Goal: Task Accomplishment & Management: Manage account settings

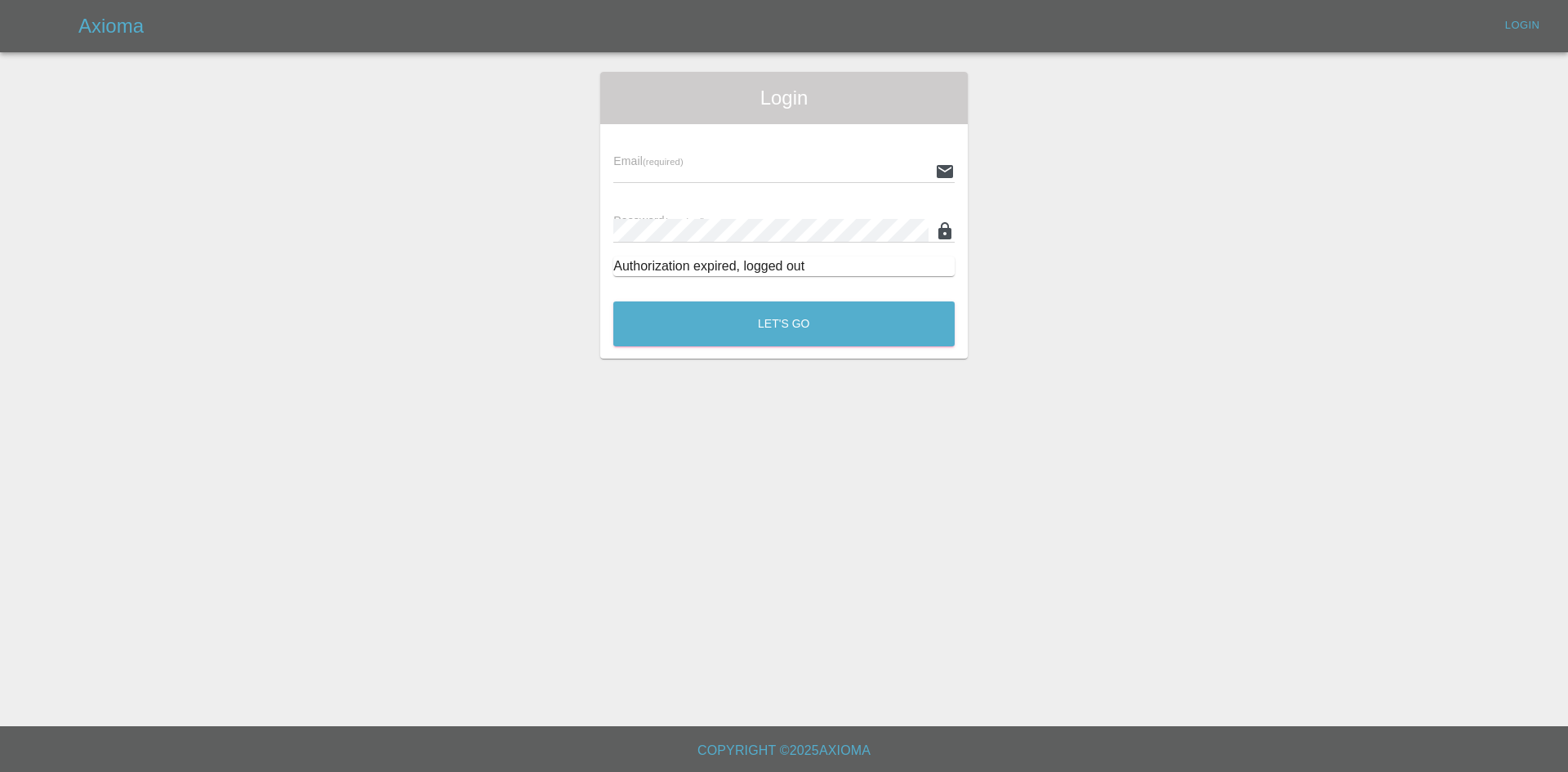
type input "alex.kennett@axioma.co.uk"
click at [780, 316] on button "Let's Go" at bounding box center [784, 323] width 341 height 45
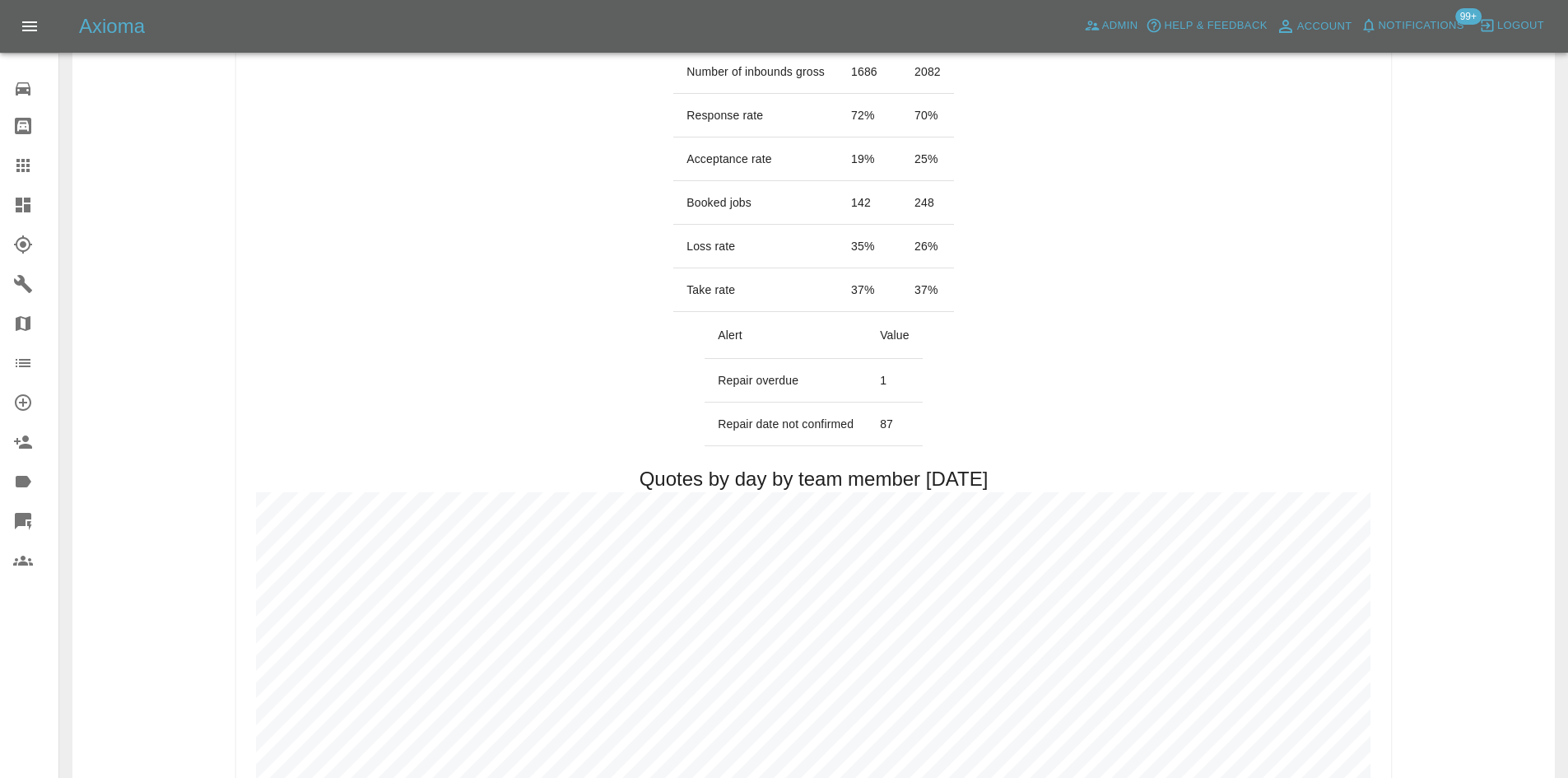
scroll to position [412, 0]
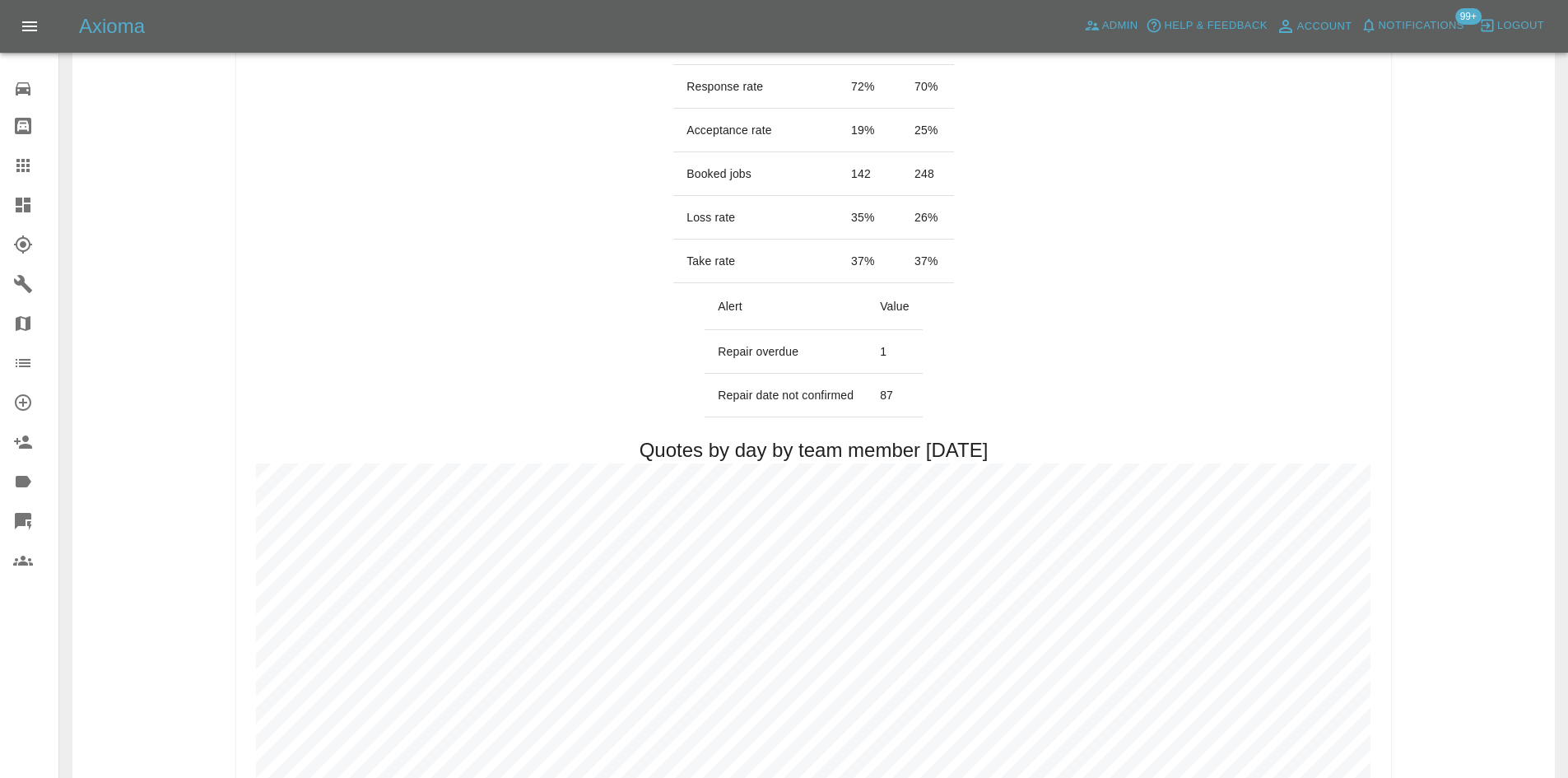
click at [22, 205] on icon at bounding box center [22, 204] width 15 height 15
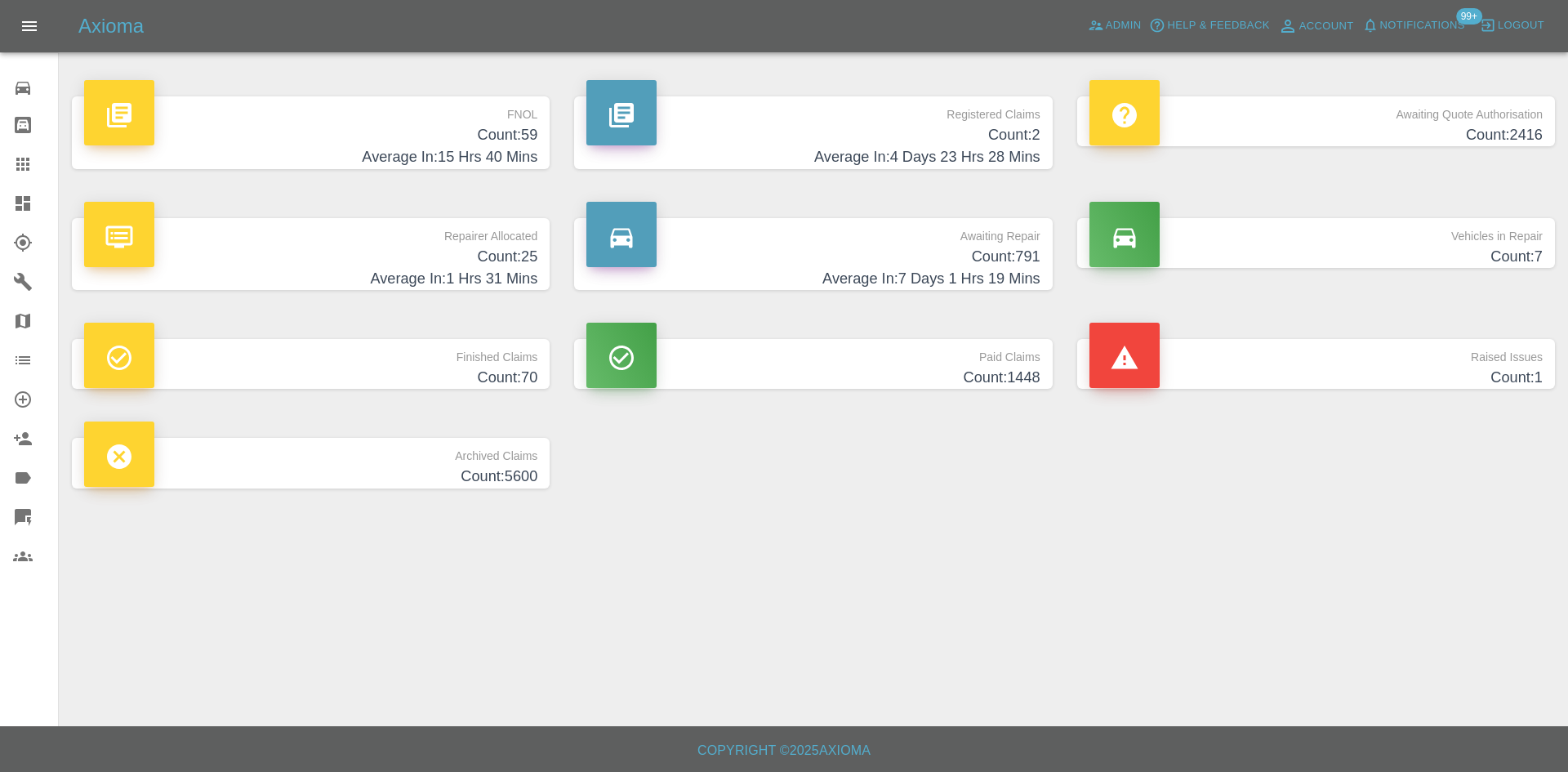
click at [350, 146] on h4 "Average In: 15 Hrs 40 Mins" at bounding box center [310, 157] width 453 height 22
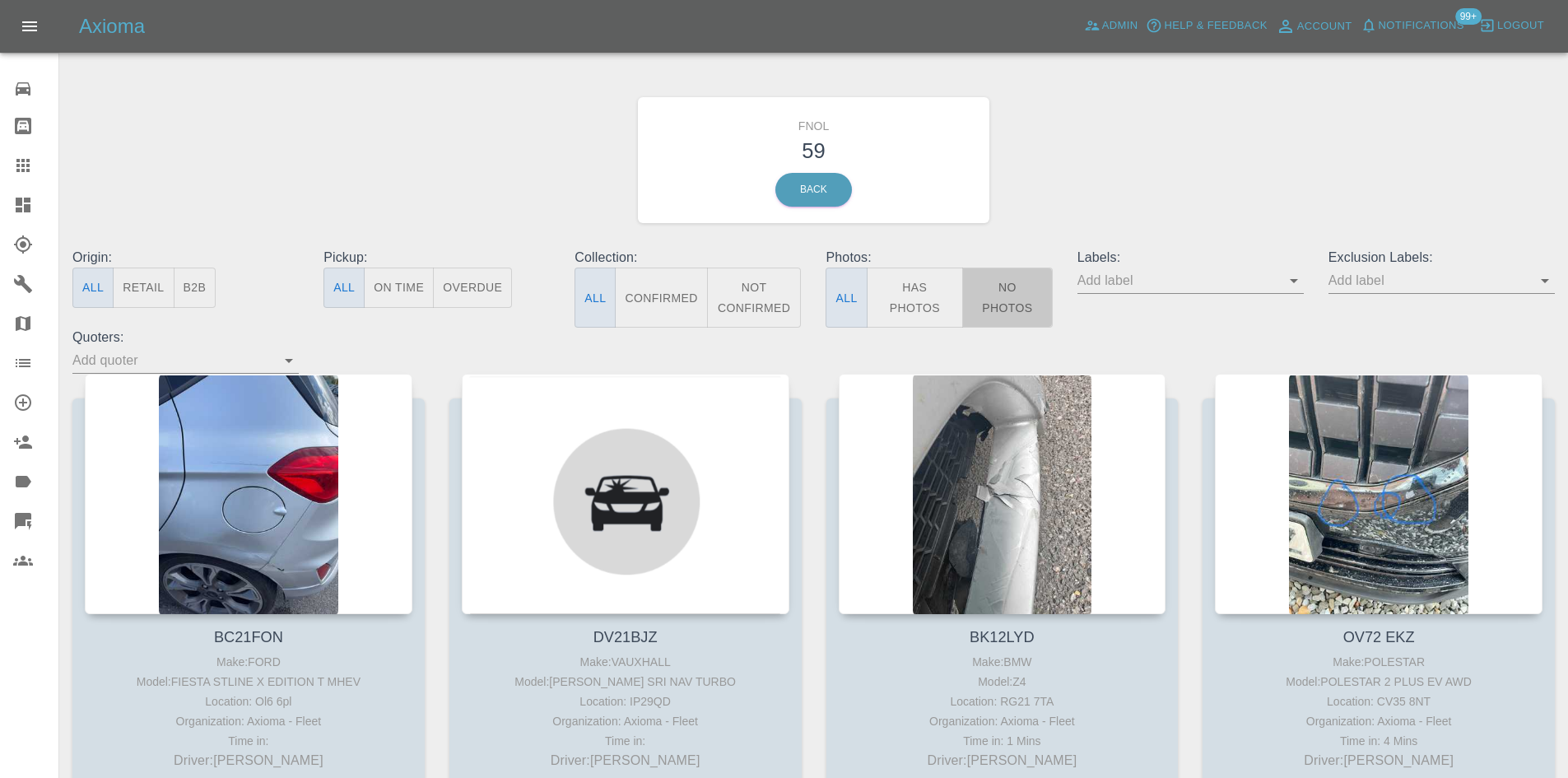
click at [1018, 312] on button "No Photos" at bounding box center [1007, 297] width 90 height 60
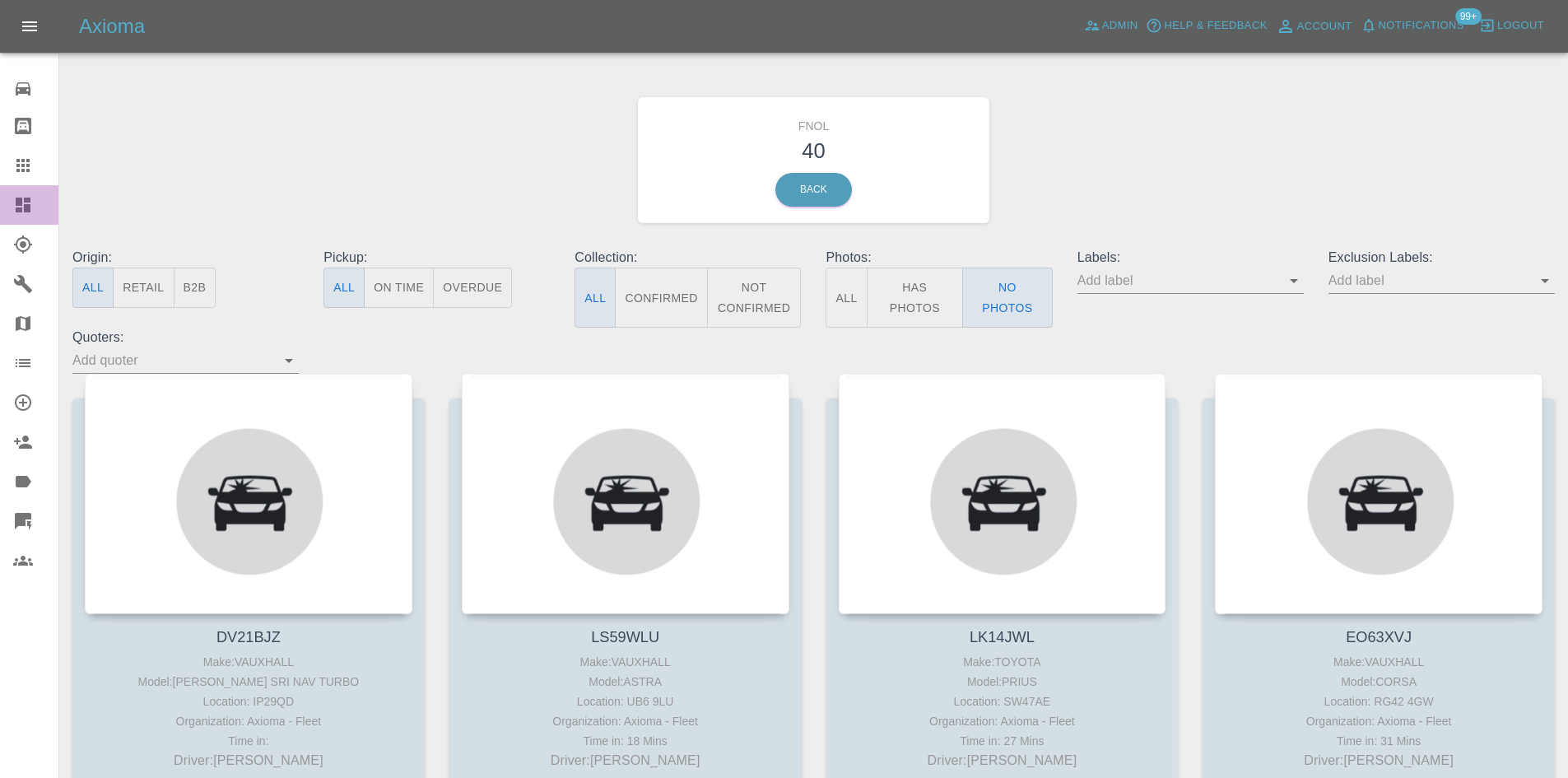
click at [0, 207] on link "Dashboard" at bounding box center [29, 204] width 58 height 40
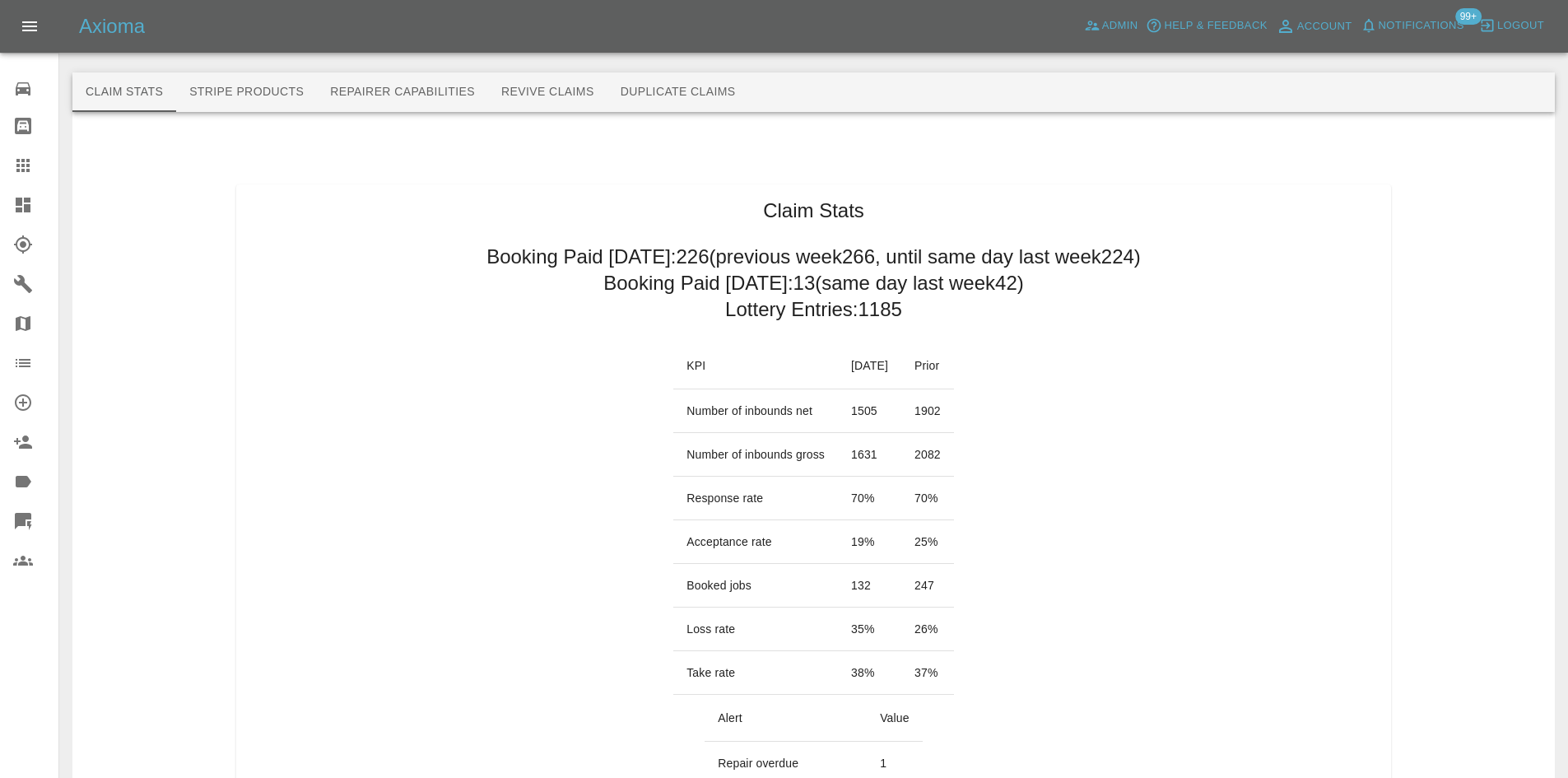
click at [7, 210] on link "Dashboard" at bounding box center [29, 204] width 58 height 40
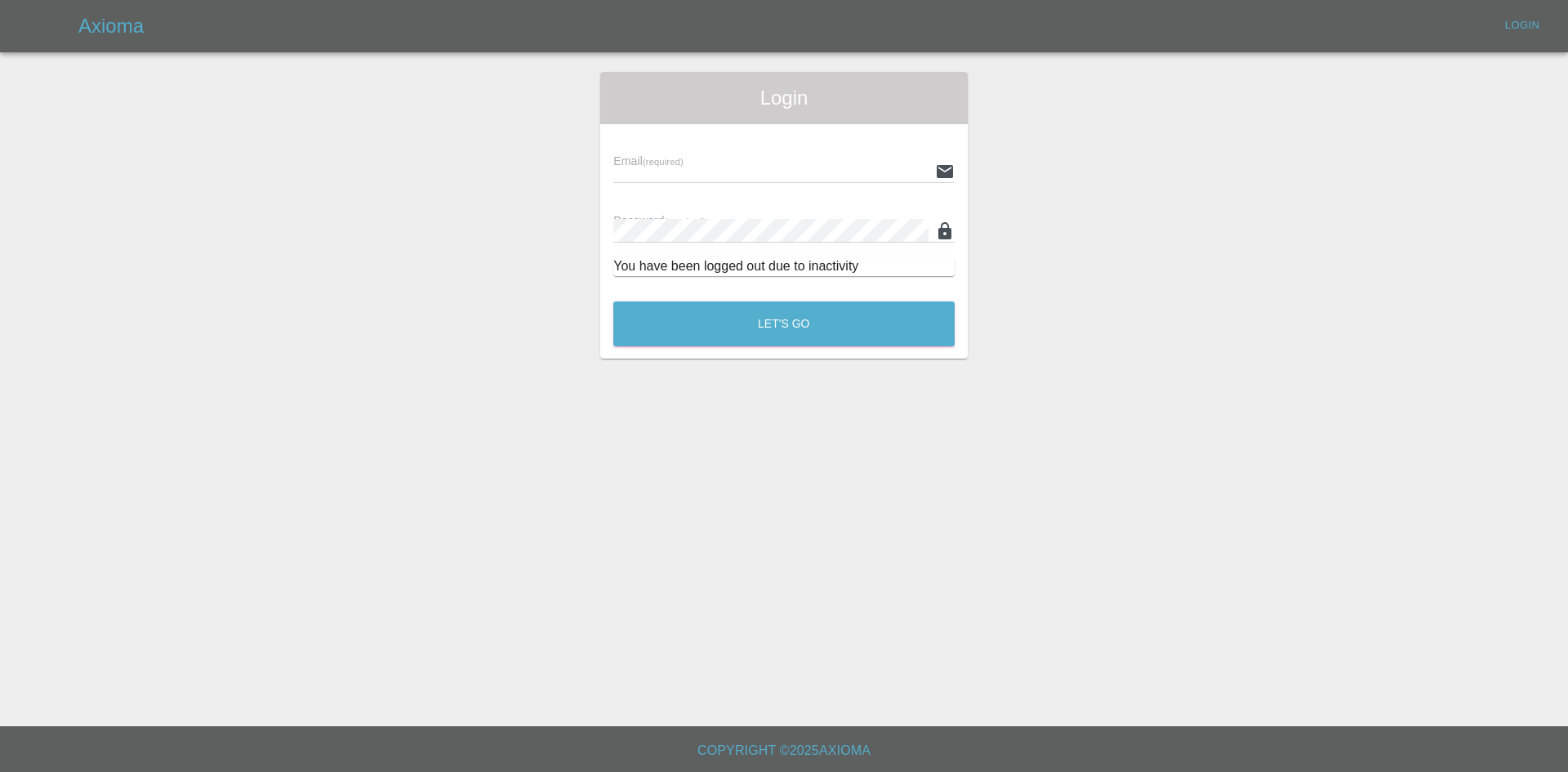
type input "alex.kennett@axioma.co.uk"
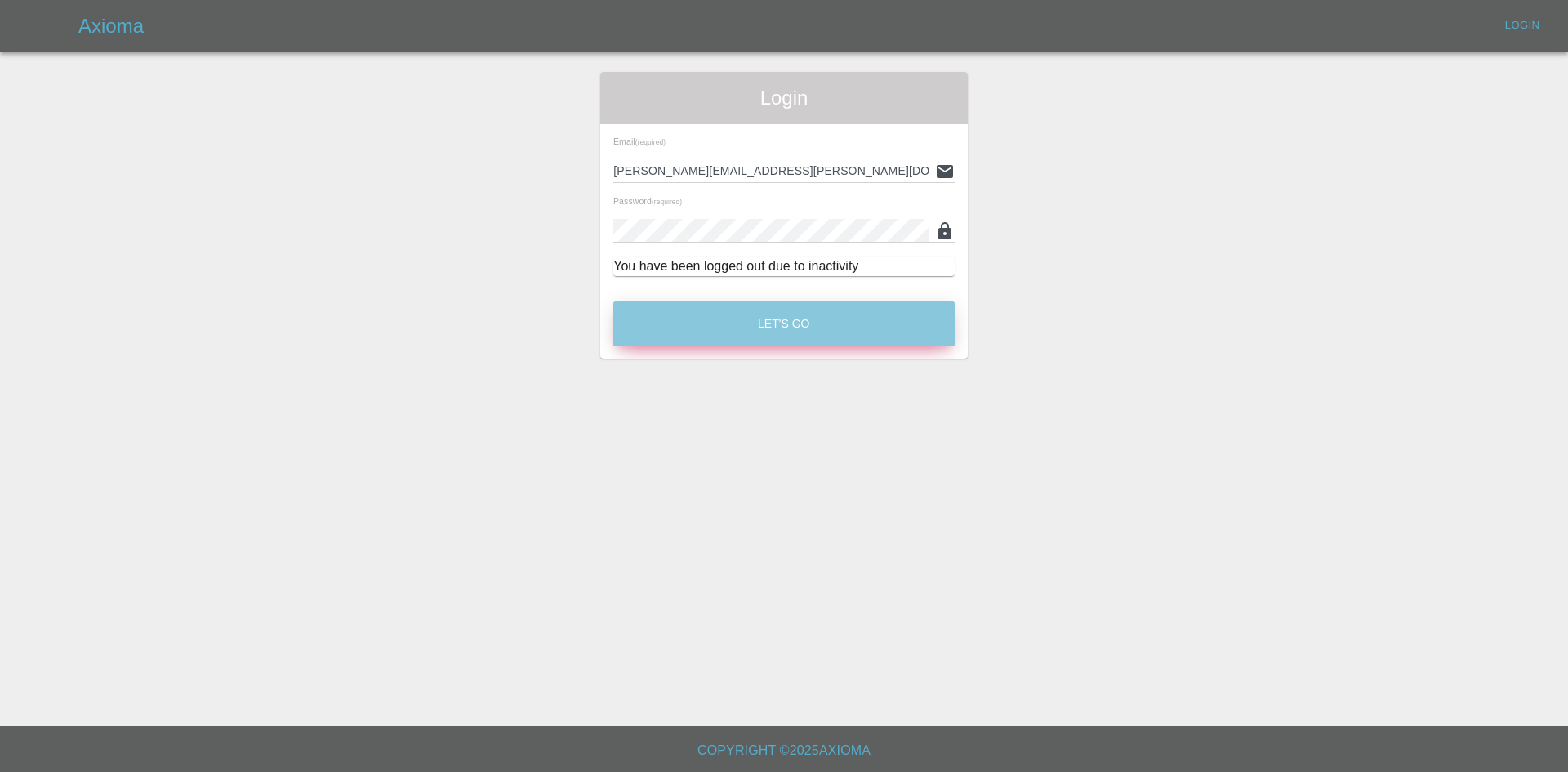
click at [794, 322] on button "Let's Go" at bounding box center [784, 323] width 341 height 45
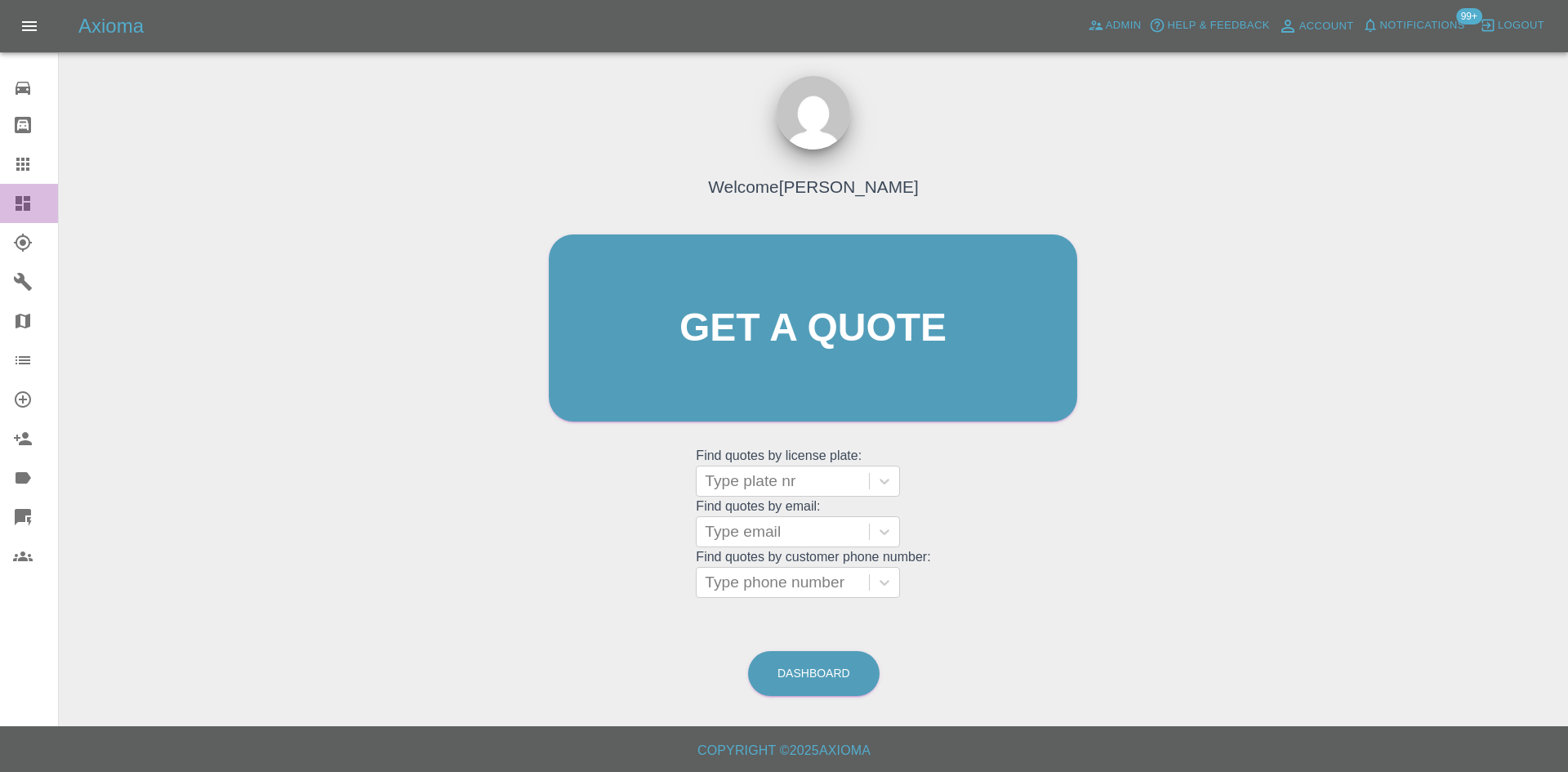
click at [12, 199] on link "Dashboard" at bounding box center [29, 203] width 58 height 39
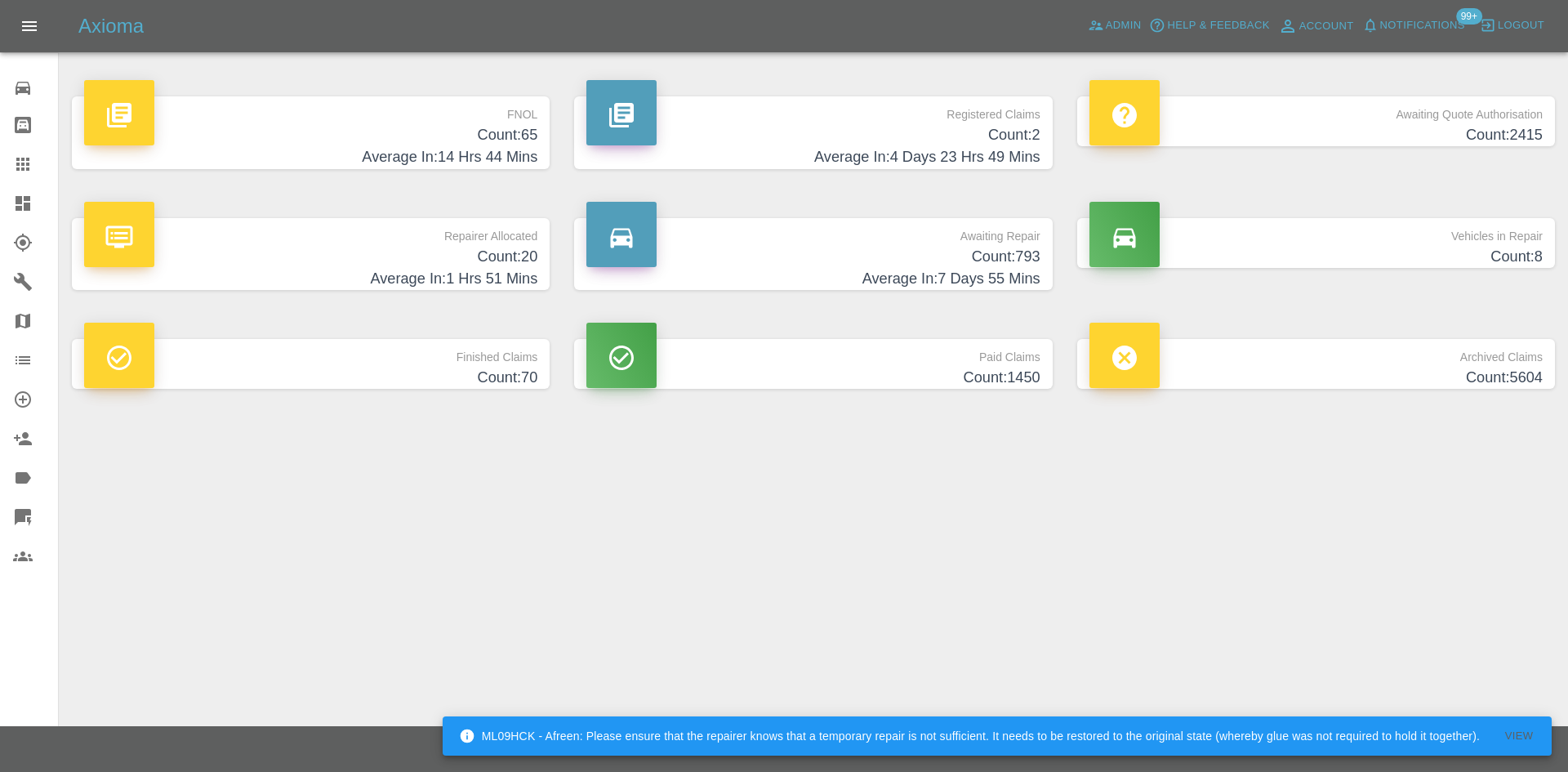
click at [431, 268] on h4 "Average In: 1 Hrs 51 Mins" at bounding box center [310, 279] width 453 height 22
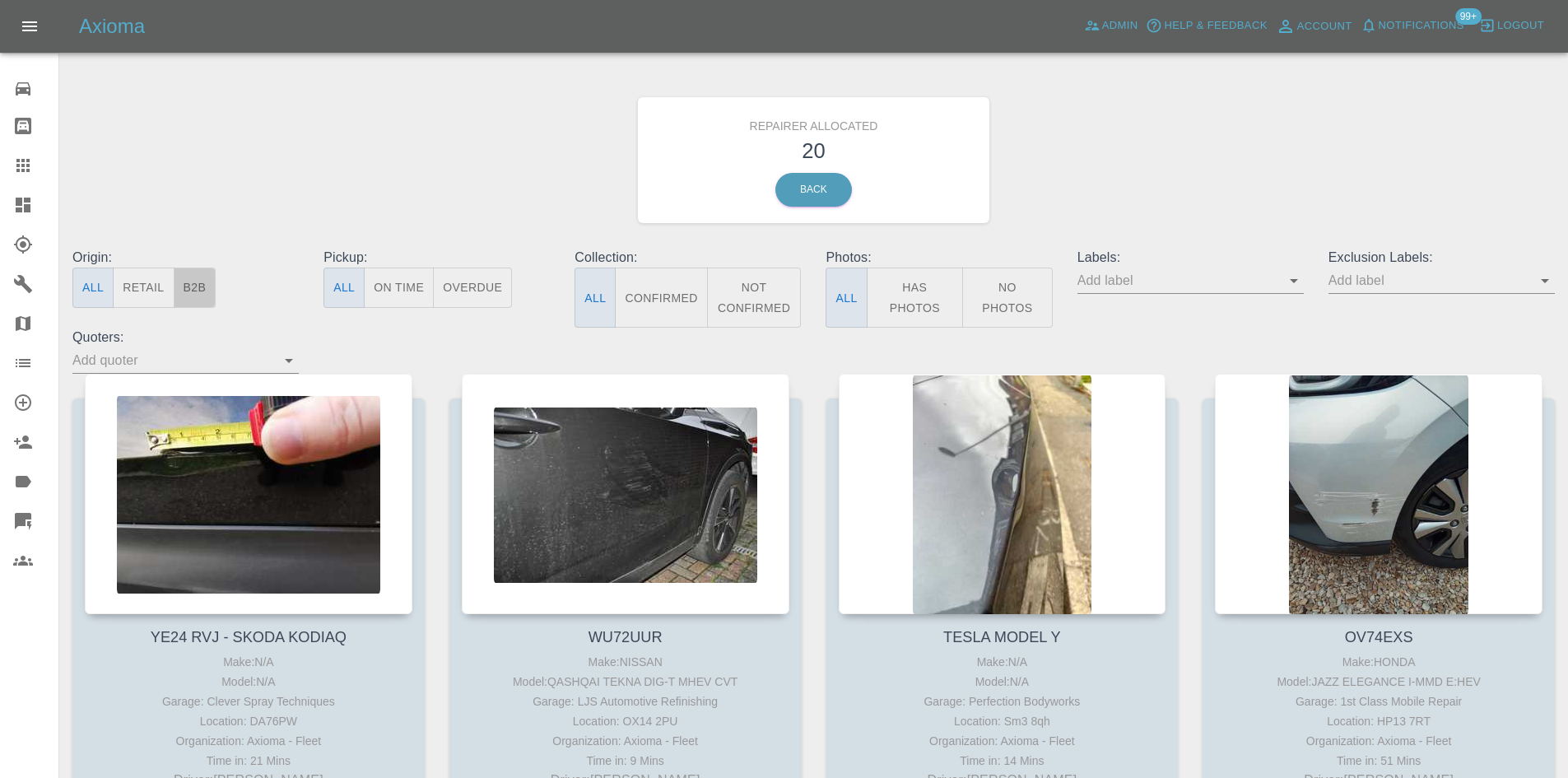
click at [198, 285] on button "B2B" at bounding box center [195, 288] width 43 height 41
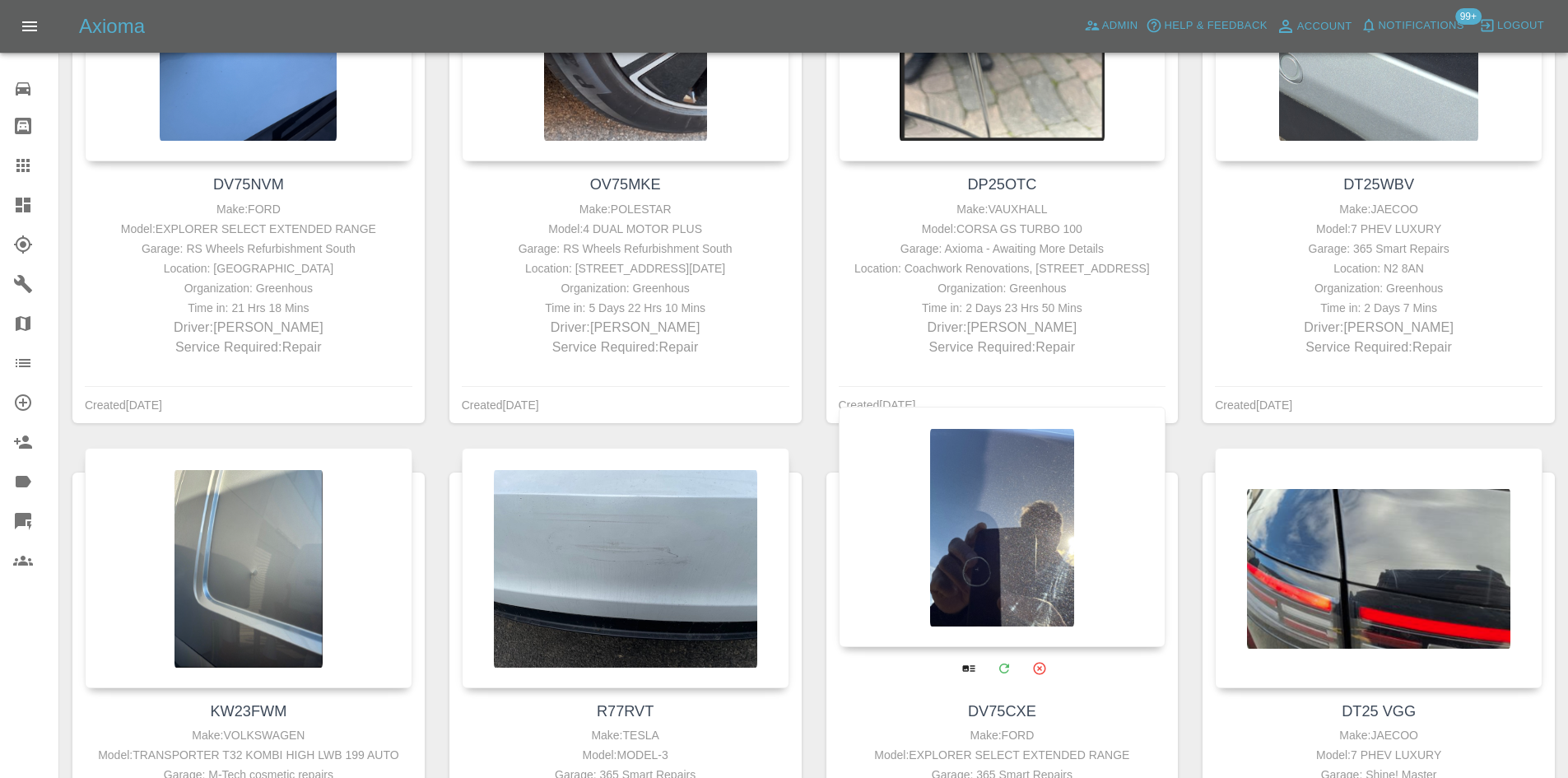
scroll to position [329, 0]
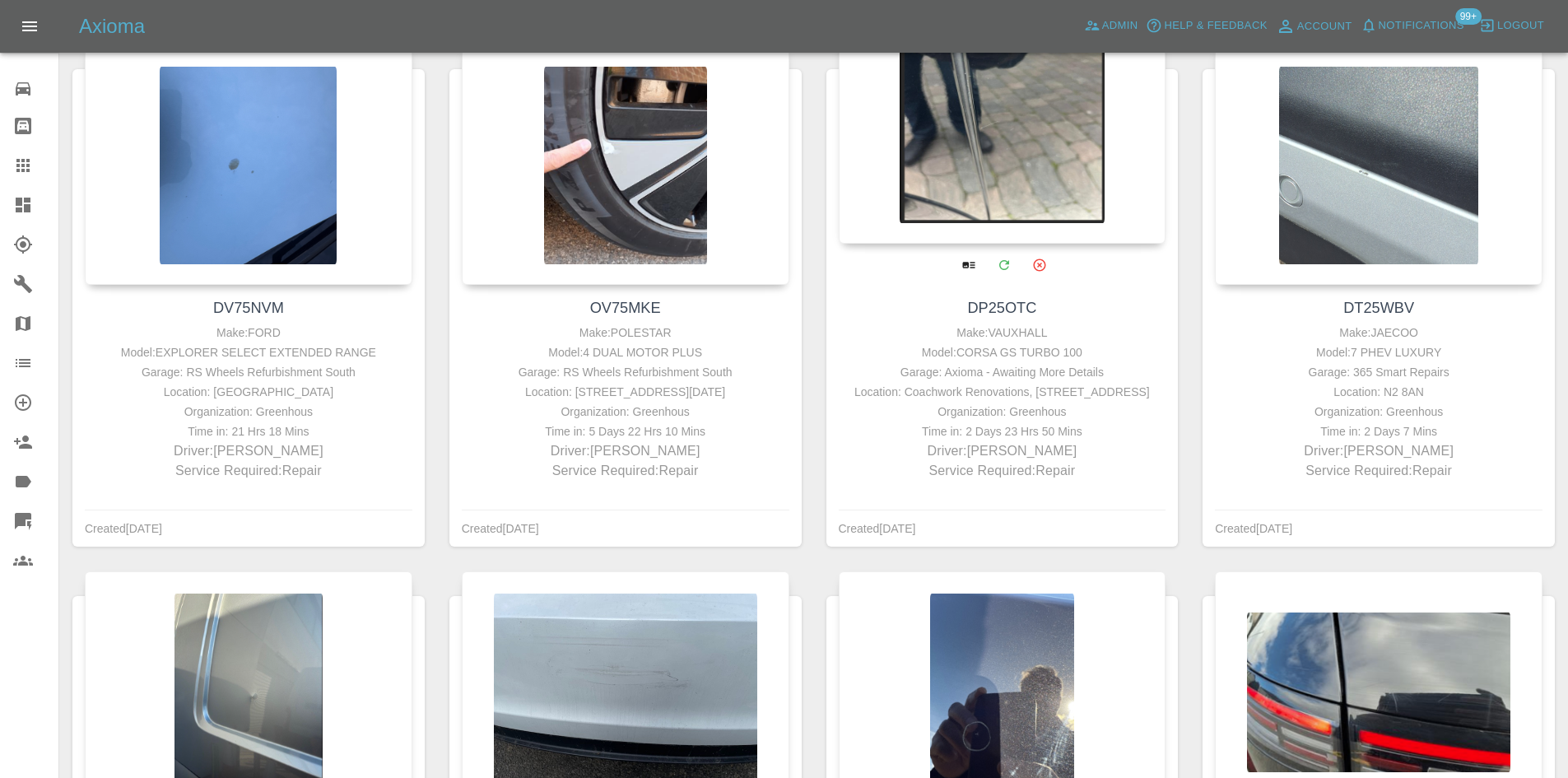
click at [970, 96] on div at bounding box center [1002, 123] width 328 height 240
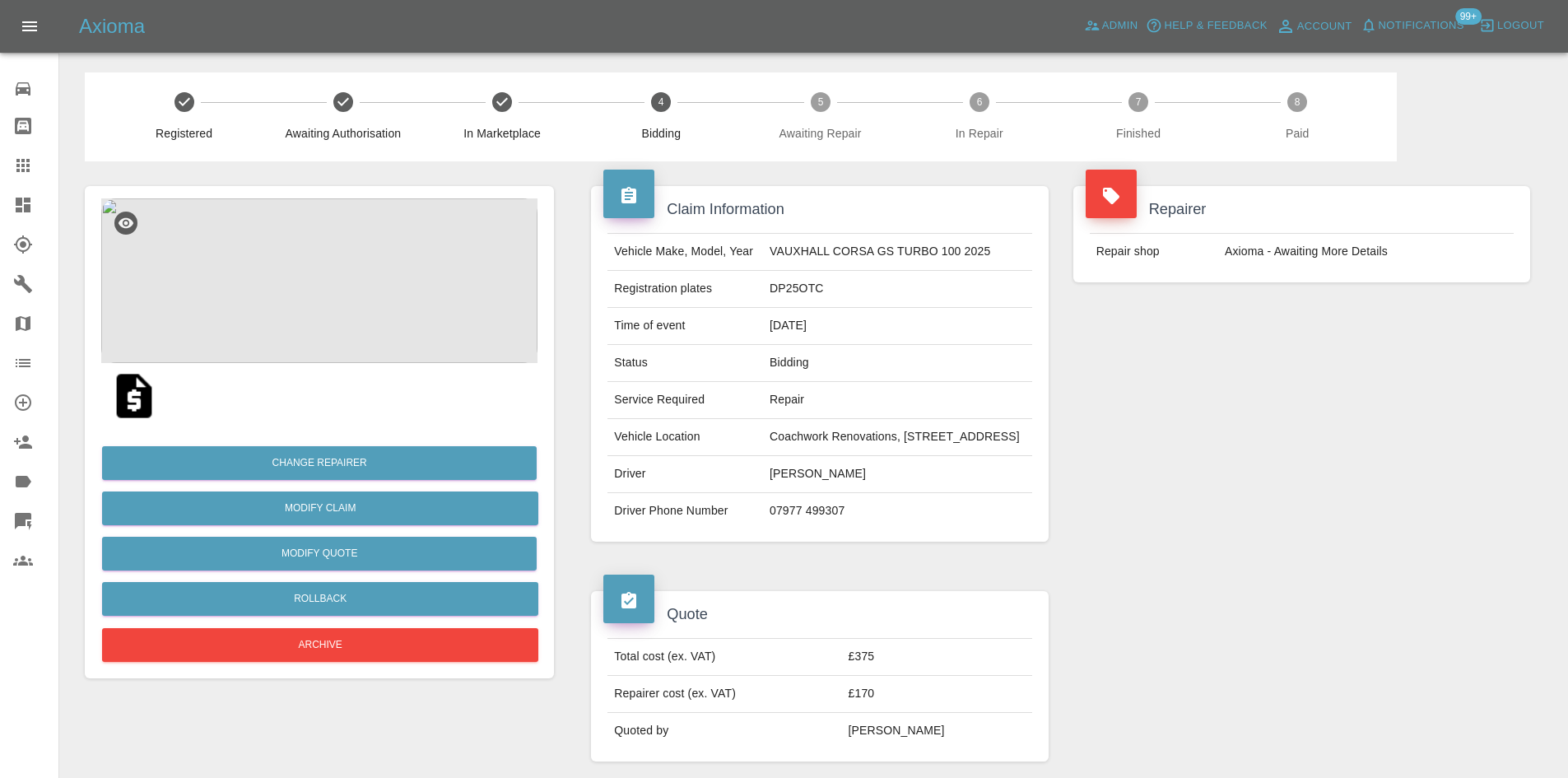
drag, startPoint x: 831, startPoint y: 503, endPoint x: 731, endPoint y: 513, distance: 100.5
click at [763, 493] on td "Charlotte Burnige" at bounding box center [897, 475] width 269 height 37
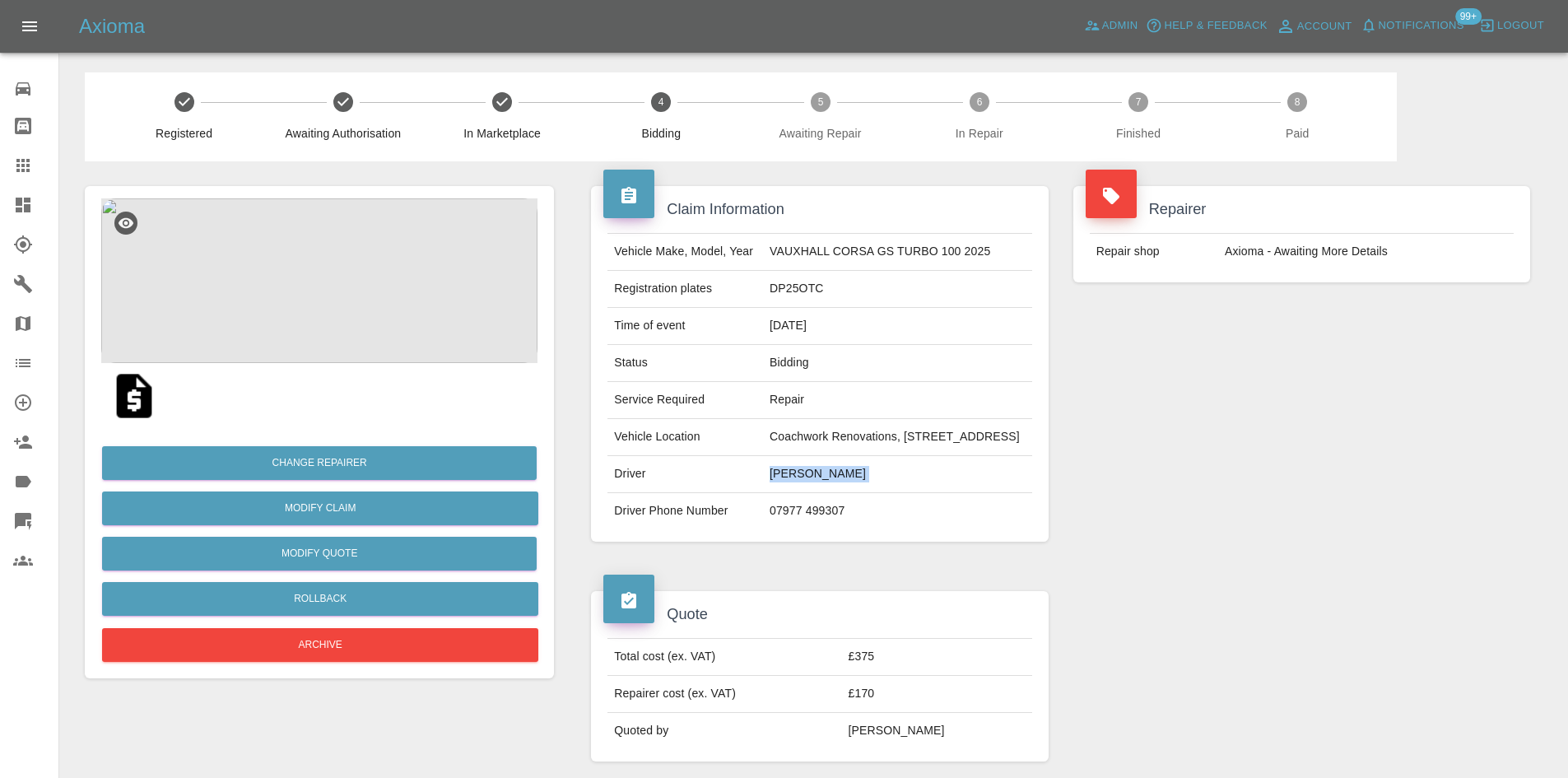
click at [260, 240] on img at bounding box center [319, 281] width 436 height 165
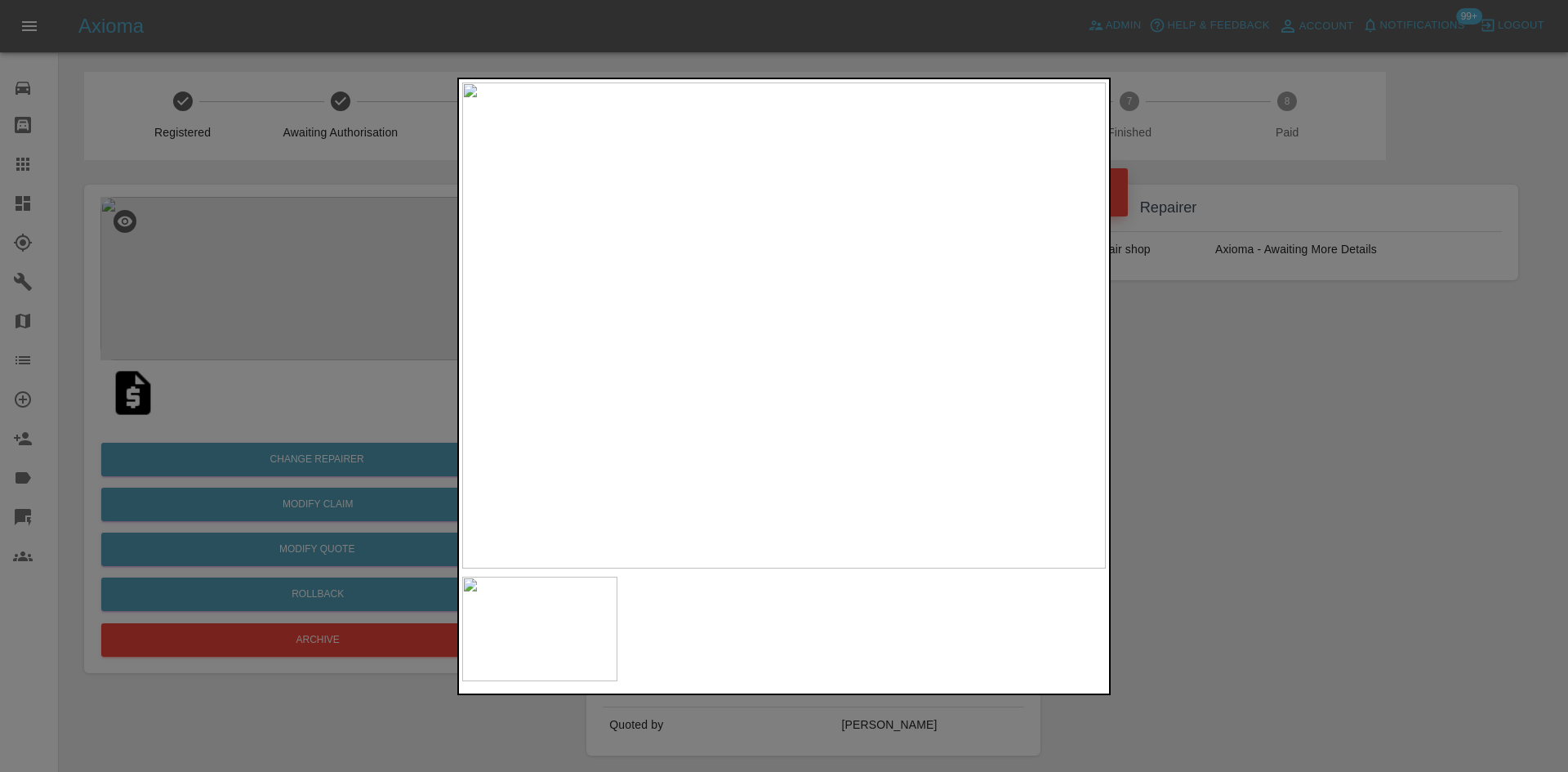
click at [699, 355] on img at bounding box center [784, 325] width 643 height 486
click at [701, 349] on img at bounding box center [1038, 237] width 1930 height 1458
drag, startPoint x: 1532, startPoint y: 523, endPoint x: 1507, endPoint y: 511, distance: 27.7
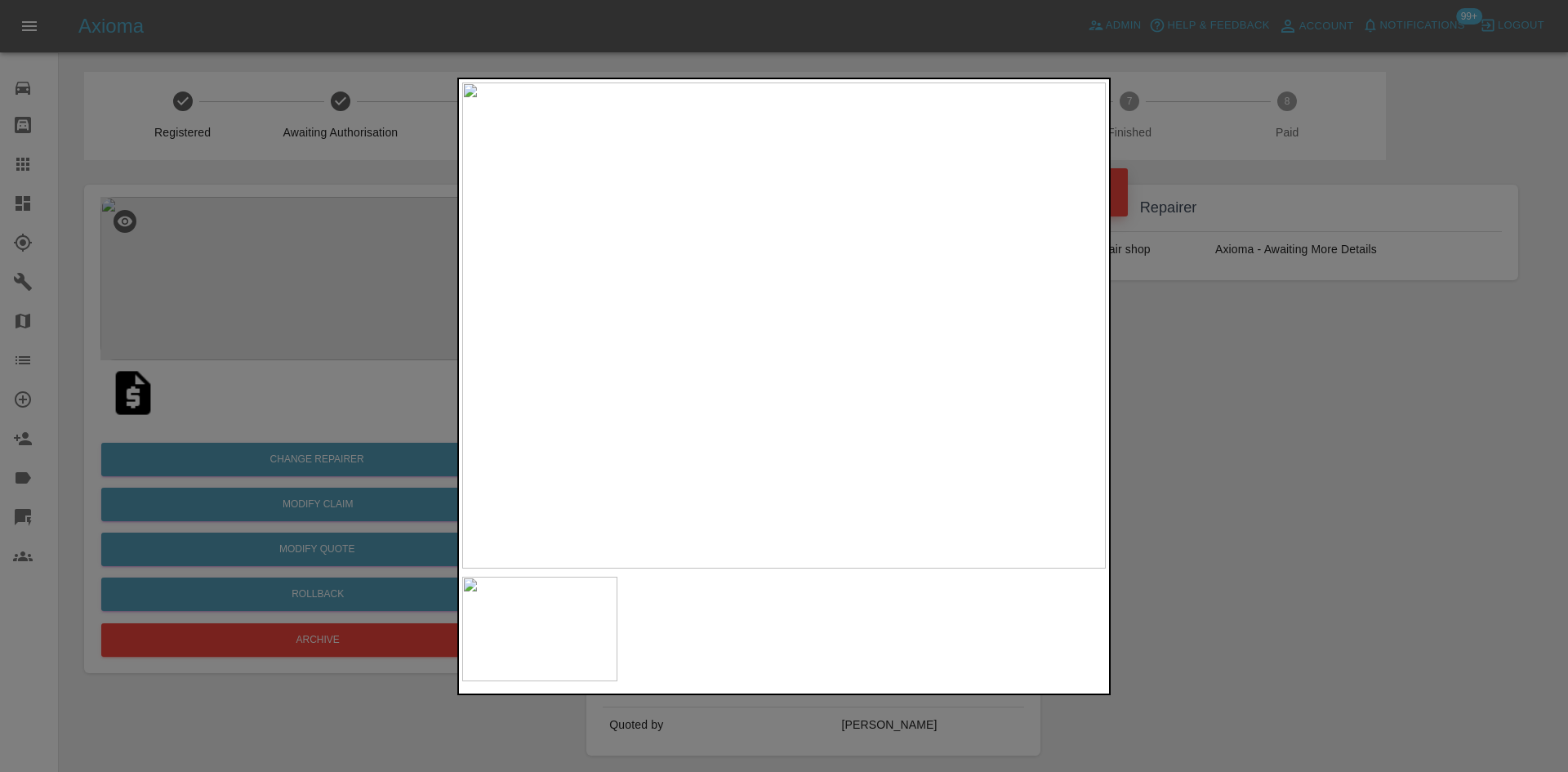
click at [1529, 521] on div at bounding box center [784, 386] width 1568 height 772
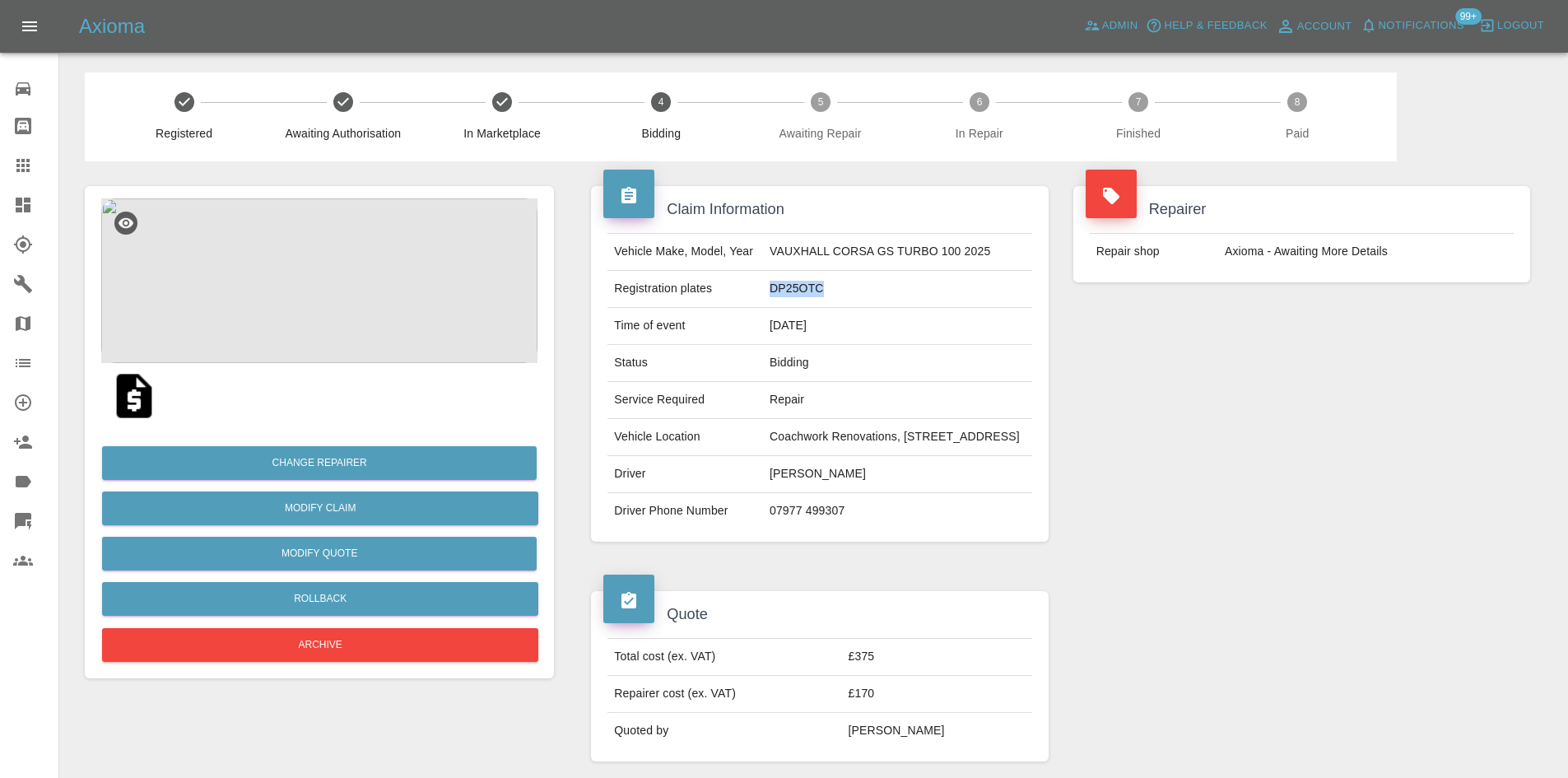
drag, startPoint x: 800, startPoint y: 311, endPoint x: 737, endPoint y: 304, distance: 63.4
click at [763, 304] on td "DP25OTC" at bounding box center [897, 289] width 269 height 37
click at [895, 456] on td "Coachwork Renovations, Imperial Business Estate, West Mill, Gravesend, DA11 0DL" at bounding box center [897, 437] width 269 height 37
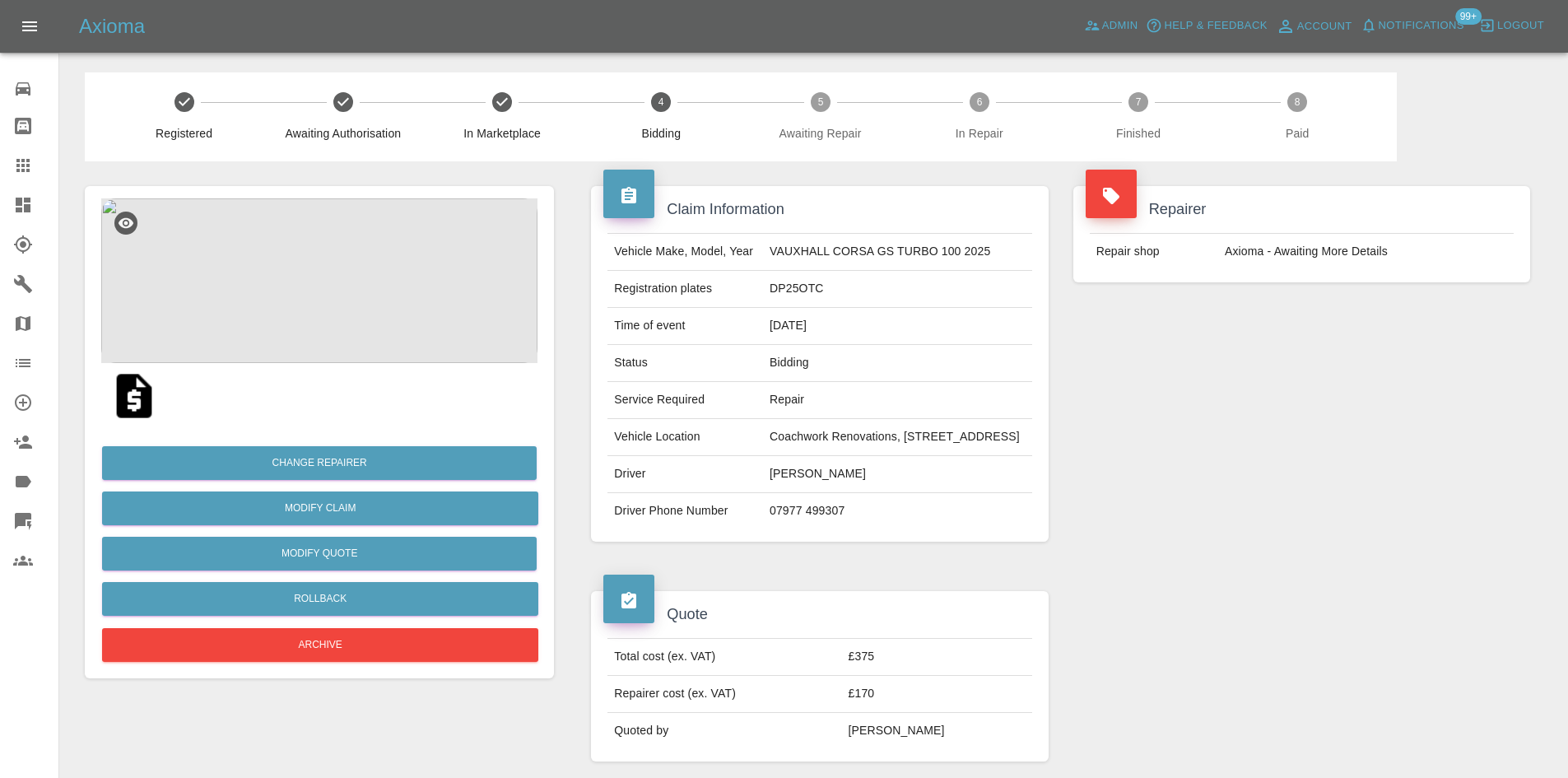
drag, startPoint x: 910, startPoint y: 472, endPoint x: 735, endPoint y: 451, distance: 176.3
click at [763, 451] on td "Coachwork Renovations, Imperial Business Estate, West Mill, Gravesend, DA11 0DL" at bounding box center [897, 437] width 269 height 37
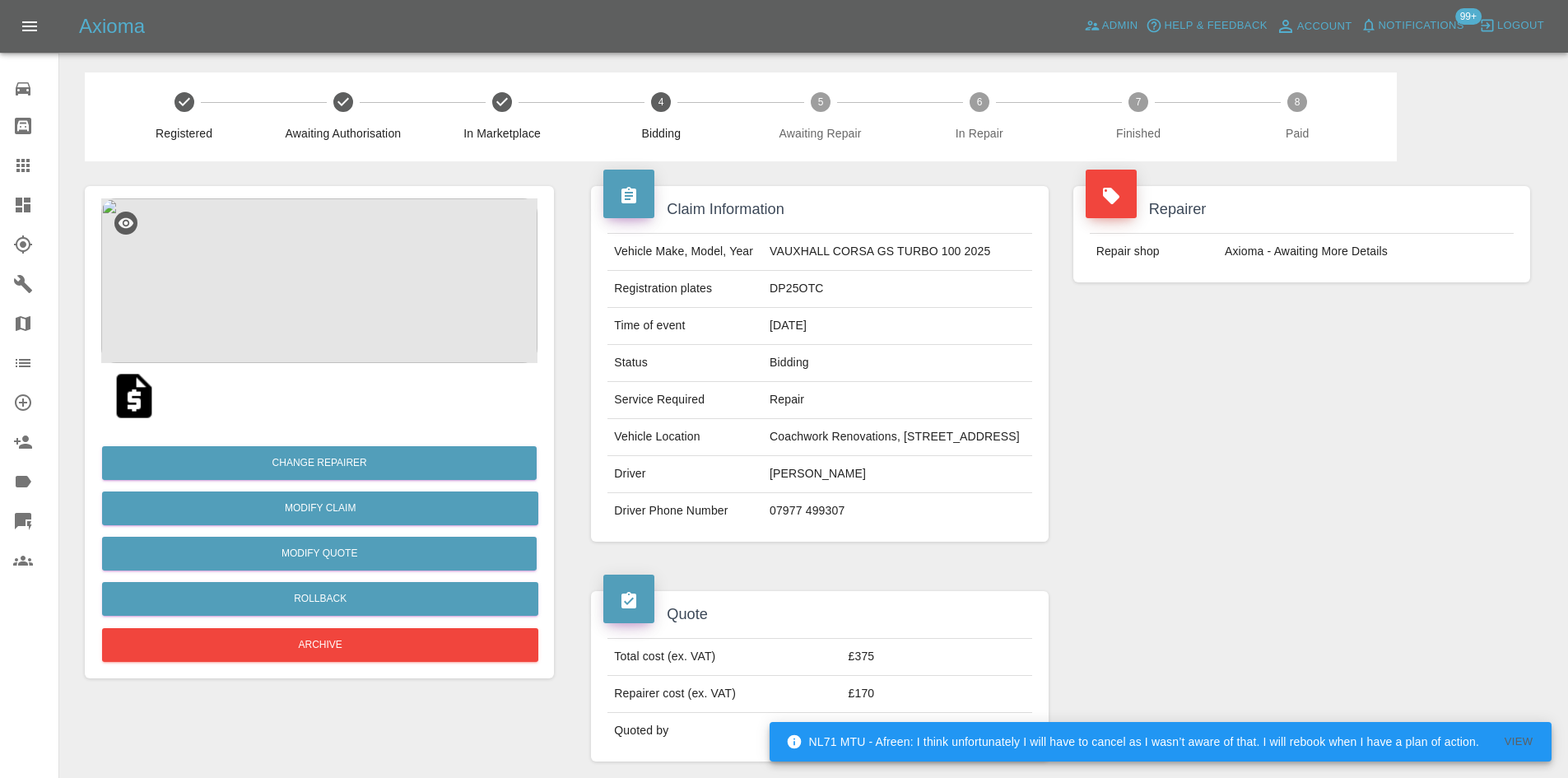
drag, startPoint x: 735, startPoint y: 451, endPoint x: 900, endPoint y: 473, distance: 166.5
click at [900, 456] on td "Coachwork Renovations, Imperial Business Estate, West Mill, Gravesend, DA11 0DL" at bounding box center [897, 437] width 269 height 37
click at [904, 456] on td "Coachwork Renovations, Imperial Business Estate, West Mill, Gravesend, DA11 0DL" at bounding box center [897, 437] width 269 height 37
drag, startPoint x: 907, startPoint y: 470, endPoint x: 727, endPoint y: 451, distance: 181.0
click at [727, 451] on tr "Vehicle Location Coachwork Renovations, Imperial Business Estate, West Mill, Gr…" at bounding box center [819, 437] width 423 height 37
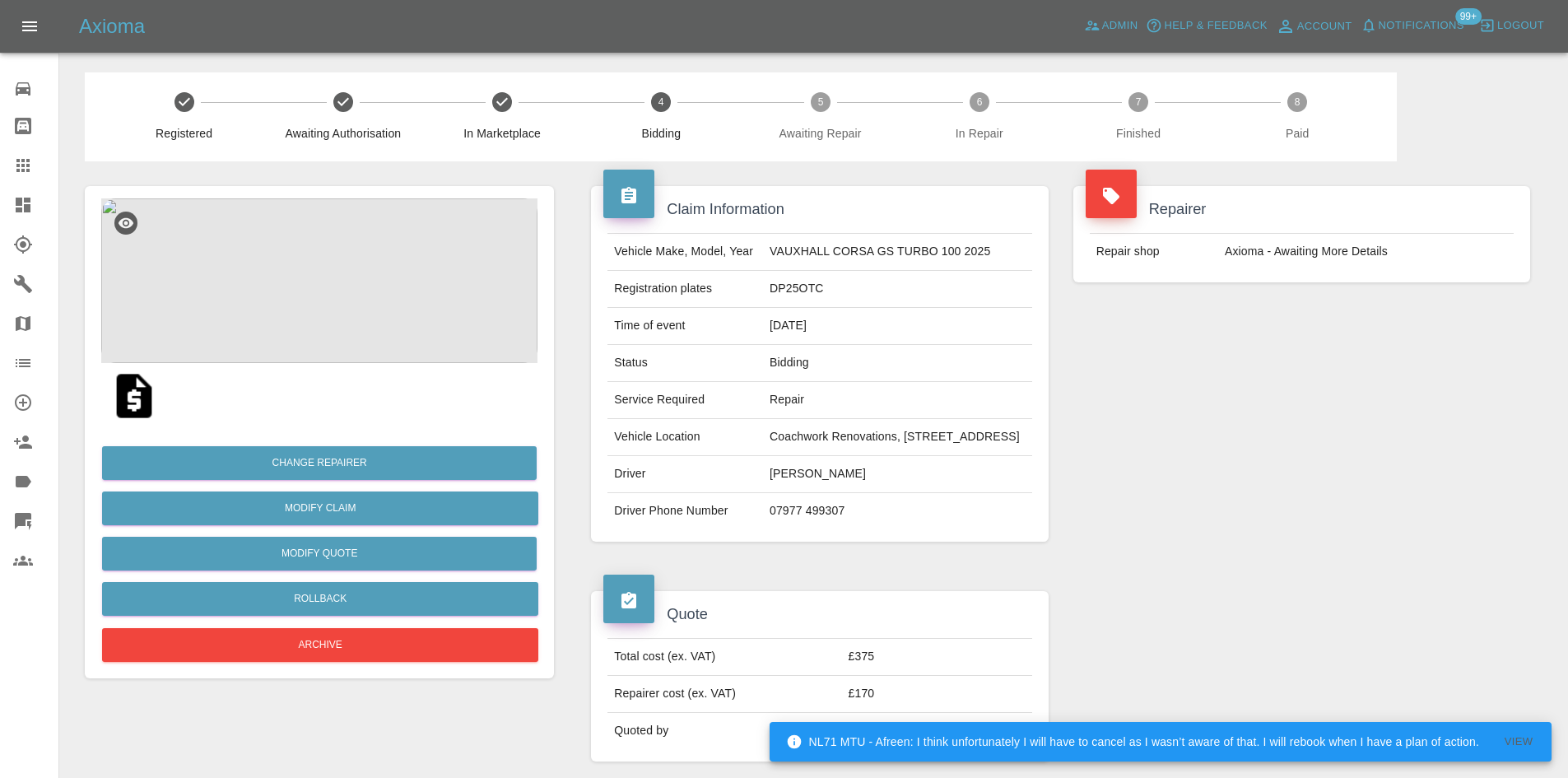
copy tr "Coachwork Renovations, Imperial Business Estate, West Mill, Gravesend, DA11 0DL"
click at [303, 297] on img at bounding box center [319, 281] width 436 height 165
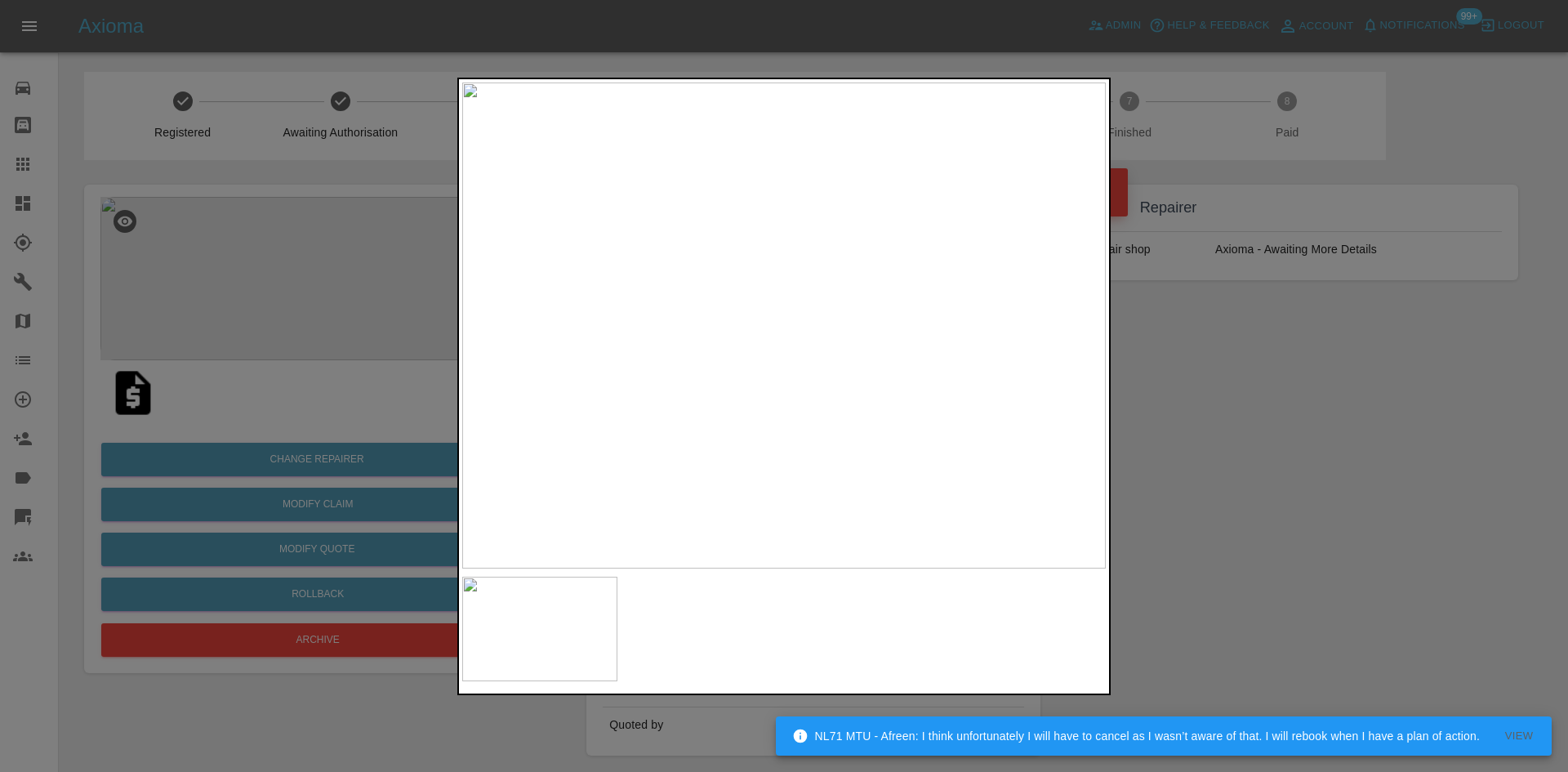
click at [751, 357] on img at bounding box center [784, 325] width 643 height 486
click at [1368, 512] on div at bounding box center [784, 386] width 1568 height 772
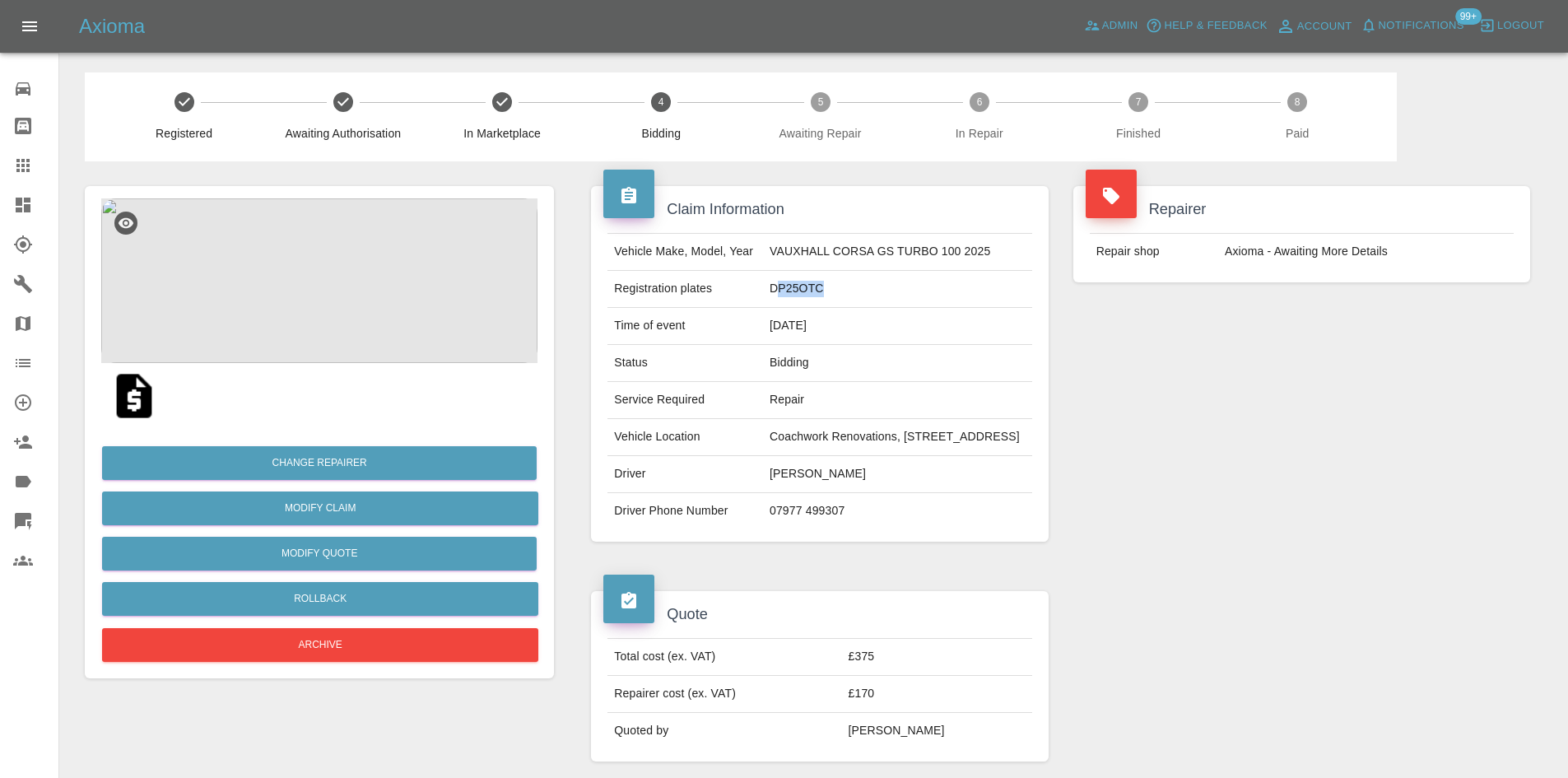
drag, startPoint x: 805, startPoint y: 304, endPoint x: 747, endPoint y: 304, distance: 58.0
click at [763, 304] on td "DP25OTC" at bounding box center [897, 289] width 269 height 37
click at [355, 348] on img at bounding box center [319, 281] width 436 height 165
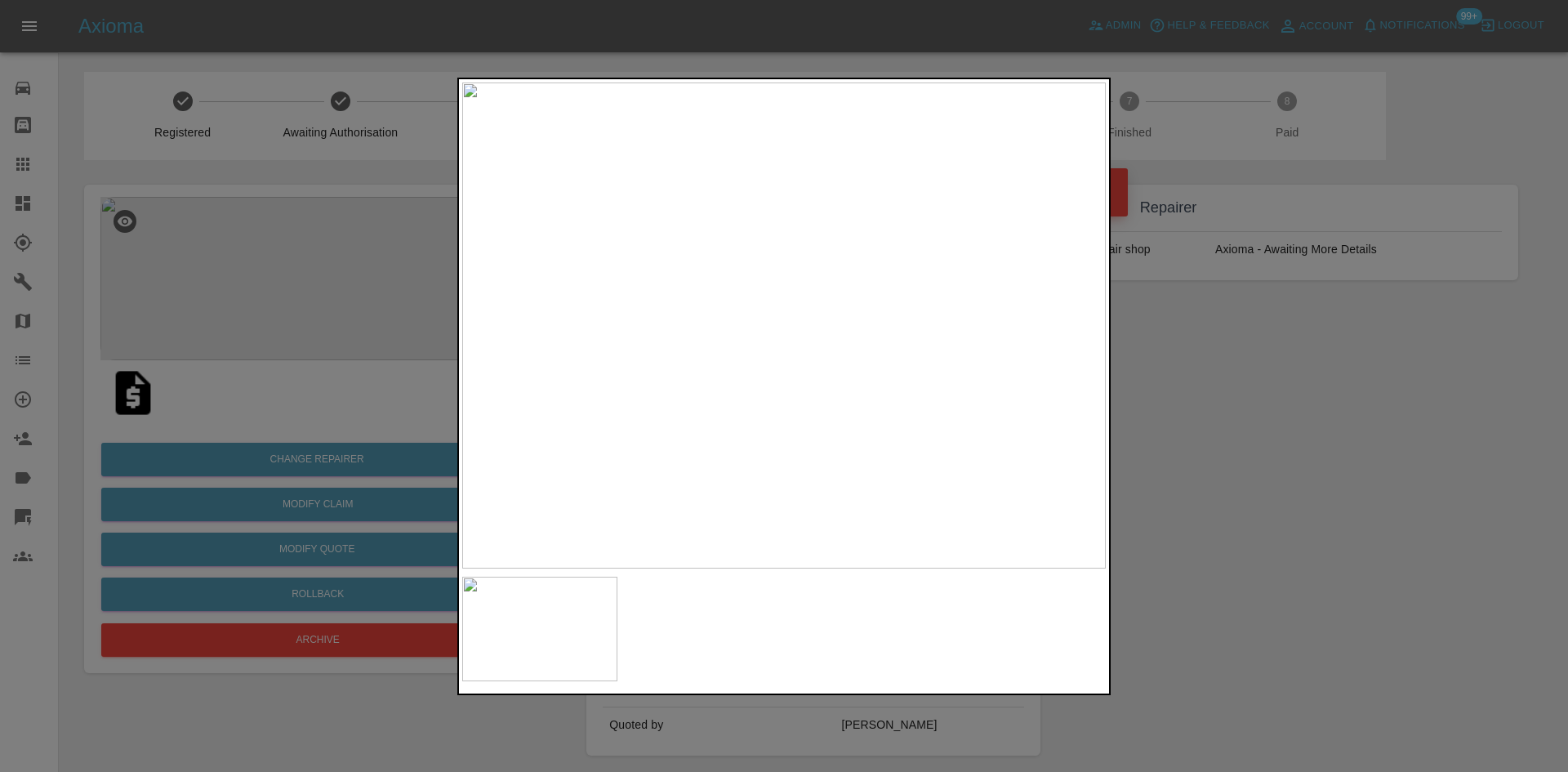
click at [808, 344] on img at bounding box center [784, 325] width 643 height 486
click at [1378, 438] on div at bounding box center [784, 386] width 1568 height 772
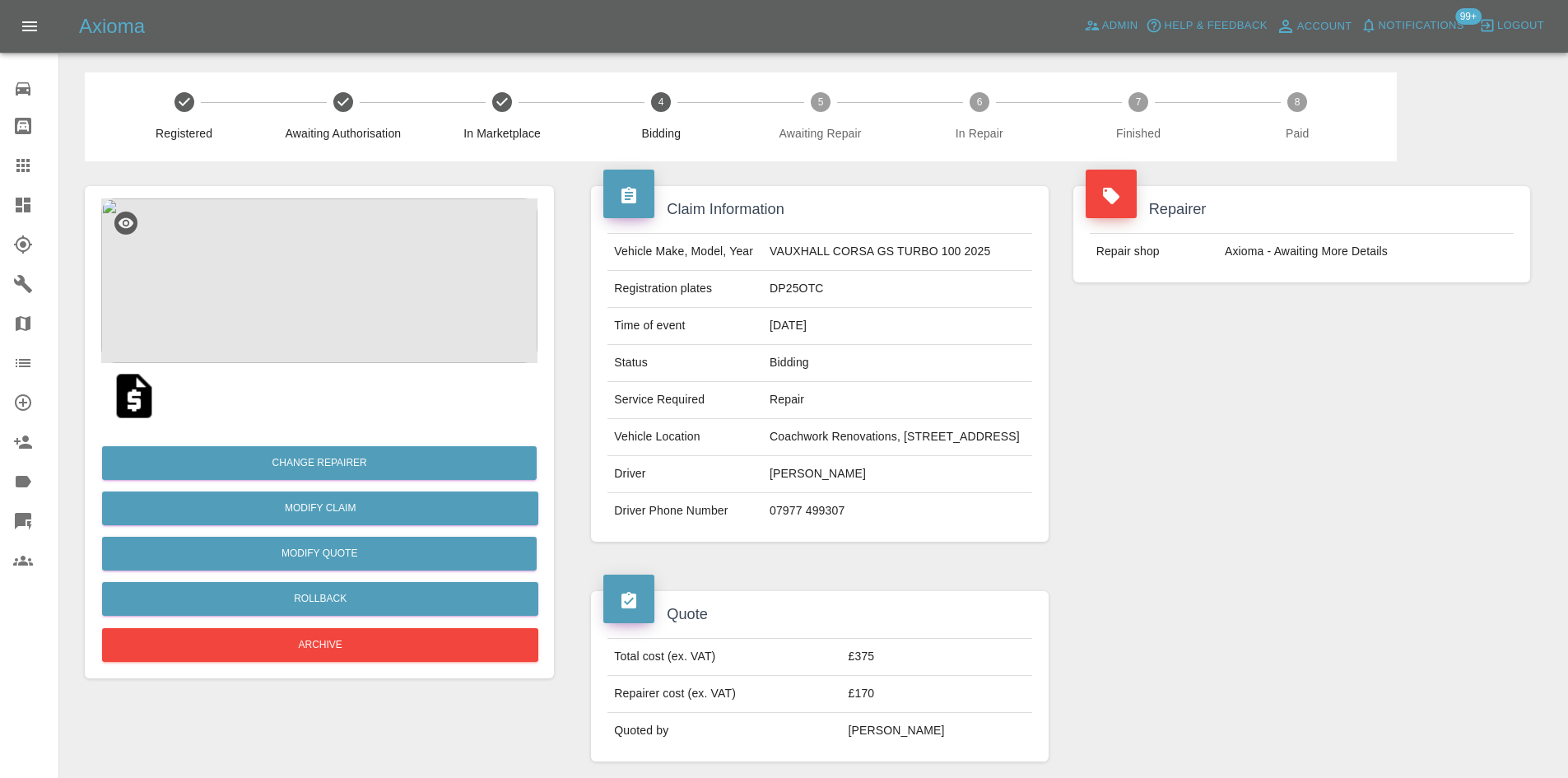
drag, startPoint x: 918, startPoint y: 472, endPoint x: 731, endPoint y: 453, distance: 188.0
click at [763, 453] on td "Coachwork Renovations, Imperial Business Estate, West Mill, Gravesend, DA11 0DL" at bounding box center [897, 437] width 269 height 37
drag, startPoint x: 736, startPoint y: 450, endPoint x: 926, endPoint y: 474, distance: 191.5
click at [926, 456] on td "Coachwork Renovations, Imperial Business Estate, West Mill, Gravesend, DA11 0DL" at bounding box center [897, 437] width 269 height 37
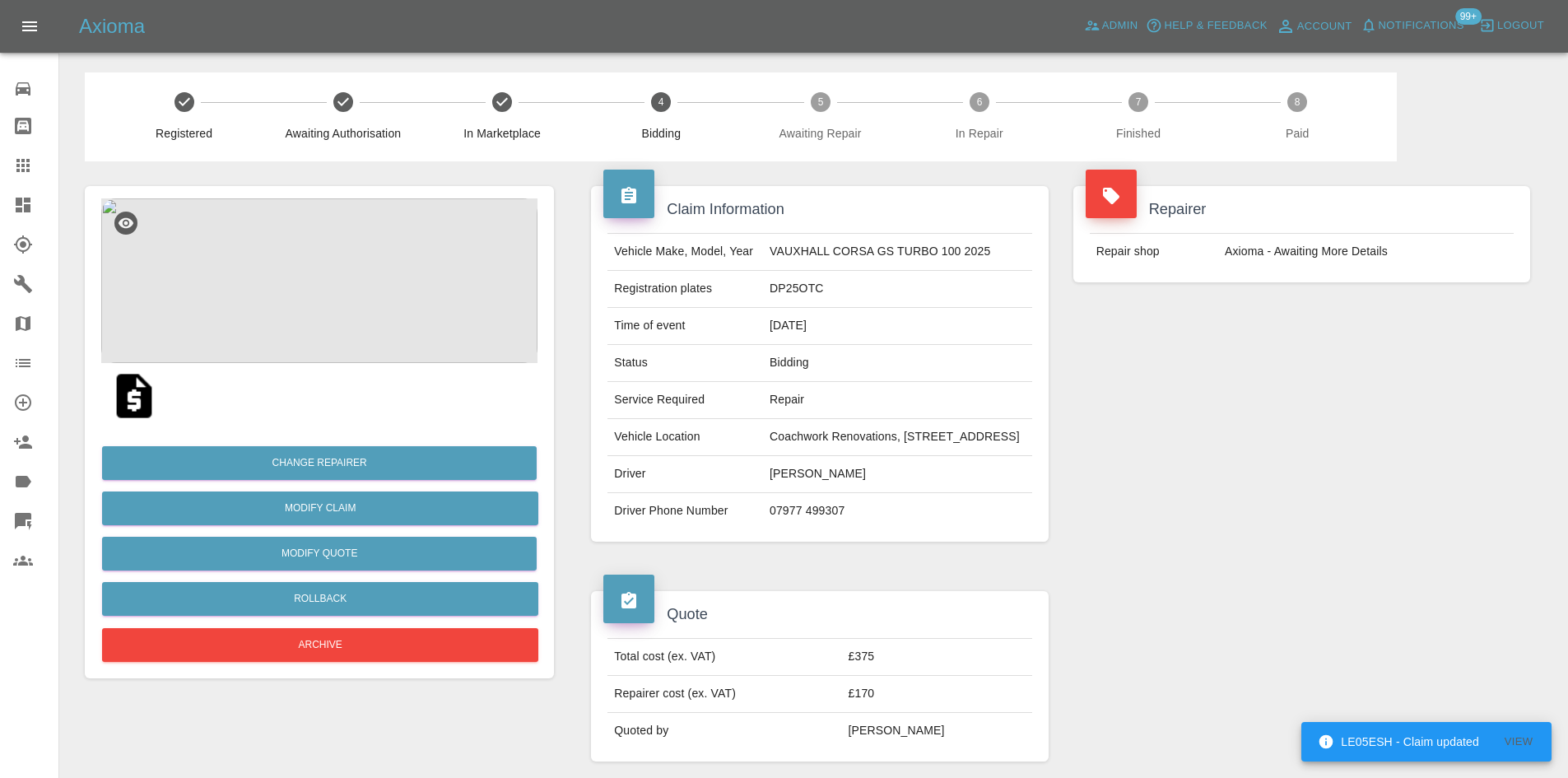
click at [273, 237] on img at bounding box center [319, 281] width 436 height 165
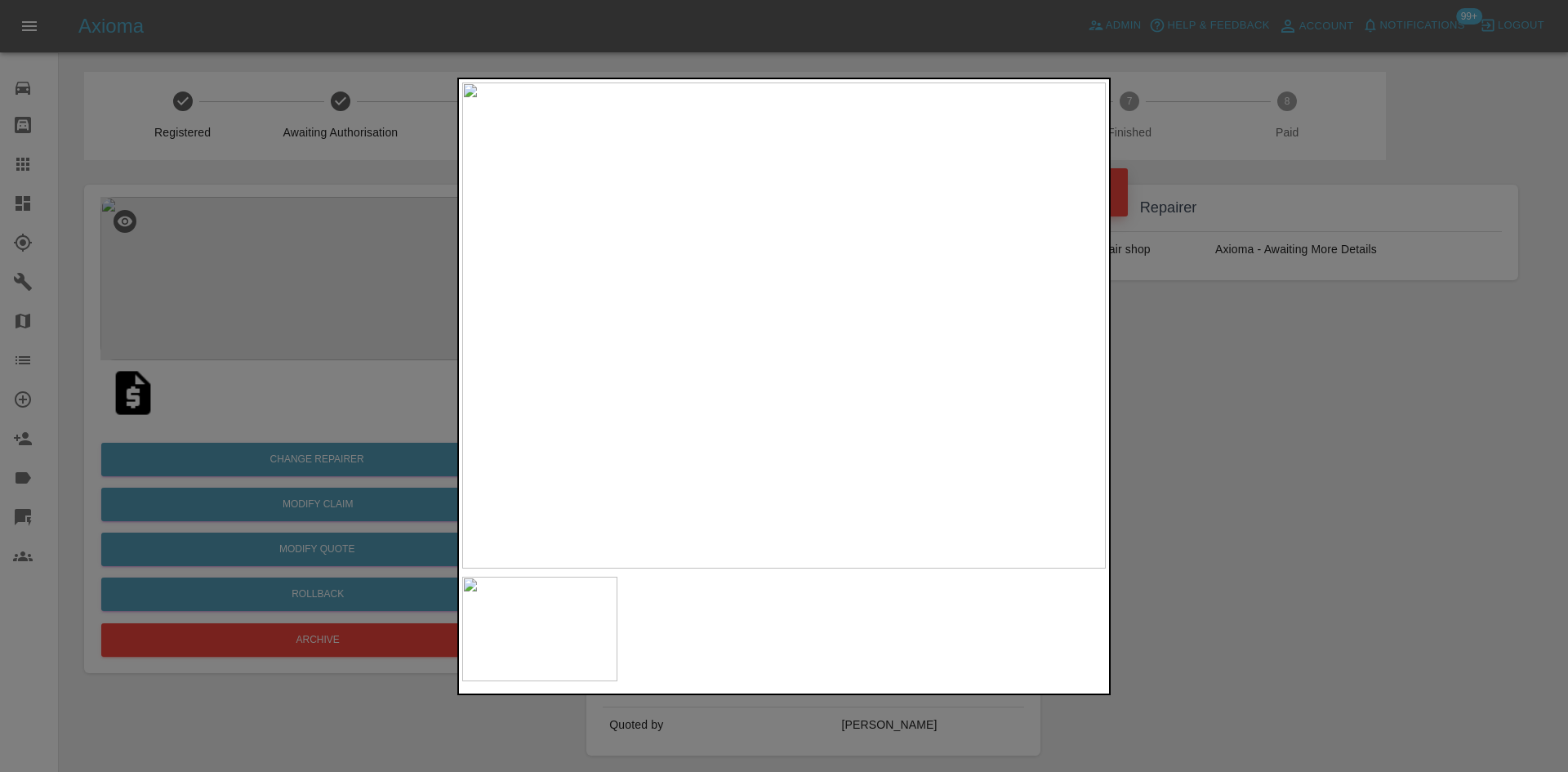
click at [794, 324] on img at bounding box center [784, 325] width 643 height 486
click at [794, 324] on img at bounding box center [755, 327] width 1930 height 1458
click at [1381, 377] on div at bounding box center [784, 386] width 1568 height 772
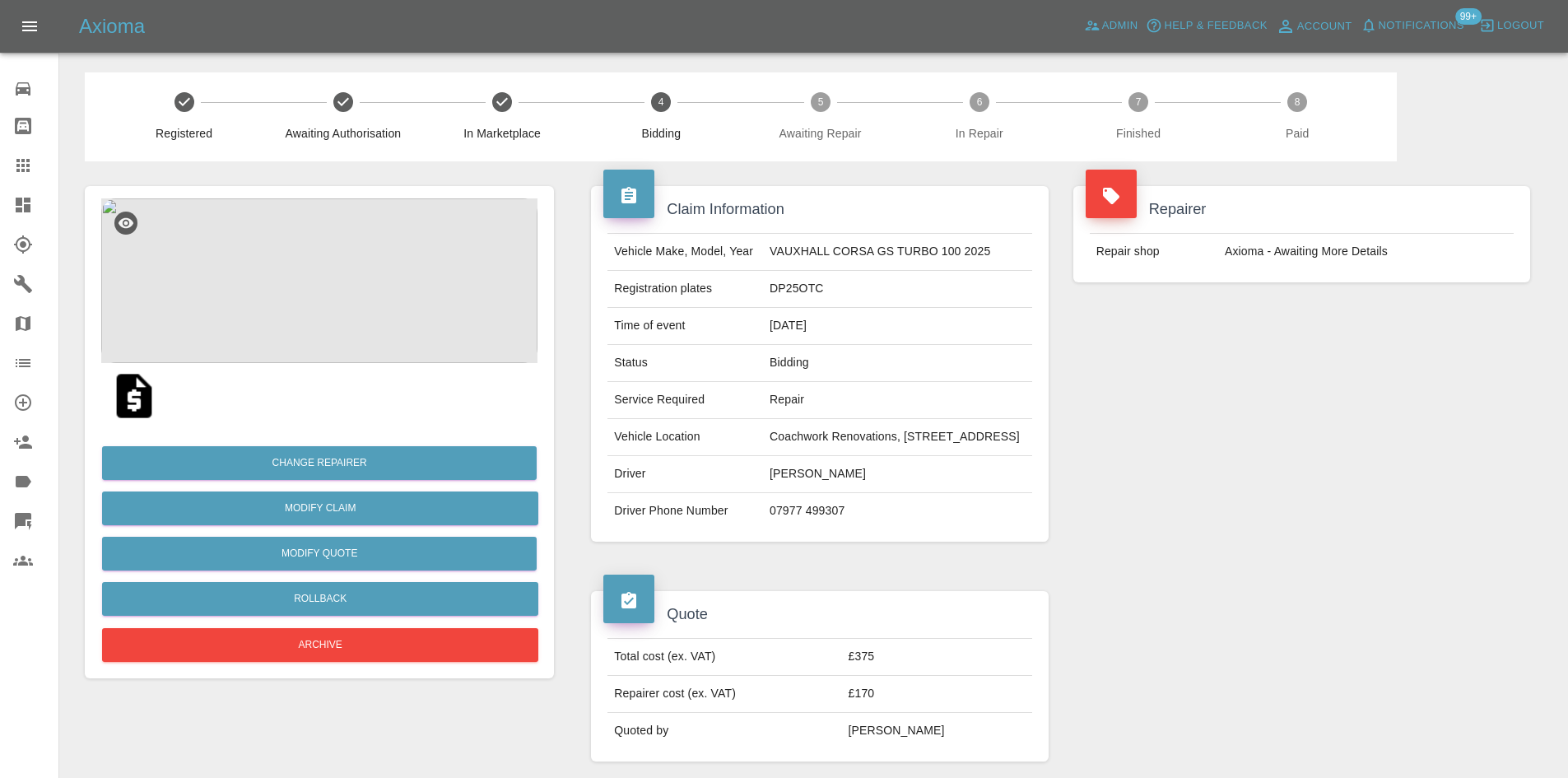
click at [368, 309] on img at bounding box center [319, 281] width 436 height 165
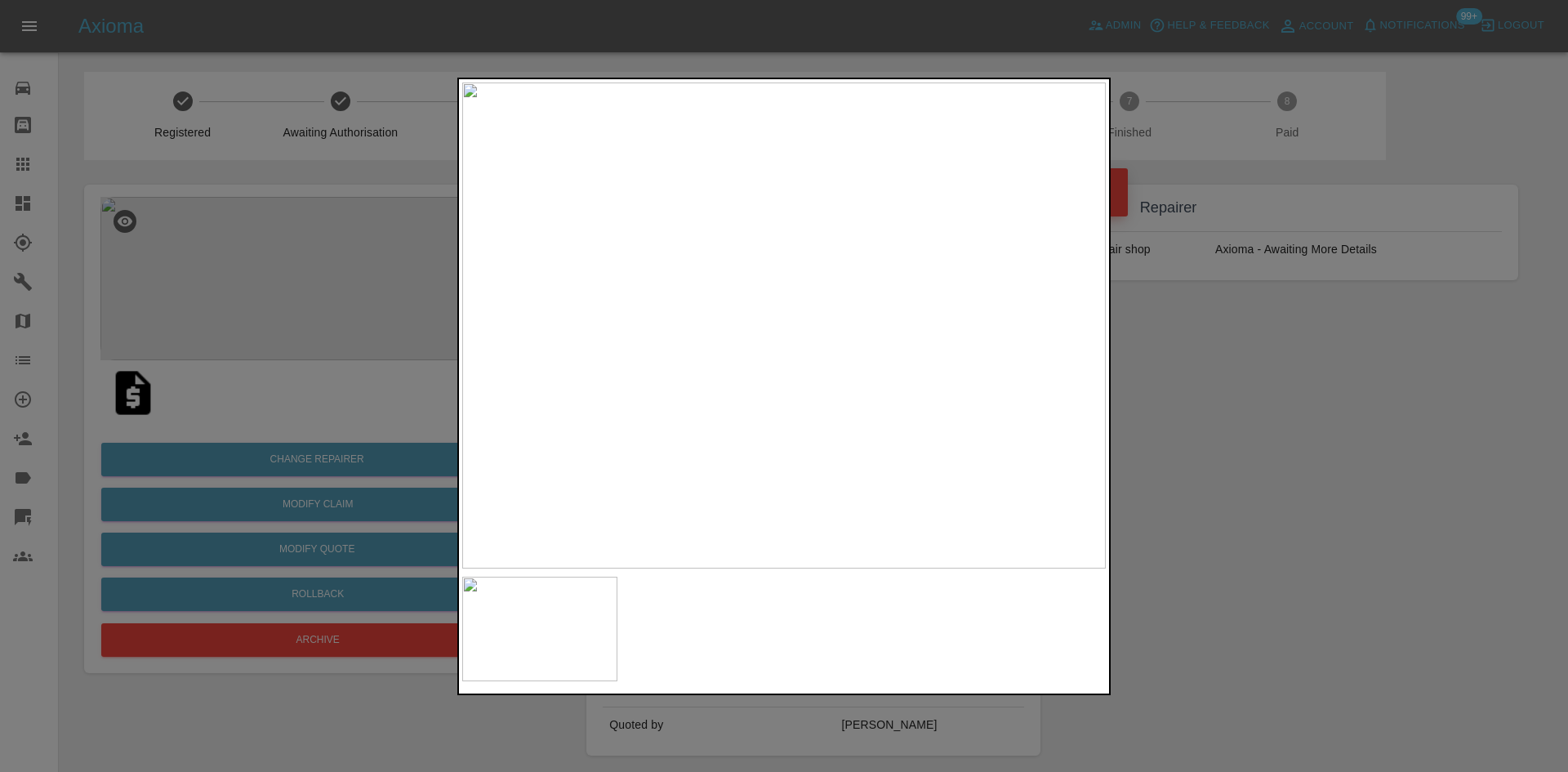
click at [798, 320] on img at bounding box center [784, 325] width 643 height 486
click at [798, 320] on img at bounding box center [742, 339] width 1930 height 1458
click at [1523, 519] on div at bounding box center [784, 386] width 1568 height 772
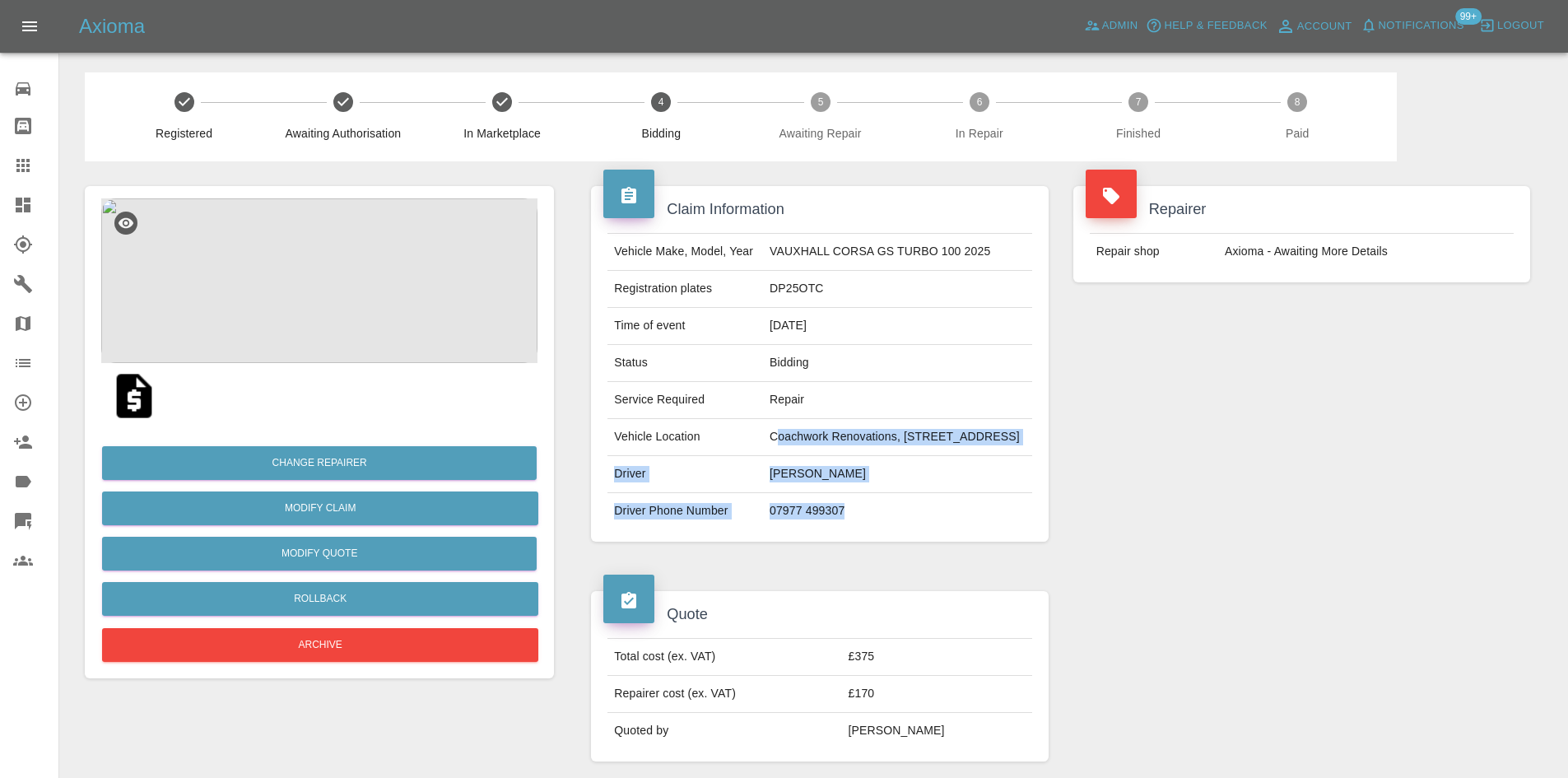
drag, startPoint x: 909, startPoint y: 553, endPoint x: 740, endPoint y: 441, distance: 202.7
click at [740, 441] on tbody "Vehicle Make, Model, Year VAUXHALL CORSA GS TURBO 100 2025 Registration plates …" at bounding box center [819, 381] width 423 height 296
click at [768, 456] on td "Coachwork Renovations, Imperial Business Estate, West Mill, Gravesend, DA11 0DL" at bounding box center [897, 437] width 269 height 37
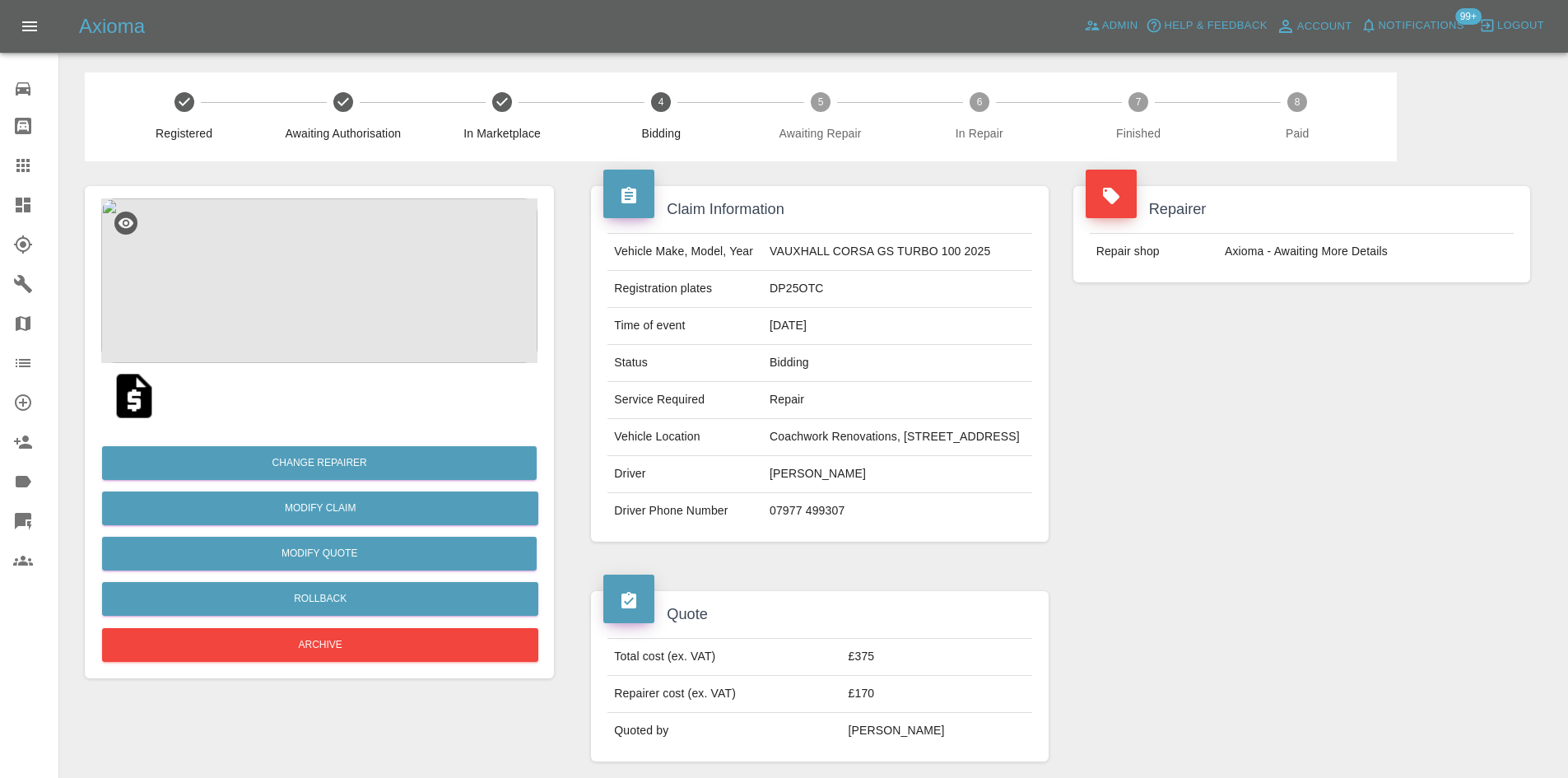
click at [768, 456] on td "Coachwork Renovations, Imperial Business Estate, West Mill, Gravesend, DA11 0DL" at bounding box center [897, 437] width 269 height 37
click at [767, 493] on td "Charlotte Burnige" at bounding box center [897, 475] width 269 height 37
click at [778, 493] on td "Charlotte Burnige" at bounding box center [897, 475] width 269 height 37
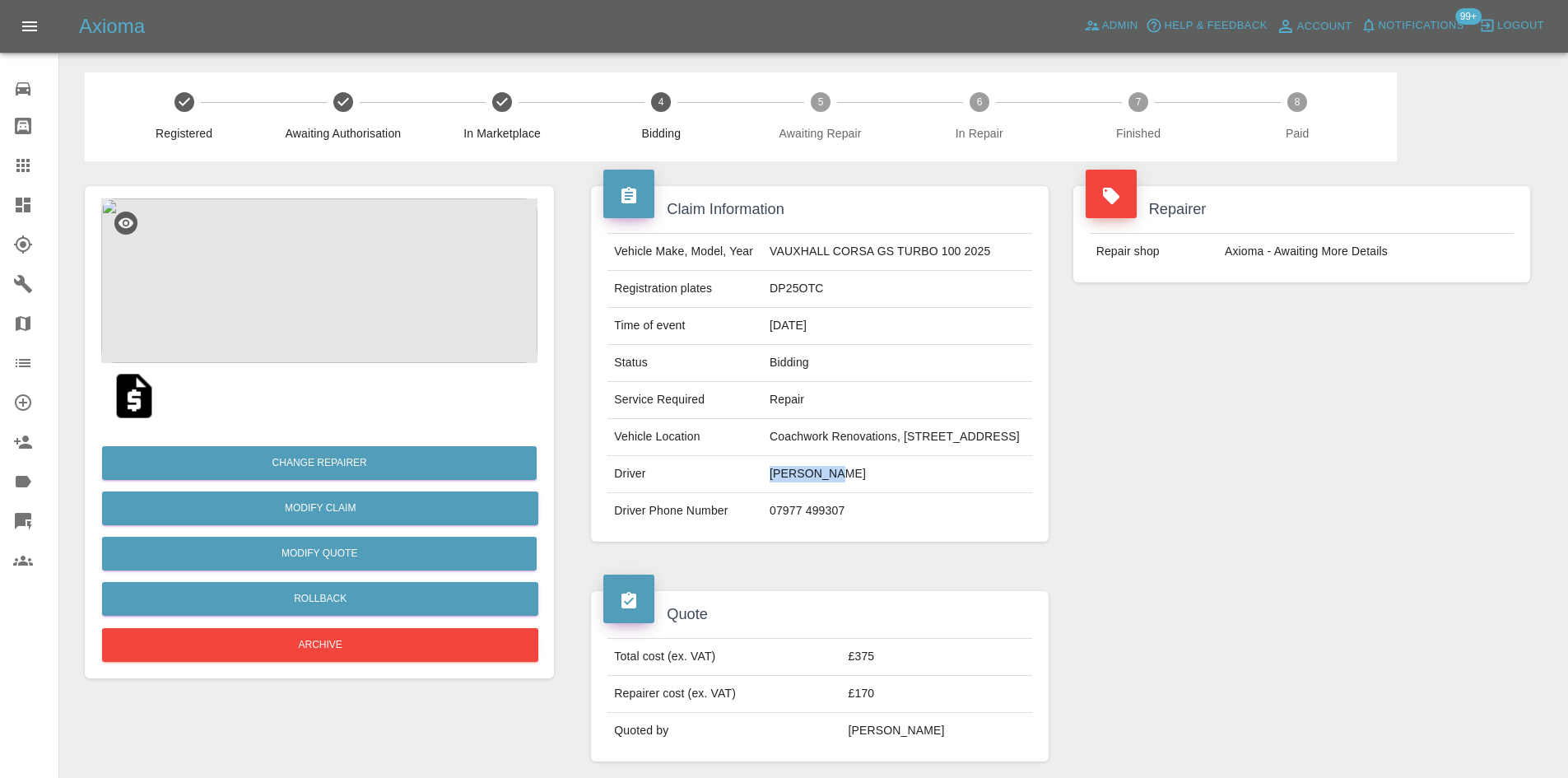
click at [778, 493] on td "Charlotte Burnige" at bounding box center [897, 475] width 269 height 37
click at [807, 456] on td "Coachwork Renovations, Imperial Business Estate, West Mill, Gravesend, DA11 0DL" at bounding box center [897, 437] width 269 height 37
click at [1022, 456] on td "Coachwork Renovations, Imperial Business Estate, West Mill, Gravesend, DA11 0DL" at bounding box center [897, 437] width 269 height 37
click at [938, 456] on td "Coachwork Renovations, Imperial Business Estate, West Mill, Gravesend, DA11 0DL" at bounding box center [897, 437] width 269 height 37
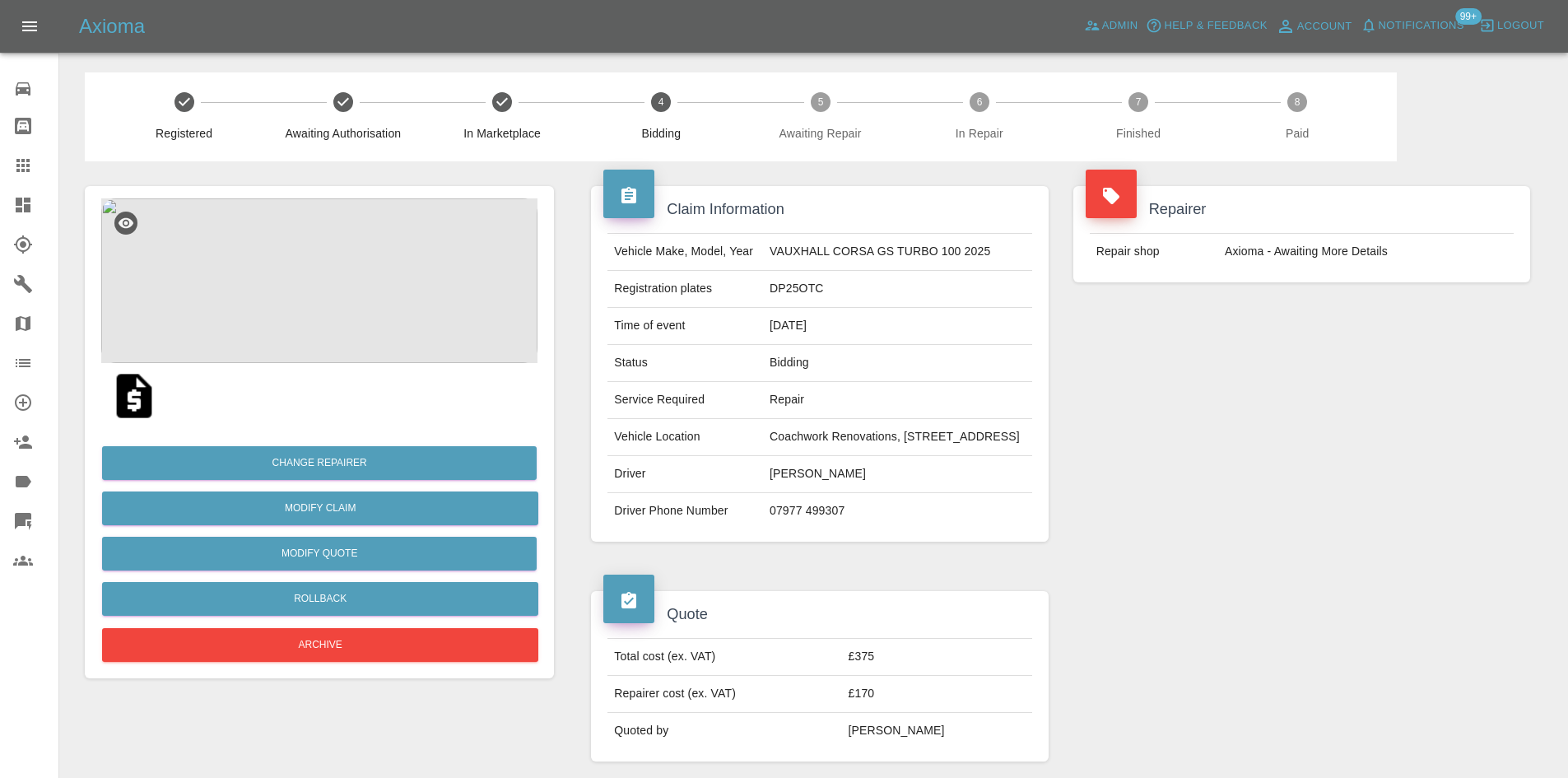
drag, startPoint x: 937, startPoint y: 473, endPoint x: 730, endPoint y: 439, distance: 209.8
click at [763, 439] on td "Coachwork Renovations, Imperial Business Estate, West Mill, Gravesend, DA11 0DL" at bounding box center [897, 437] width 269 height 37
click at [763, 447] on td "Coachwork Renovations, Imperial Business Estate, West Mill, Gravesend, DA11 0DL" at bounding box center [897, 437] width 269 height 37
drag, startPoint x: 735, startPoint y: 447, endPoint x: 940, endPoint y: 476, distance: 207.0
click at [940, 456] on td "Coachwork Renovations, Imperial Business Estate, West Mill, Gravesend, DA11 0DL" at bounding box center [897, 437] width 269 height 37
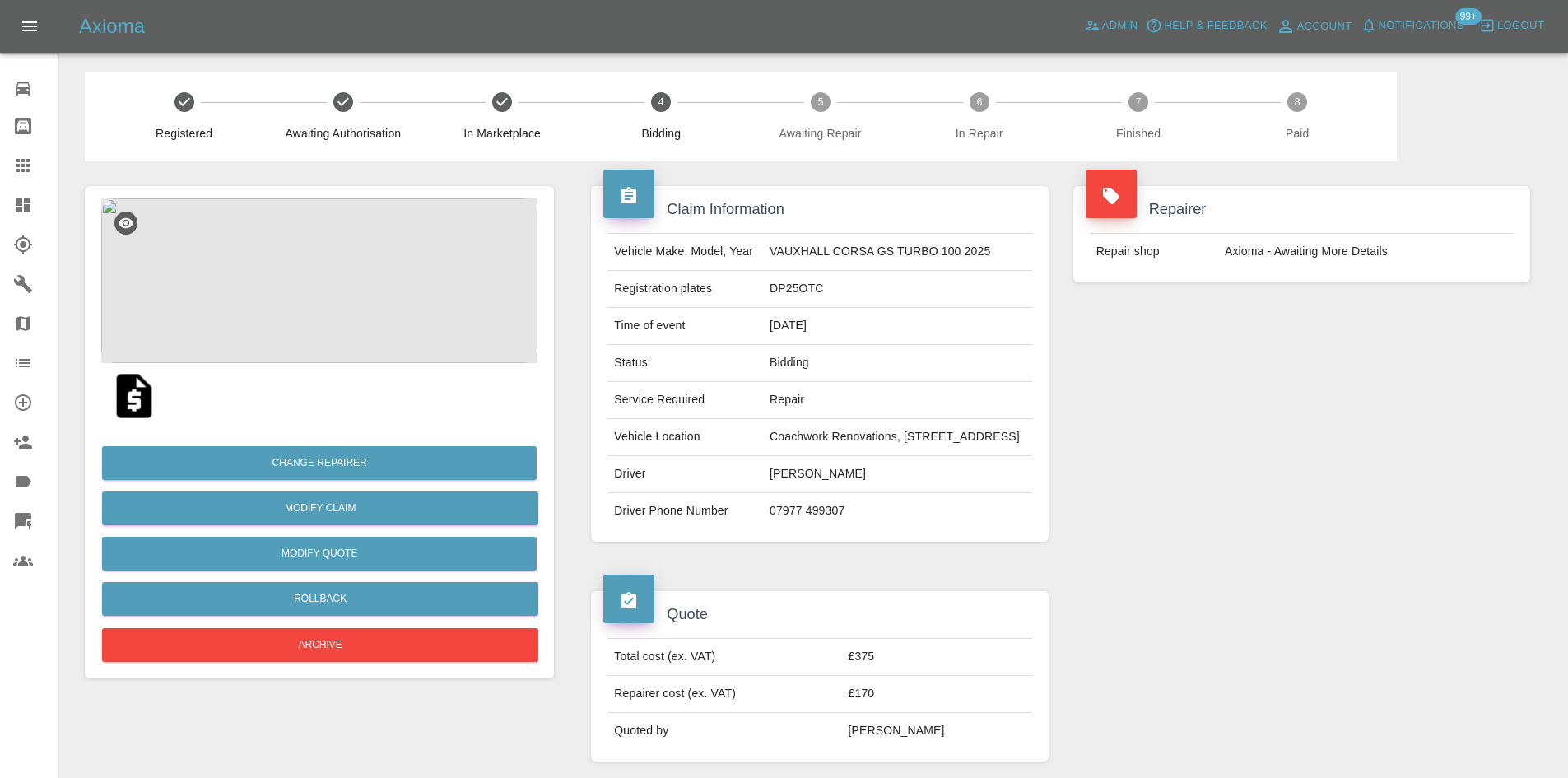
click at [940, 456] on td "Coachwork Renovations, Imperial Business Estate, West Mill, Gravesend, DA11 0DL" at bounding box center [897, 437] width 269 height 37
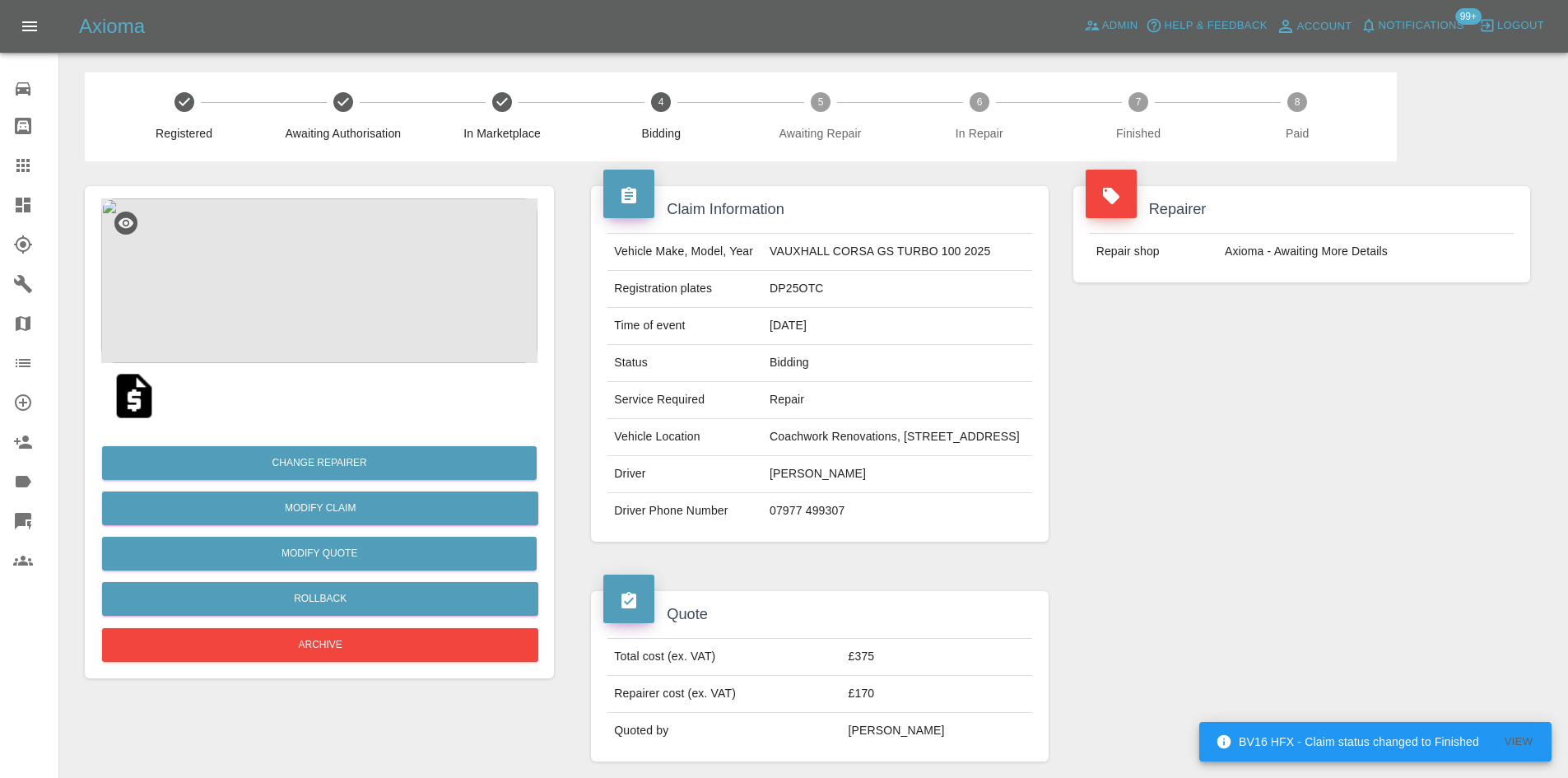
drag, startPoint x: 912, startPoint y: 473, endPoint x: 735, endPoint y: 444, distance: 179.4
click at [763, 444] on td "Coachwork Renovations, Imperial Business Estate, West Mill, Gravesend, DA11 0DL" at bounding box center [897, 437] width 269 height 37
click at [763, 451] on td "Coachwork Renovations, Imperial Business Estate, West Mill, Gravesend, DA11 0DL" at bounding box center [897, 437] width 269 height 37
drag, startPoint x: 731, startPoint y: 453, endPoint x: 936, endPoint y: 471, distance: 205.8
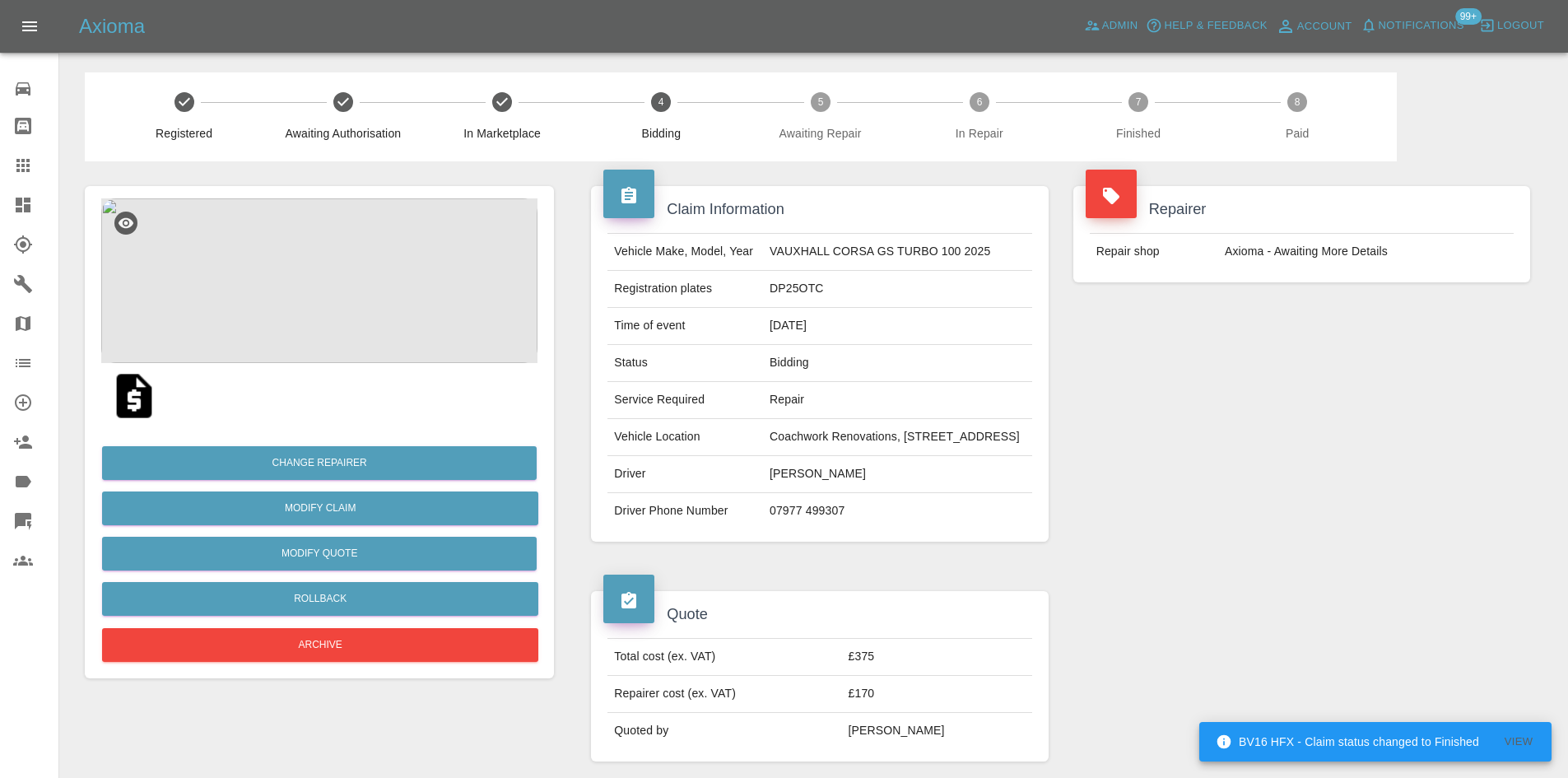
click at [936, 456] on td "Coachwork Renovations, Imperial Business Estate, West Mill, Gravesend, DA11 0DL" at bounding box center [897, 437] width 269 height 37
click at [926, 456] on td "Coachwork Renovations, Imperial Business Estate, West Mill, Gravesend, DA11 0DL" at bounding box center [897, 437] width 269 height 37
drag, startPoint x: 926, startPoint y: 471, endPoint x: 735, endPoint y: 456, distance: 191.6
click at [763, 456] on td "Coachwork Renovations, Imperial Business Estate, West Mill, Gravesend, DA11 0DL" at bounding box center [897, 437] width 269 height 37
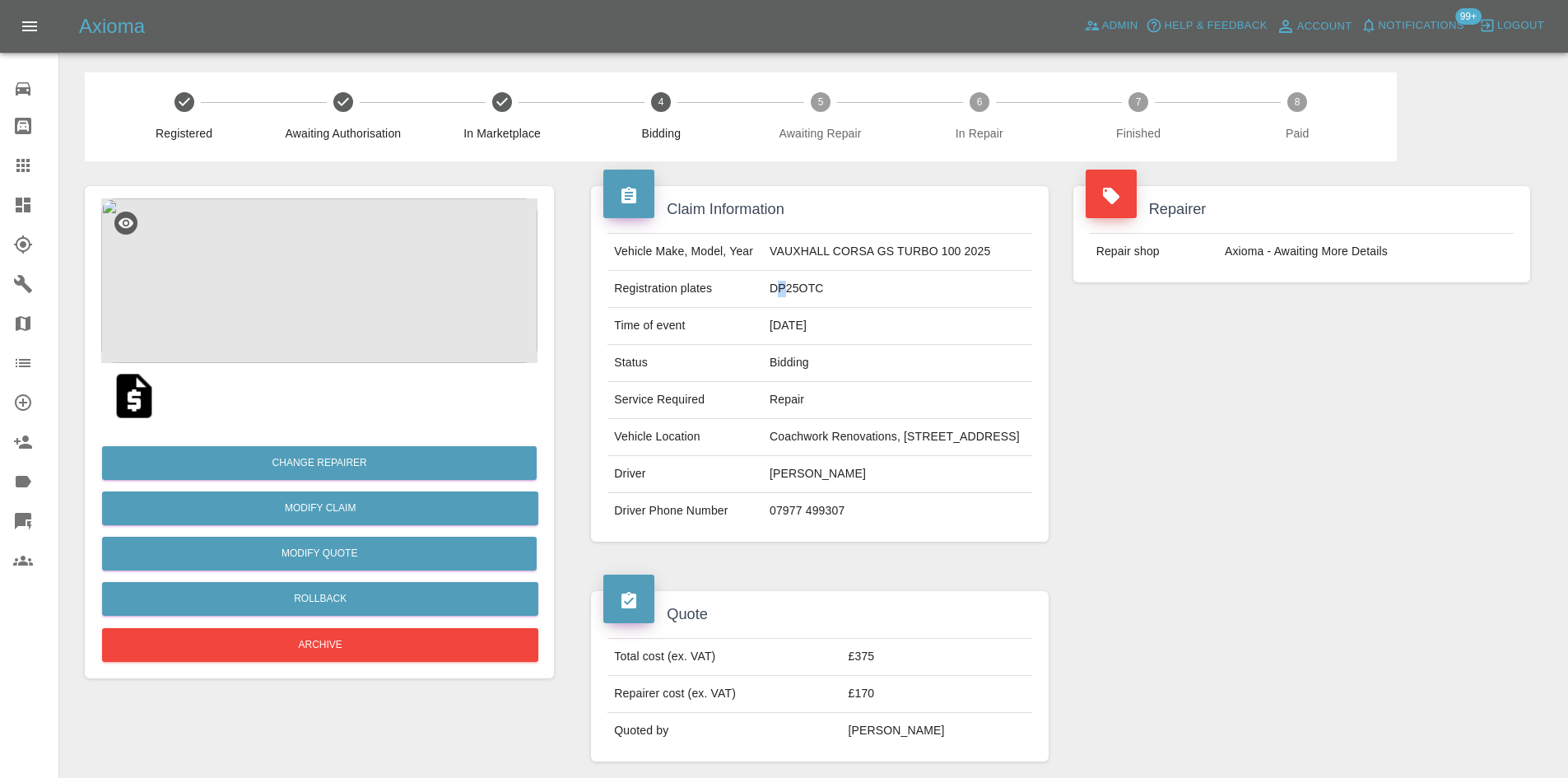
drag, startPoint x: 745, startPoint y: 290, endPoint x: 770, endPoint y: 326, distance: 43.8
click at [768, 325] on tbody "Vehicle Make, Model, Year VAUXHALL CORSA GS TURBO 100 2025 Registration plates …" at bounding box center [819, 381] width 423 height 296
click at [770, 326] on td "03/10/2025" at bounding box center [897, 327] width 269 height 37
click at [774, 308] on td "DP25OTC" at bounding box center [897, 289] width 269 height 37
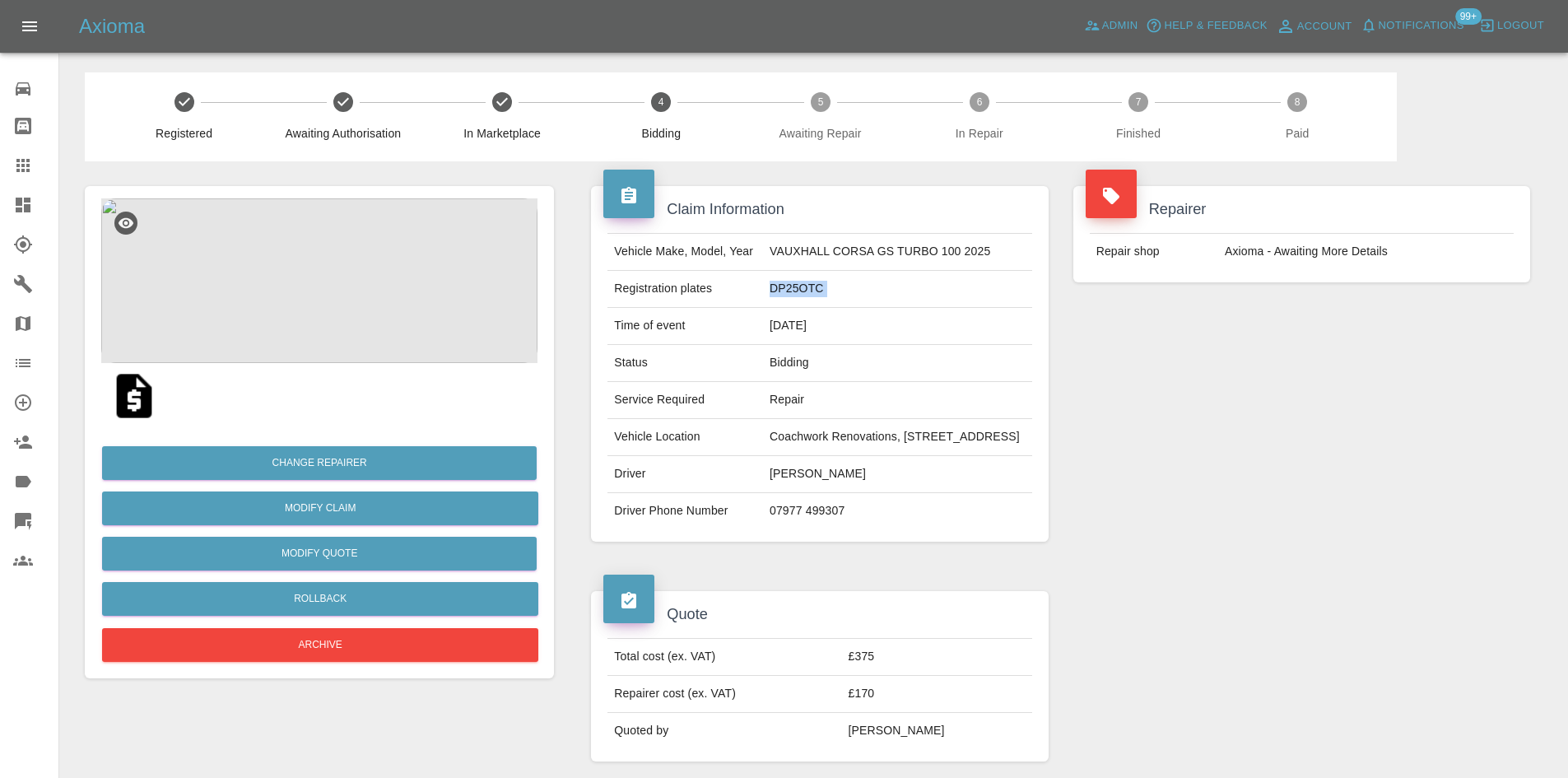
click at [773, 308] on td "DP25OTC" at bounding box center [897, 289] width 269 height 37
click at [763, 305] on td "DP25OTC" at bounding box center [897, 289] width 269 height 37
drag, startPoint x: 735, startPoint y: 305, endPoint x: 756, endPoint y: 310, distance: 21.6
click at [763, 308] on td "DP25OTC" at bounding box center [897, 289] width 269 height 37
click at [763, 290] on td "DP25OTC" at bounding box center [897, 289] width 269 height 37
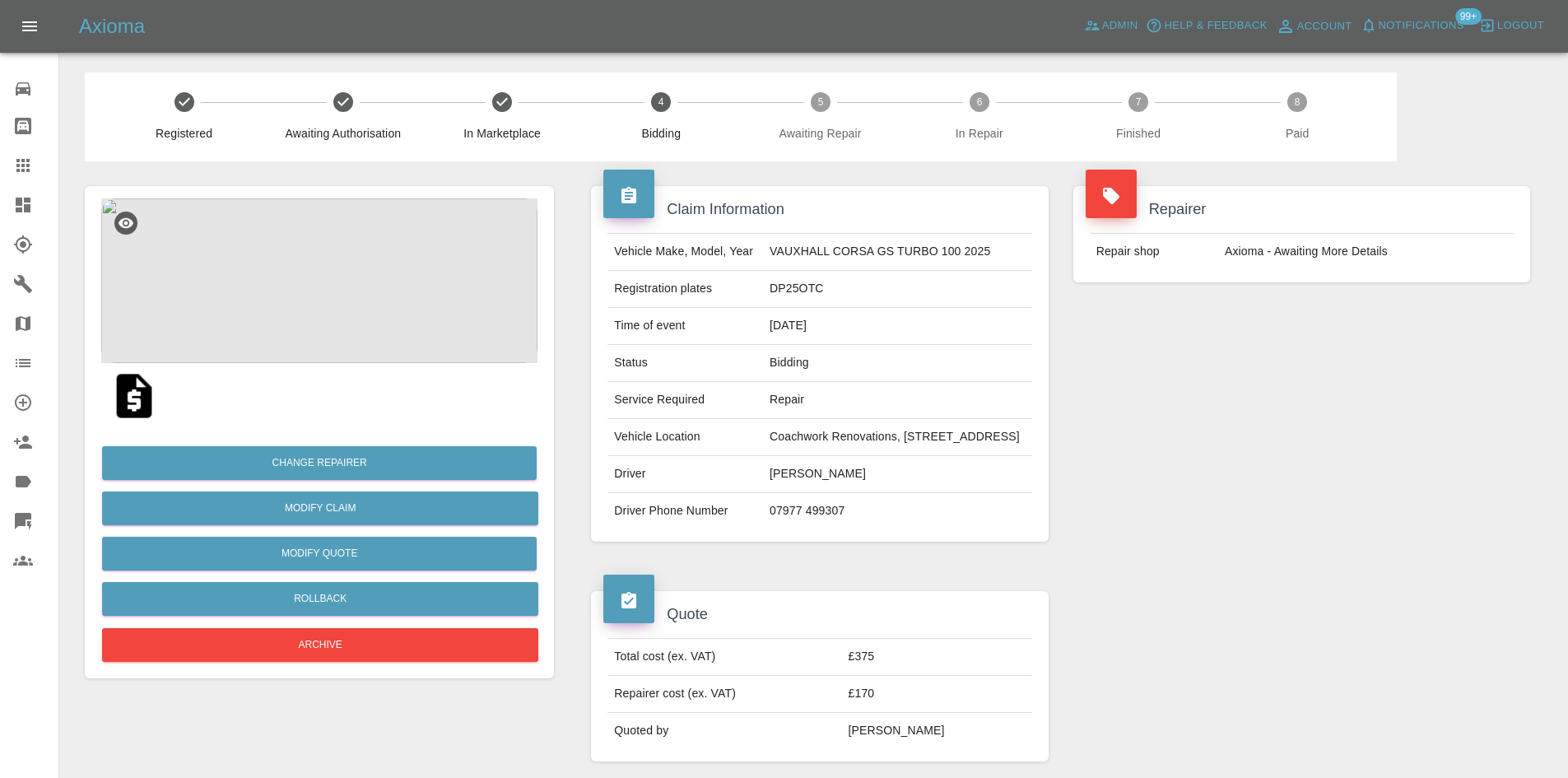
click at [763, 308] on td "DP25OTC" at bounding box center [897, 289] width 269 height 37
drag, startPoint x: 866, startPoint y: 513, endPoint x: 743, endPoint y: 511, distance: 123.0
click at [763, 493] on td "Charlotte Burnige" at bounding box center [897, 475] width 269 height 37
click at [821, 529] on td "07977 499307" at bounding box center [897, 511] width 269 height 36
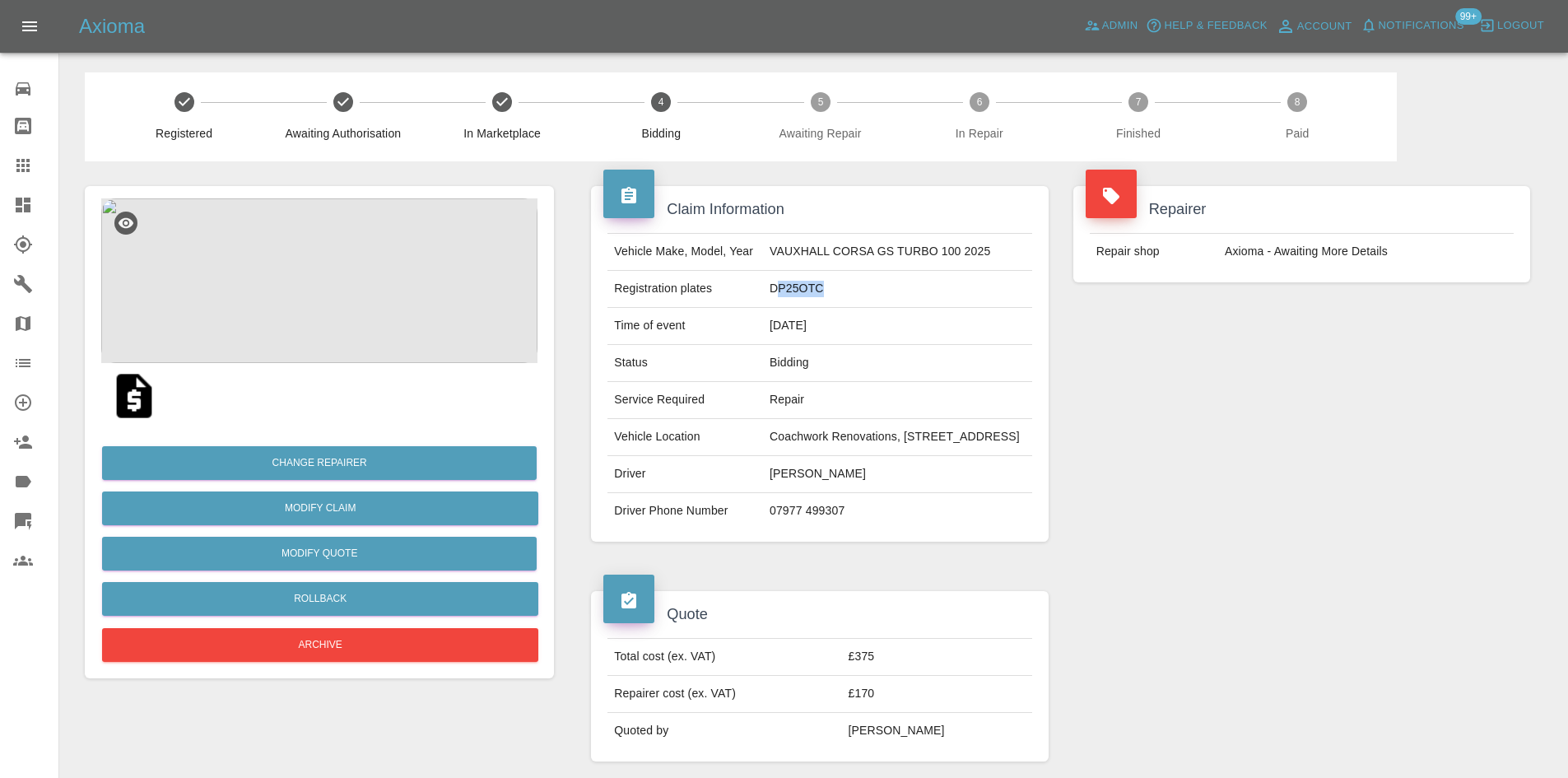
drag, startPoint x: 790, startPoint y: 308, endPoint x: 741, endPoint y: 302, distance: 49.4
click at [763, 302] on td "DP25OTC" at bounding box center [897, 289] width 269 height 37
click at [259, 295] on img at bounding box center [319, 281] width 436 height 165
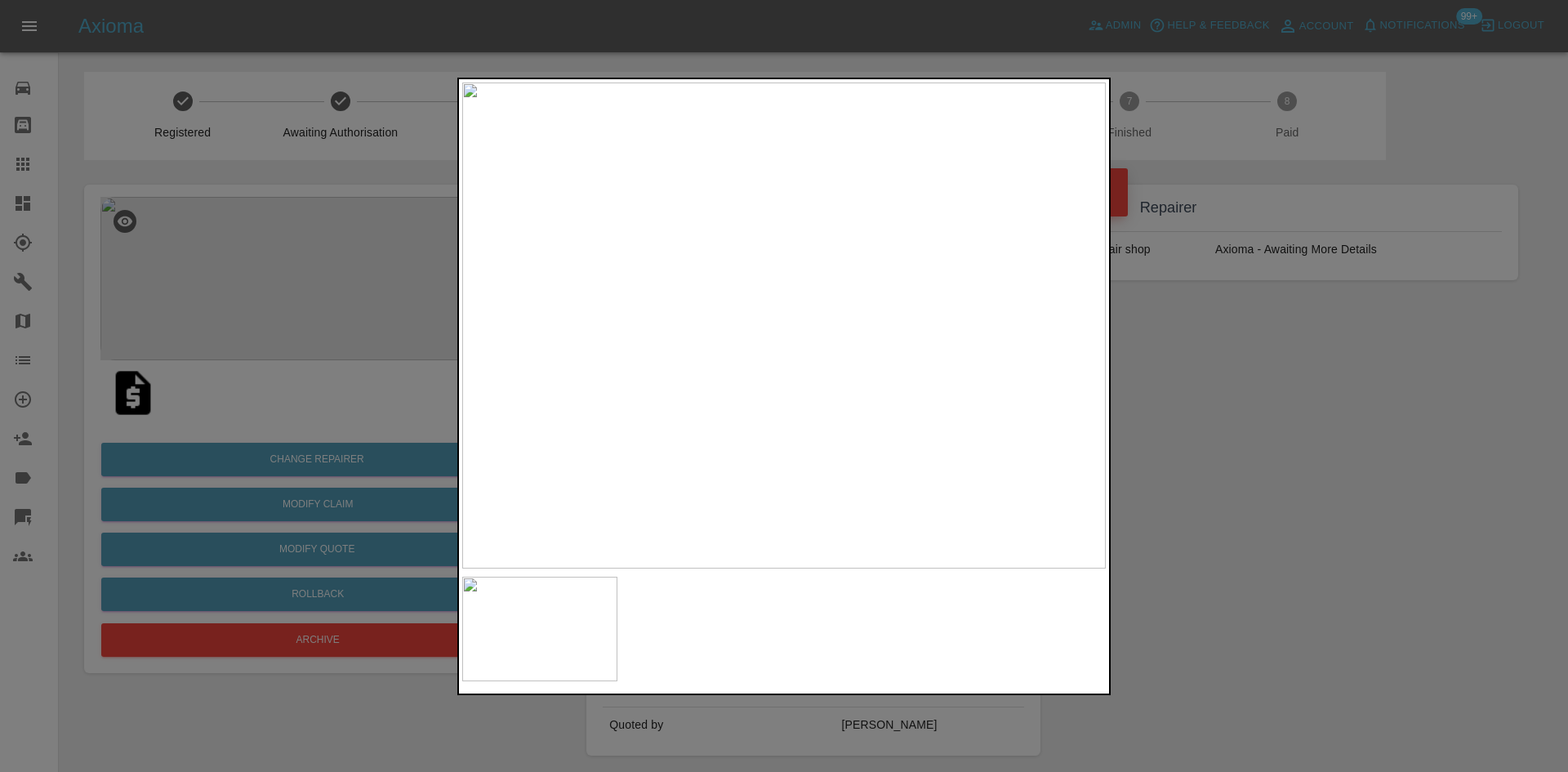
click at [814, 336] on img at bounding box center [784, 325] width 643 height 486
click at [743, 342] on img at bounding box center [693, 290] width 1930 height 1458
drag, startPoint x: 1260, startPoint y: 424, endPoint x: 1277, endPoint y: 430, distance: 18.0
click at [1277, 430] on div at bounding box center [784, 386] width 1568 height 772
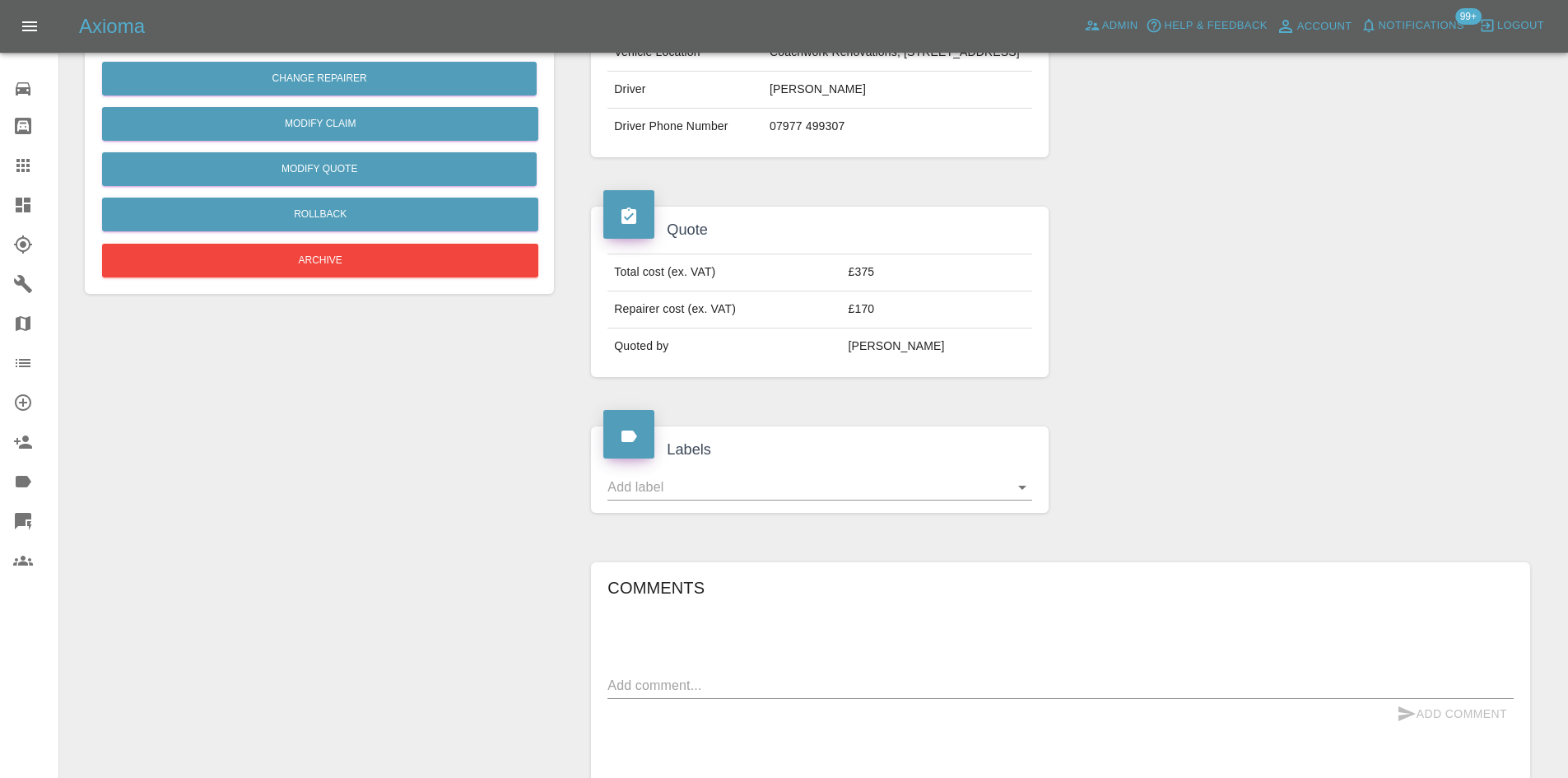
scroll to position [734, 0]
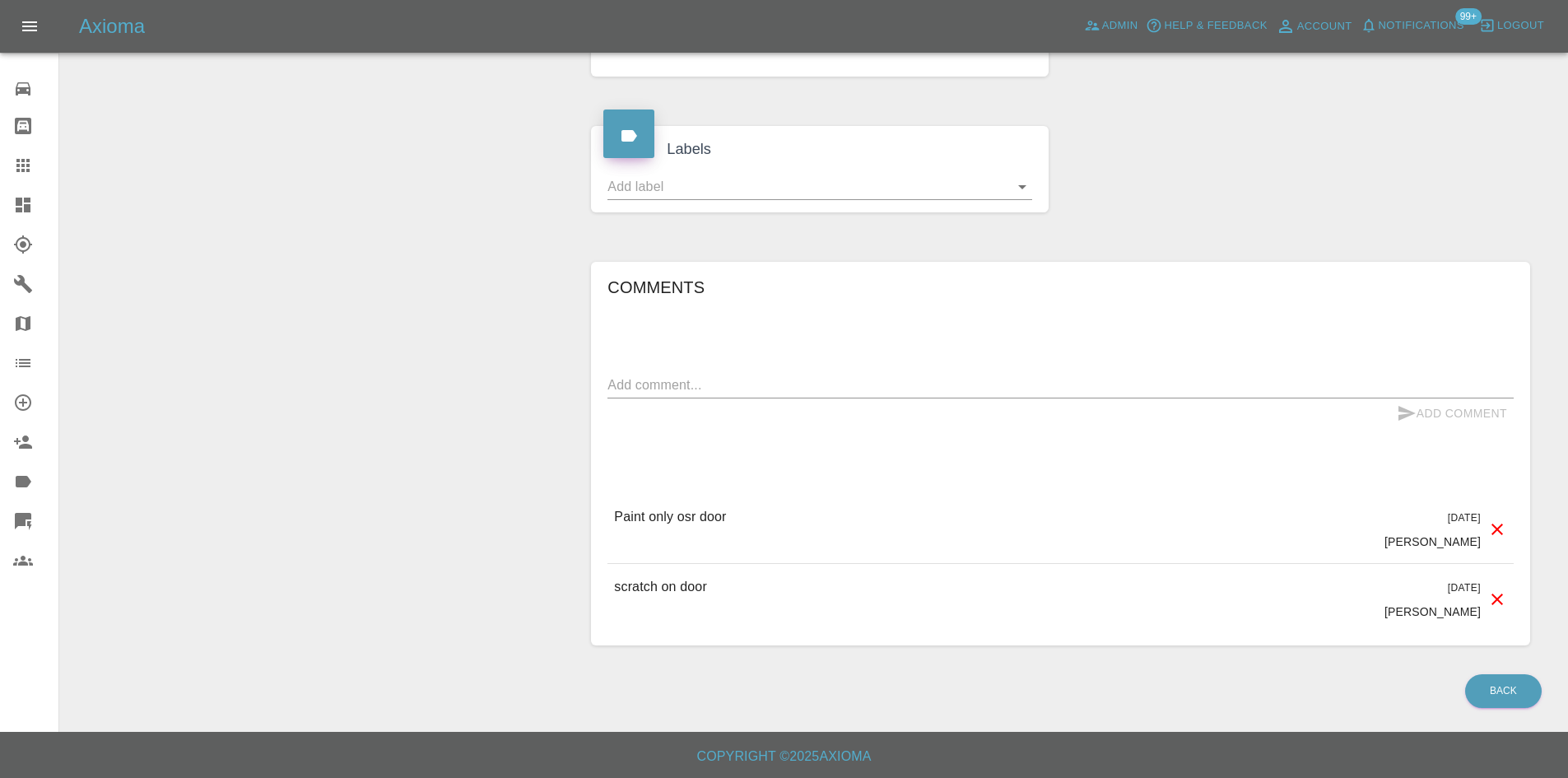
click at [1092, 527] on div "Paint only osr door 6 days ago Ankur Mehta" at bounding box center [1060, 528] width 906 height 69
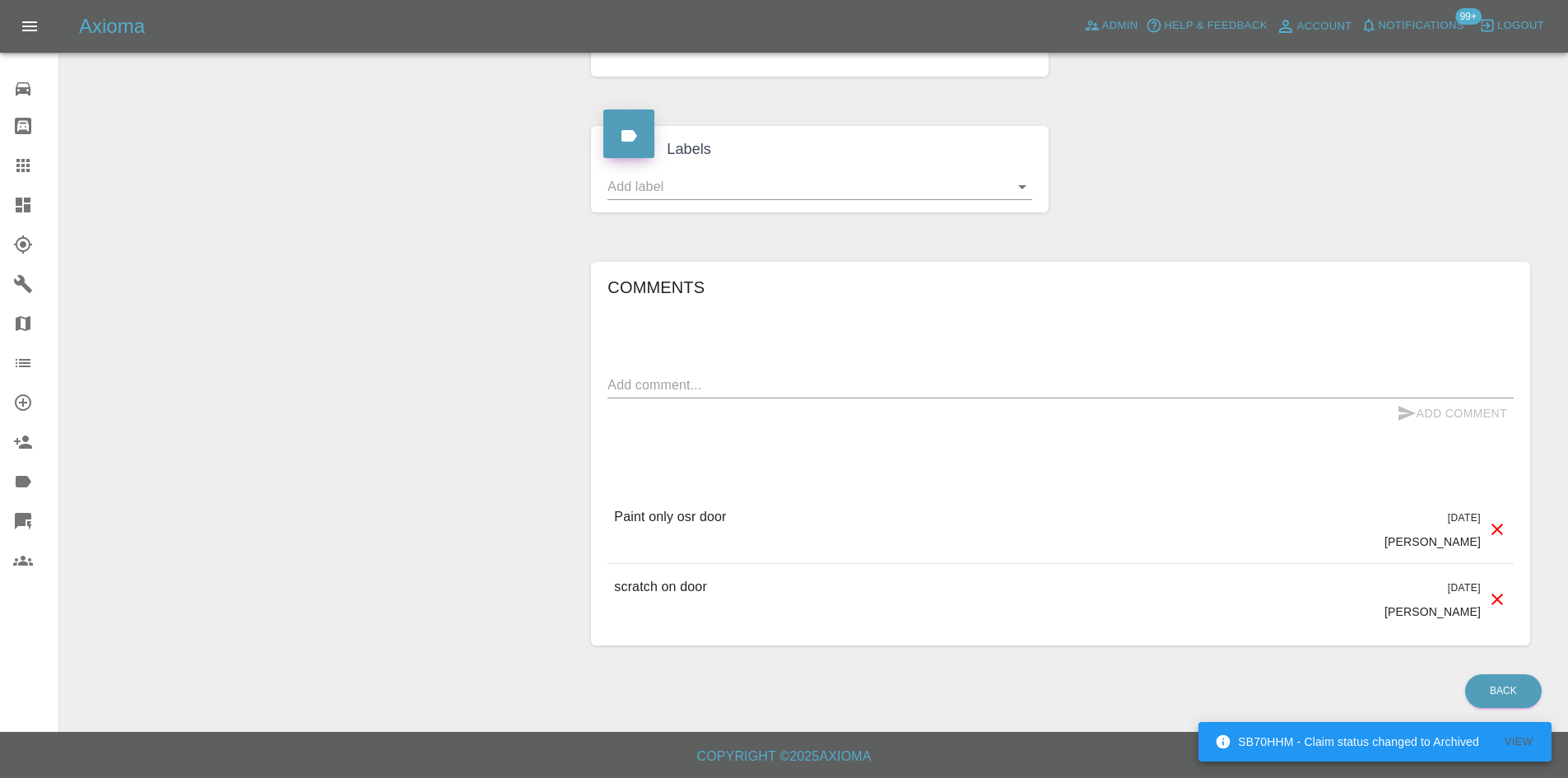
click at [895, 505] on div "Paint only osr door 6 days ago Ankur Mehta" at bounding box center [1060, 528] width 906 height 69
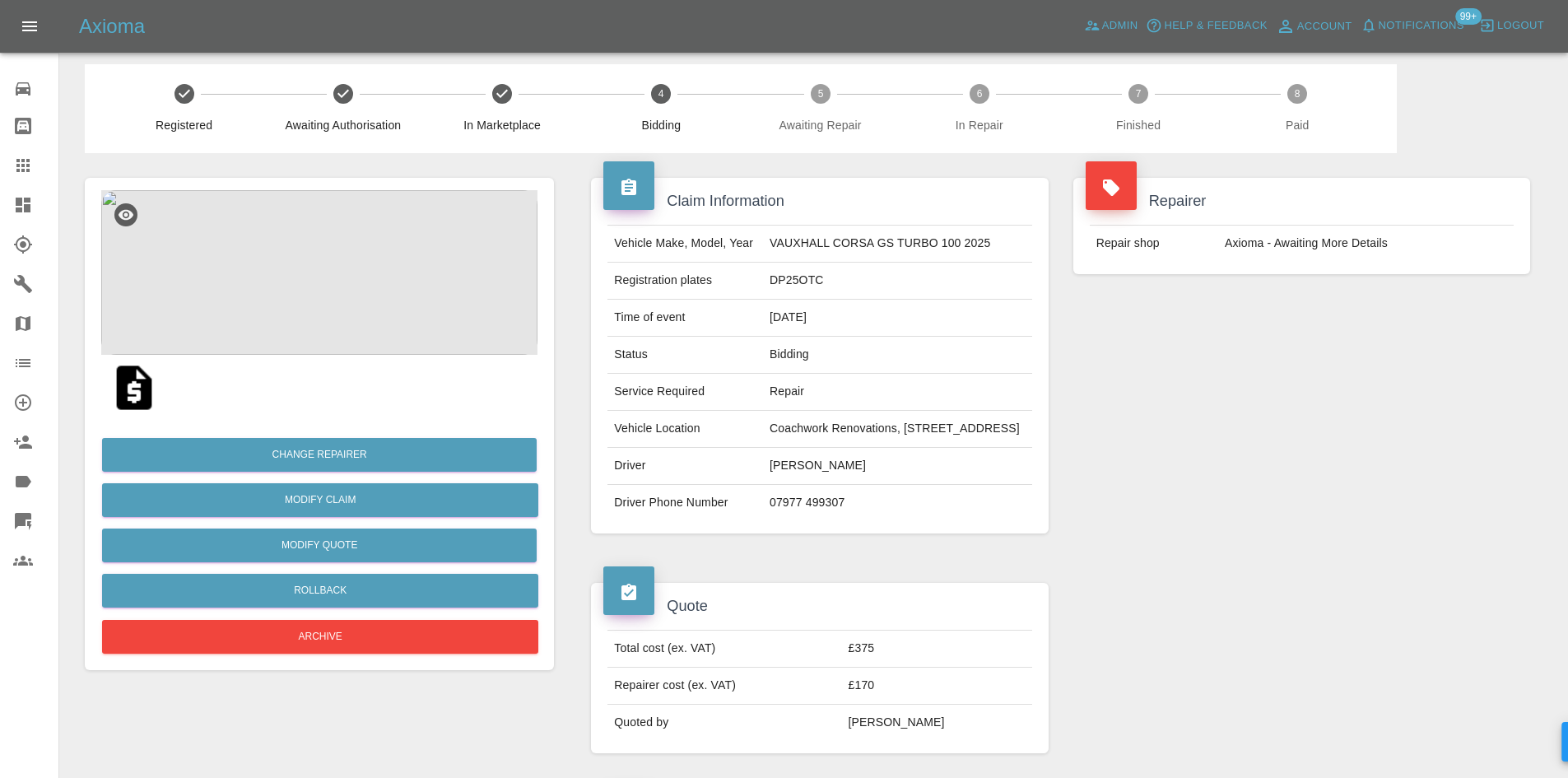
scroll to position [0, 0]
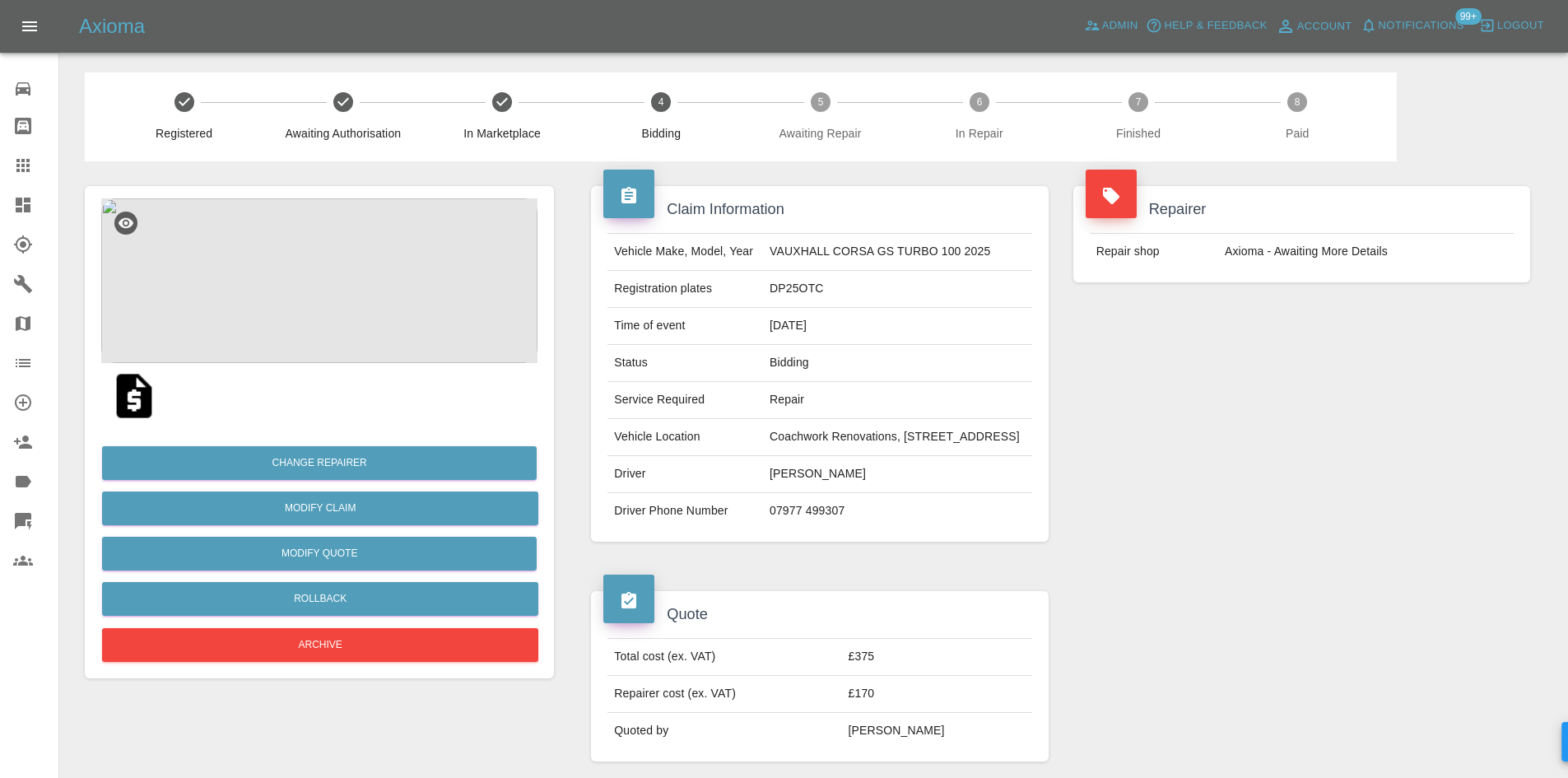
click at [367, 235] on img at bounding box center [319, 281] width 436 height 165
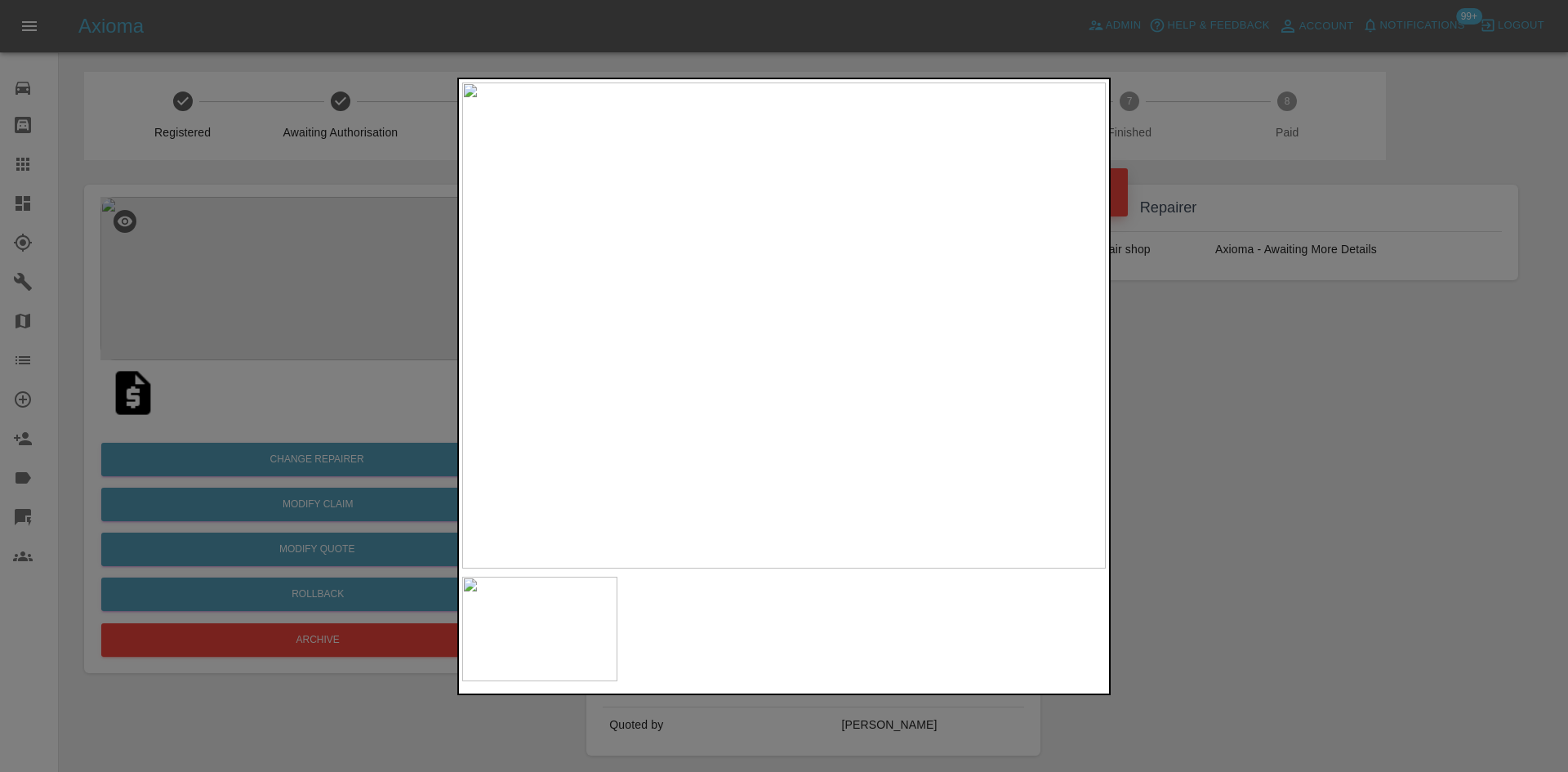
click at [232, 754] on div at bounding box center [784, 386] width 1568 height 772
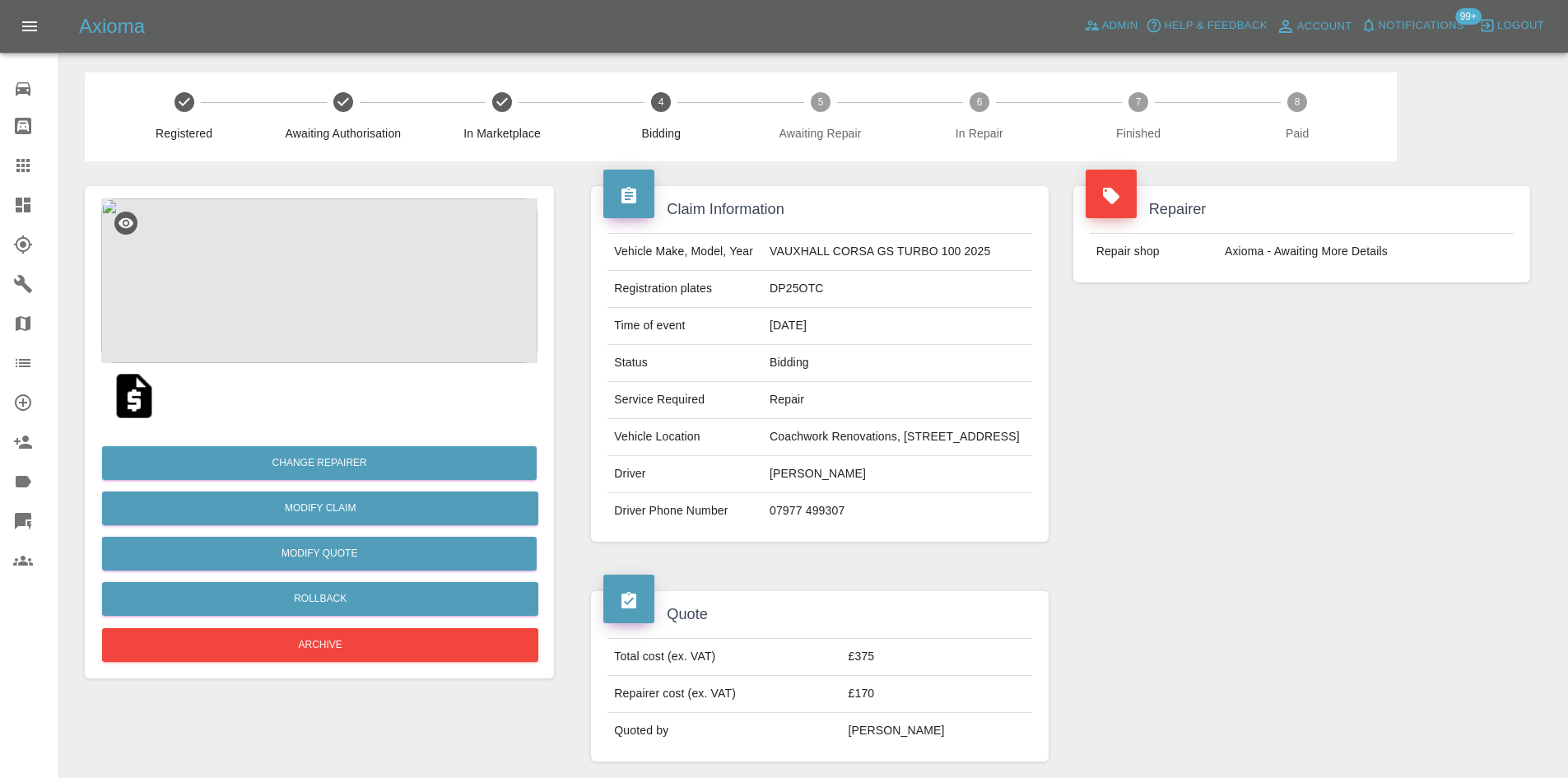
click at [337, 272] on img at bounding box center [319, 281] width 436 height 165
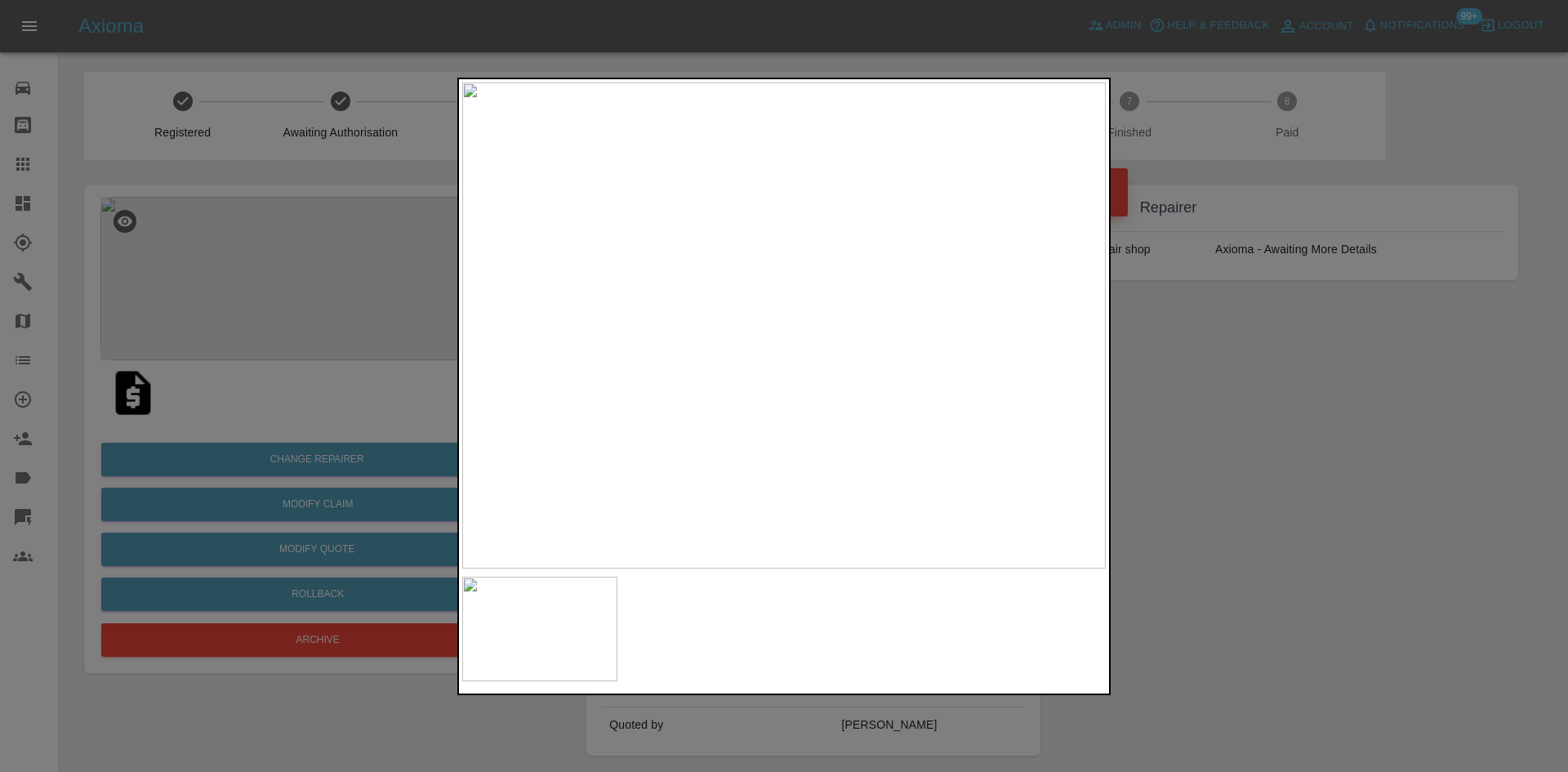
click at [777, 338] on img at bounding box center [784, 325] width 643 height 486
click at [783, 336] on img at bounding box center [806, 286] width 1930 height 1458
click at [783, 336] on img at bounding box center [809, 286] width 1930 height 1458
click at [783, 336] on img at bounding box center [784, 325] width 643 height 486
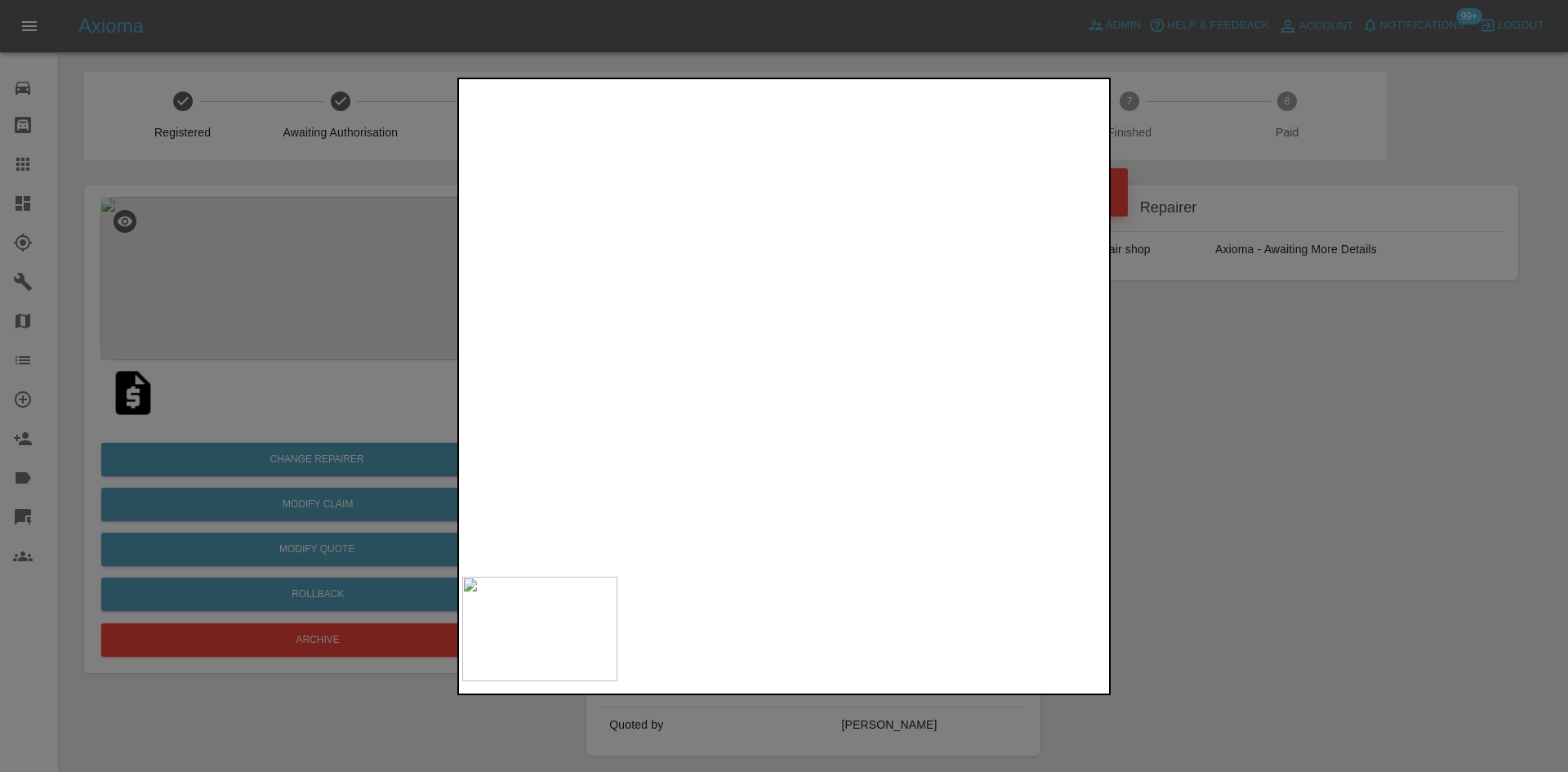
click at [783, 336] on img at bounding box center [789, 292] width 1930 height 1458
click at [1265, 604] on div at bounding box center [784, 386] width 1568 height 772
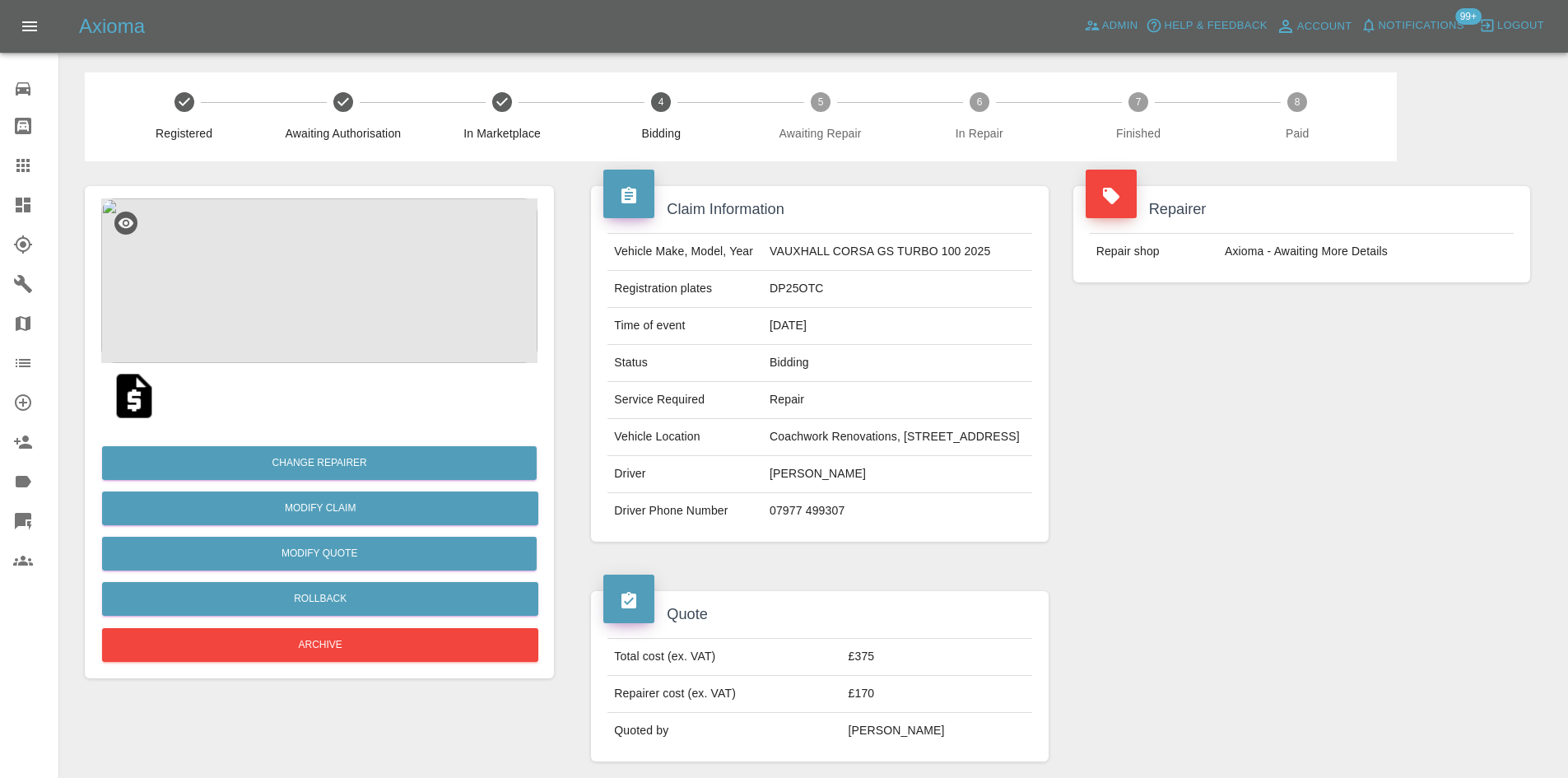
click at [216, 284] on img at bounding box center [319, 281] width 436 height 165
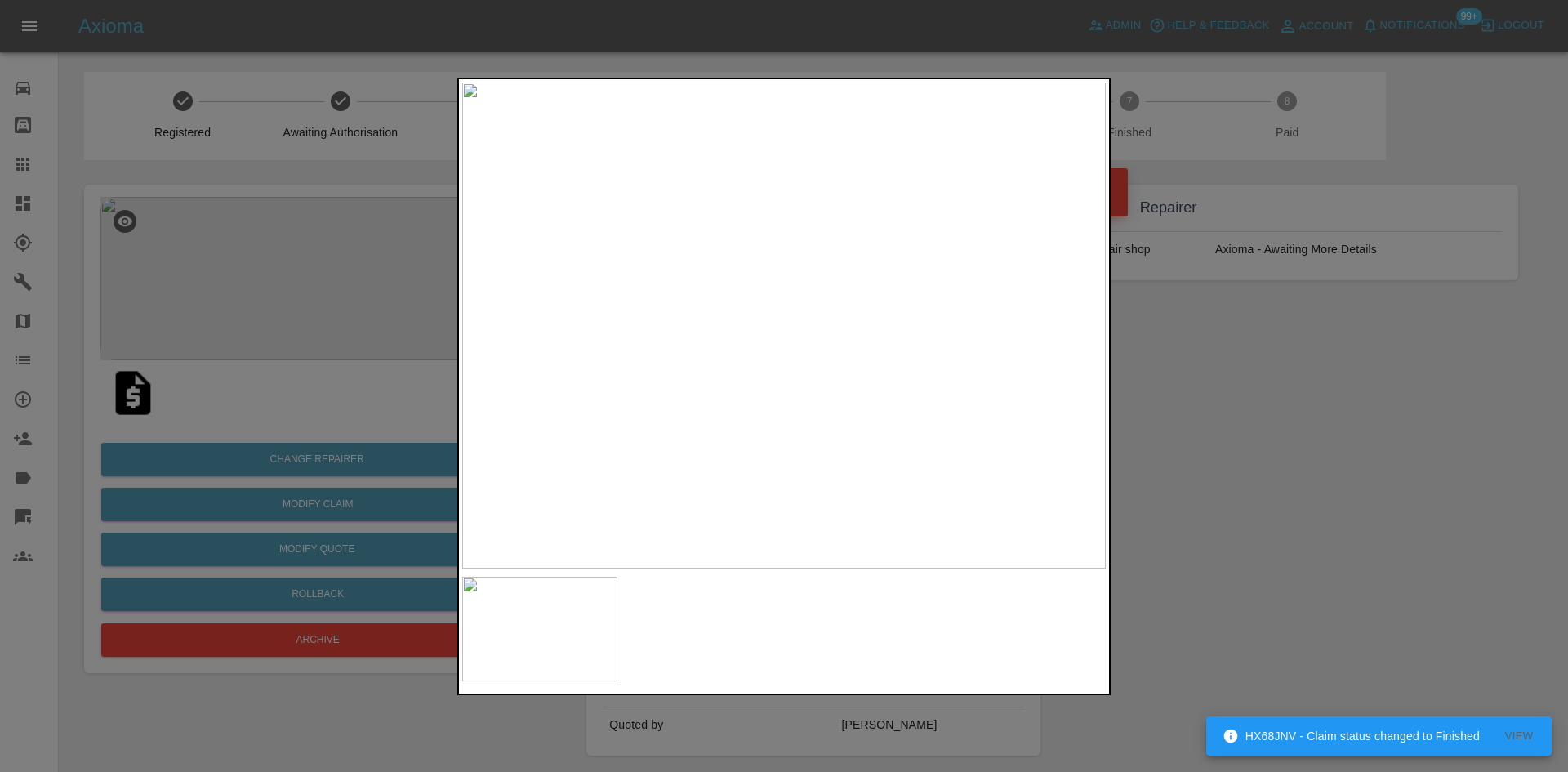
click at [1183, 589] on div at bounding box center [784, 386] width 1568 height 772
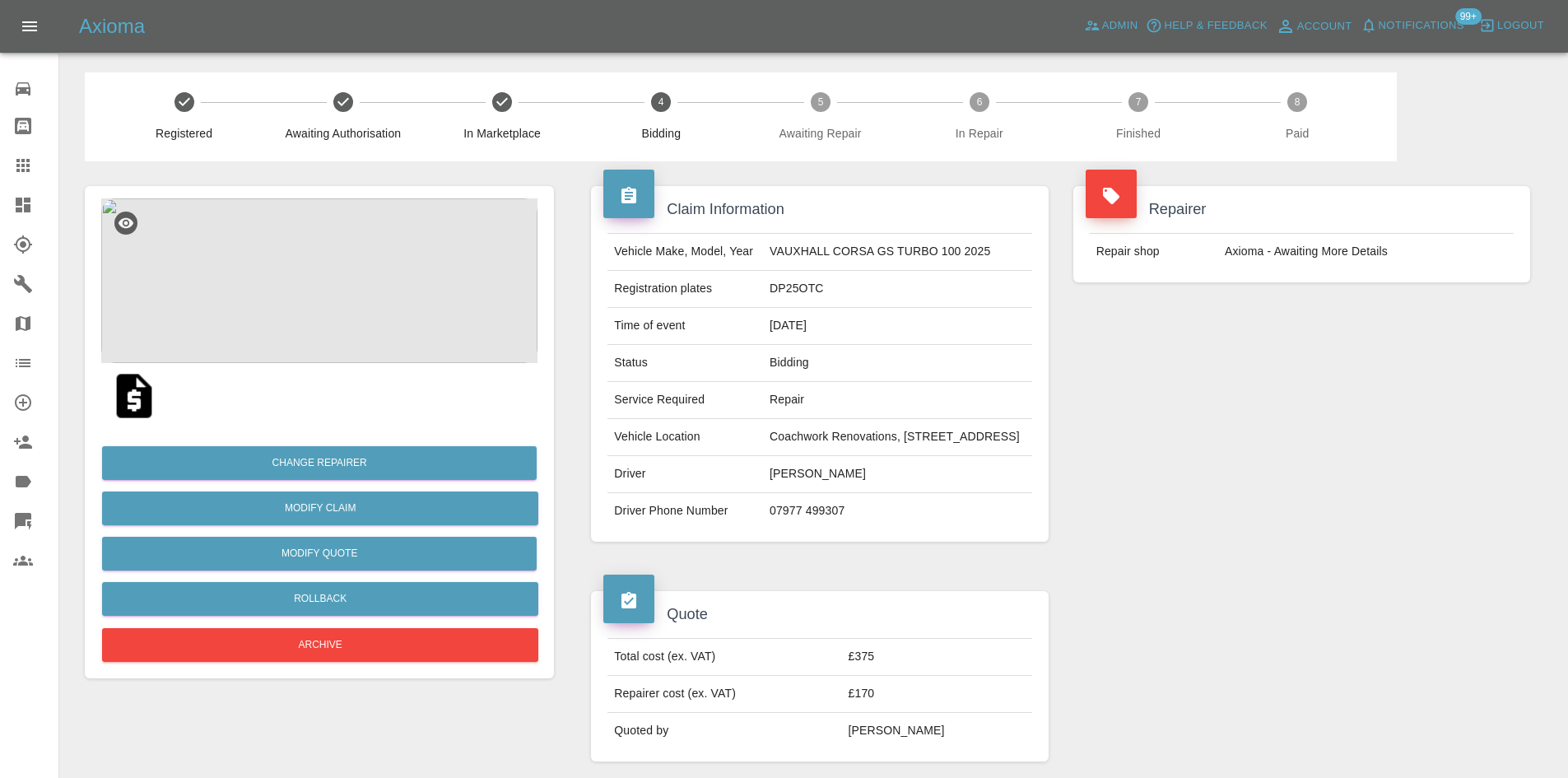
drag, startPoint x: 862, startPoint y: 499, endPoint x: 693, endPoint y: 507, distance: 169.2
click at [693, 493] on tr "Driver Charlotte Burnige" at bounding box center [819, 475] width 423 height 37
copy tr "Charlotte Burnige"
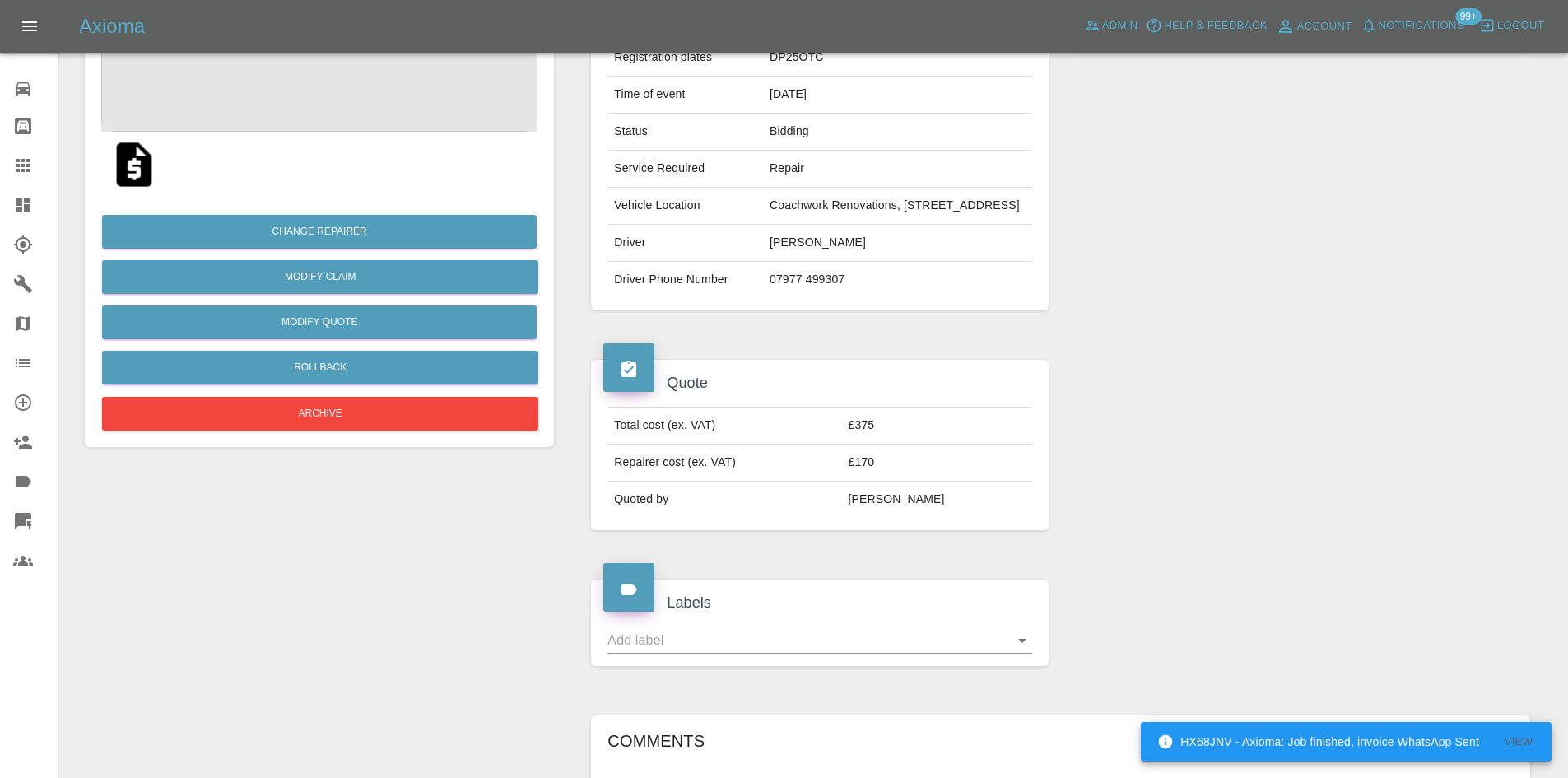
scroll to position [576, 0]
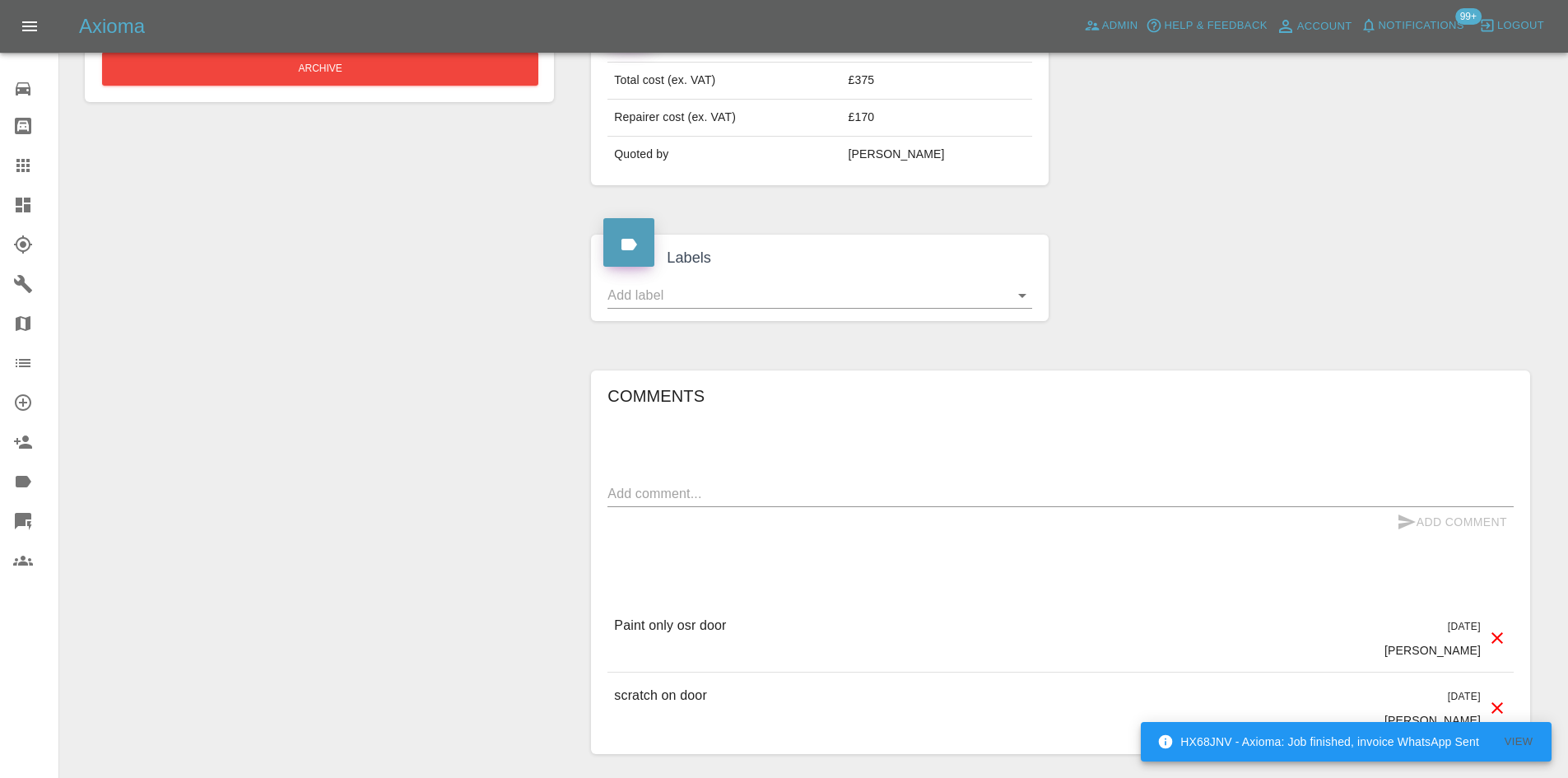
drag, startPoint x: 763, startPoint y: 500, endPoint x: 758, endPoint y: 514, distance: 14.9
click at [763, 503] on div "Comments x Add Comment Paint only osr door 6 days ago Ankur Mehta Paint only os…" at bounding box center [1060, 562] width 906 height 359
drag, startPoint x: 758, startPoint y: 514, endPoint x: 755, endPoint y: 525, distance: 11.4
click at [757, 516] on div "Comments x Add Comment Paint only osr door 6 days ago Ankur Mehta Paint only os…" at bounding box center [1060, 562] width 906 height 359
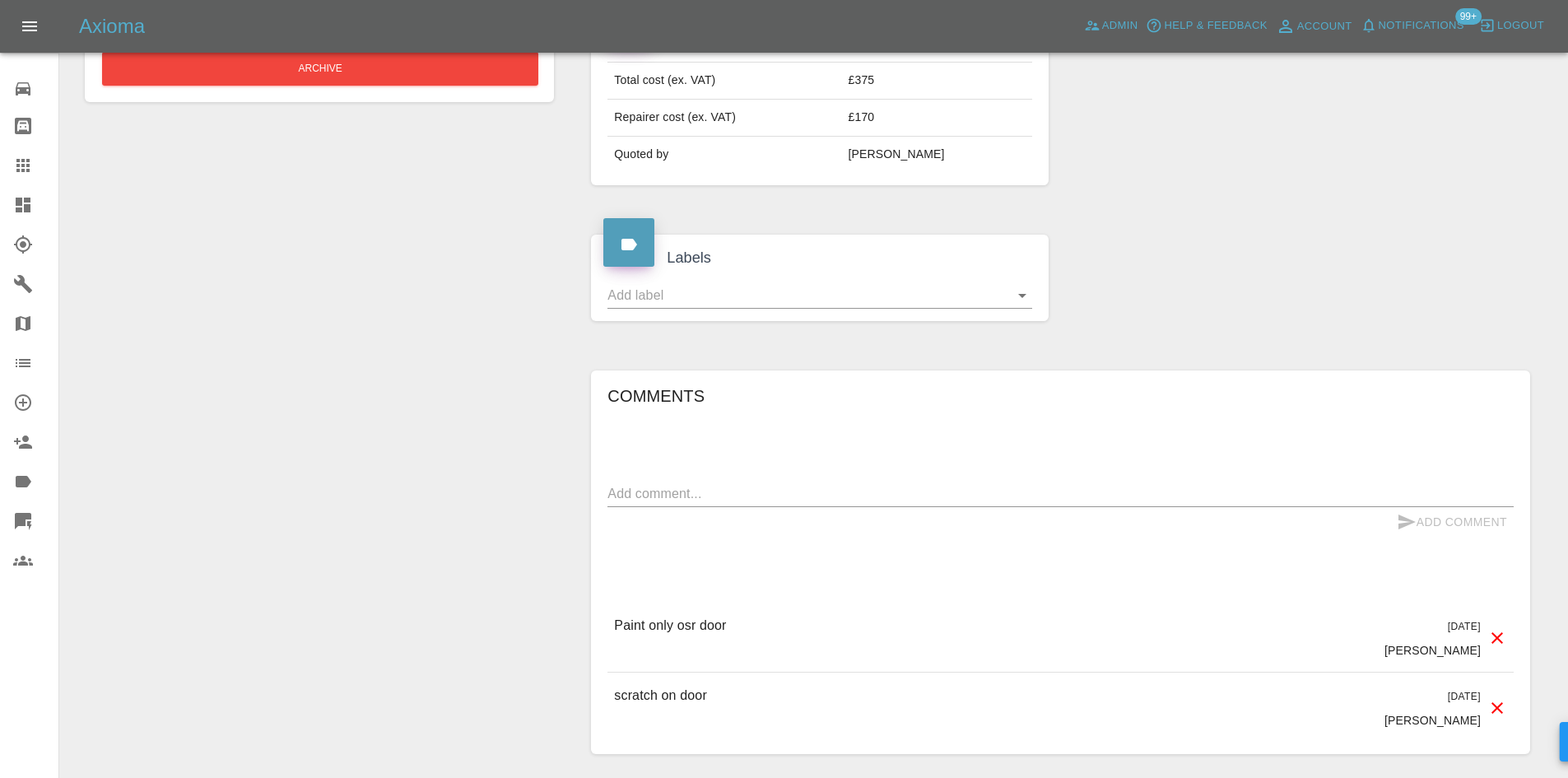
click at [749, 526] on div "Comments x Add Comment Paint only osr door 6 days ago Ankur Mehta Paint only os…" at bounding box center [1060, 562] width 906 height 359
click at [766, 507] on div "x" at bounding box center [1060, 493] width 906 height 26
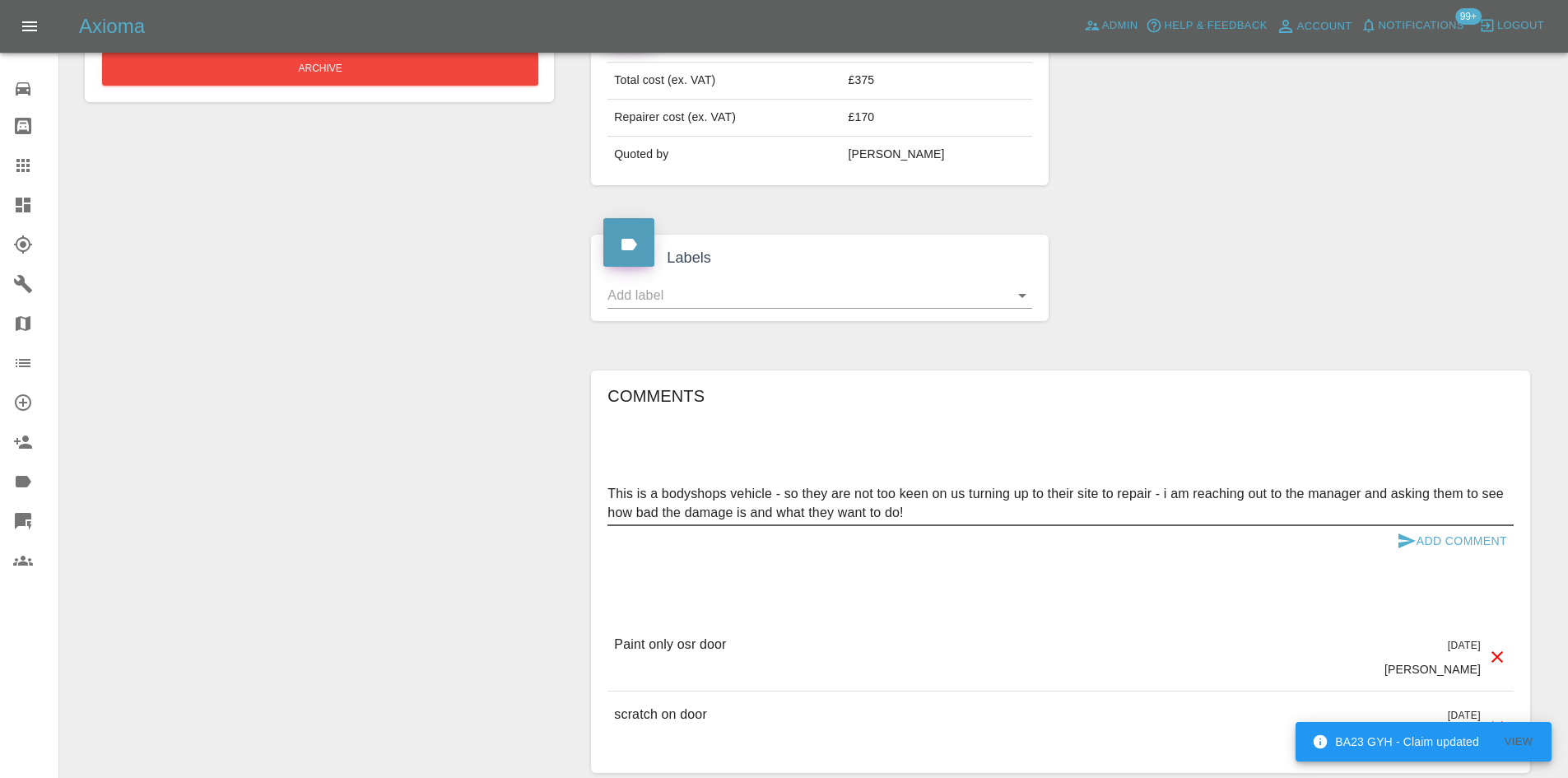
type textarea "This is a bodyshops vehicle - so they are not too keen on us turning up to thei…"
drag, startPoint x: 1489, startPoint y: 605, endPoint x: 1488, endPoint y: 597, distance: 8.1
click at [1489, 556] on button "Add Comment" at bounding box center [1452, 541] width 123 height 30
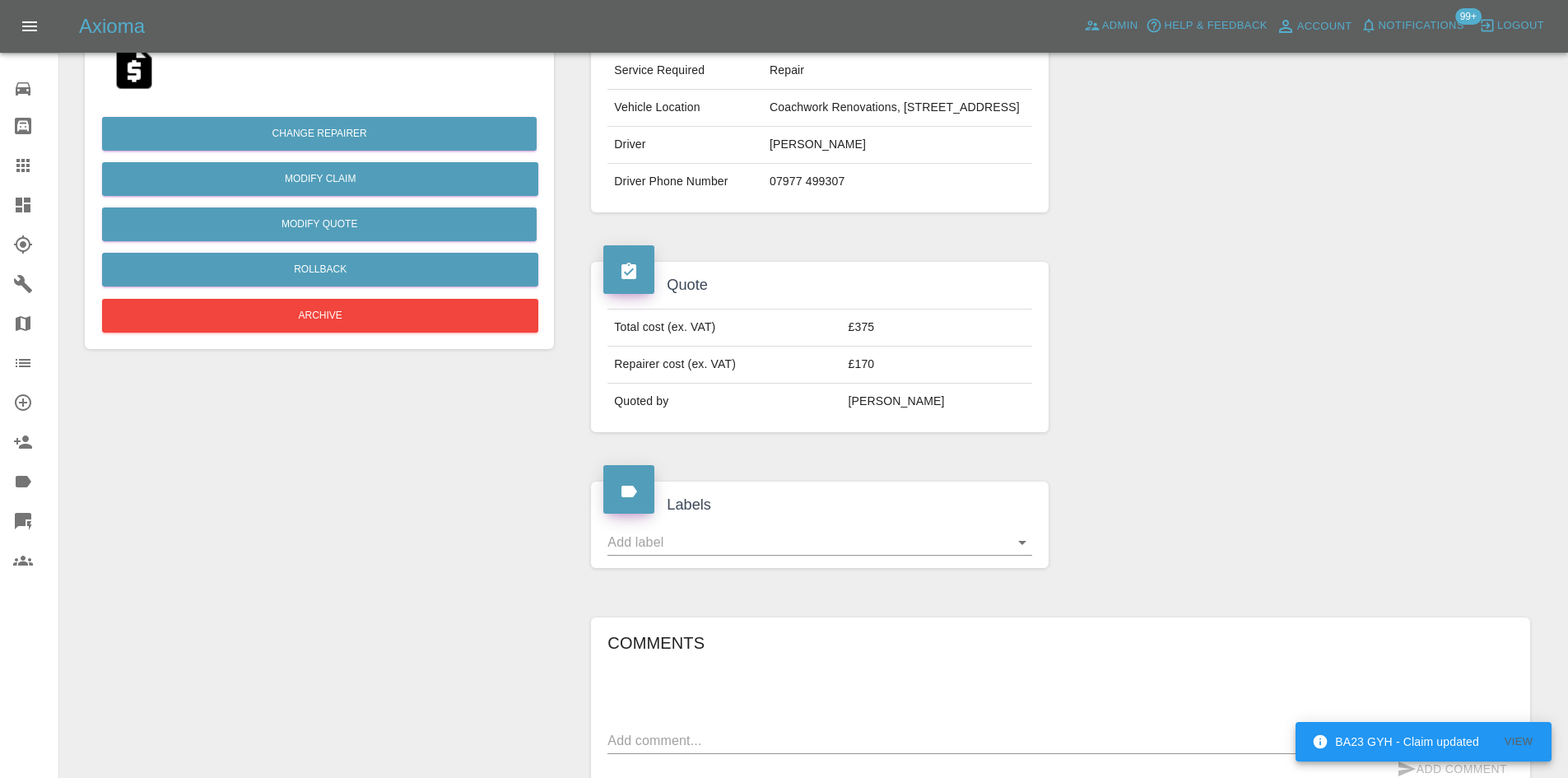
scroll to position [165, 0]
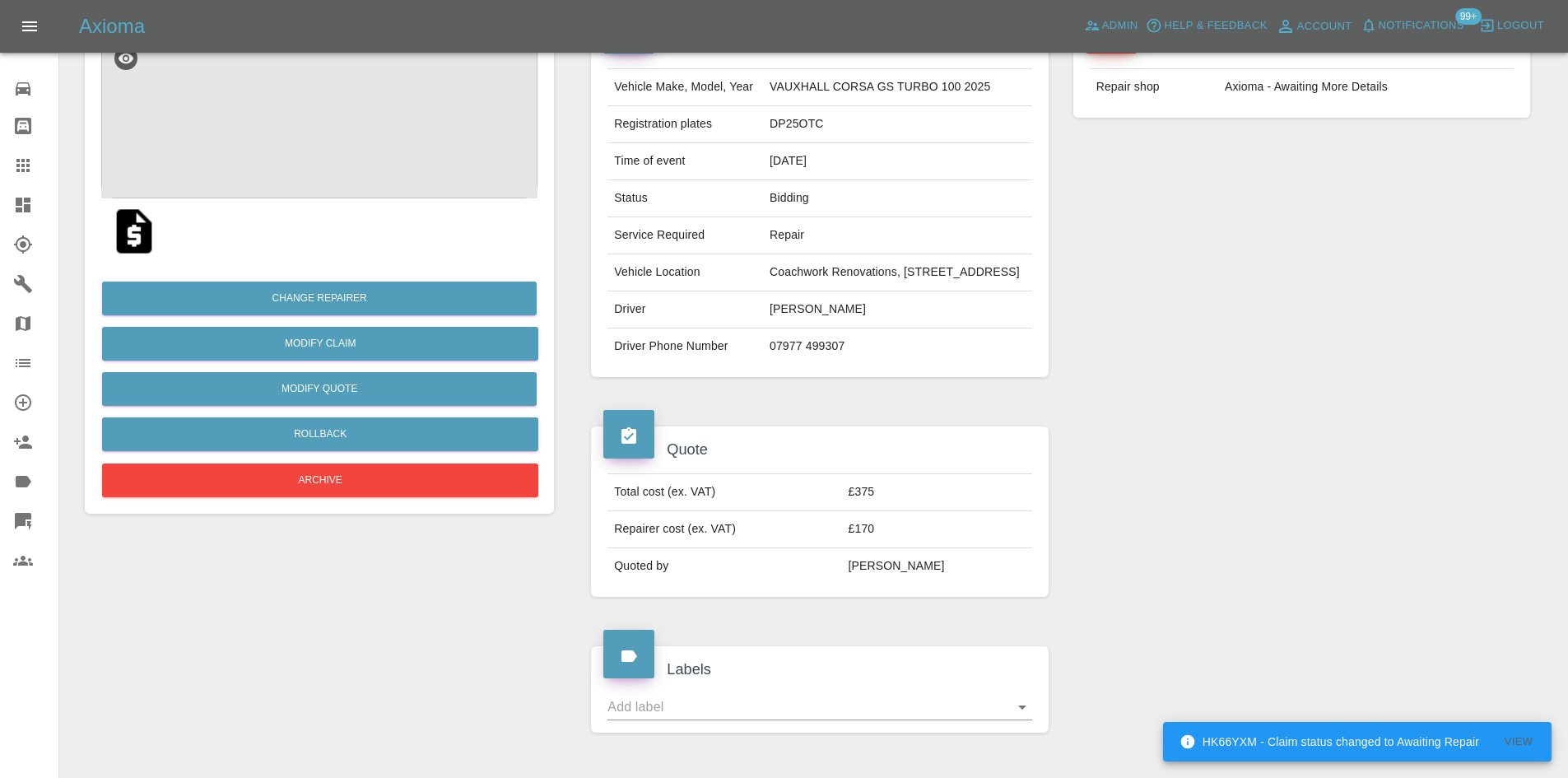
click at [376, 182] on img at bounding box center [319, 116] width 436 height 165
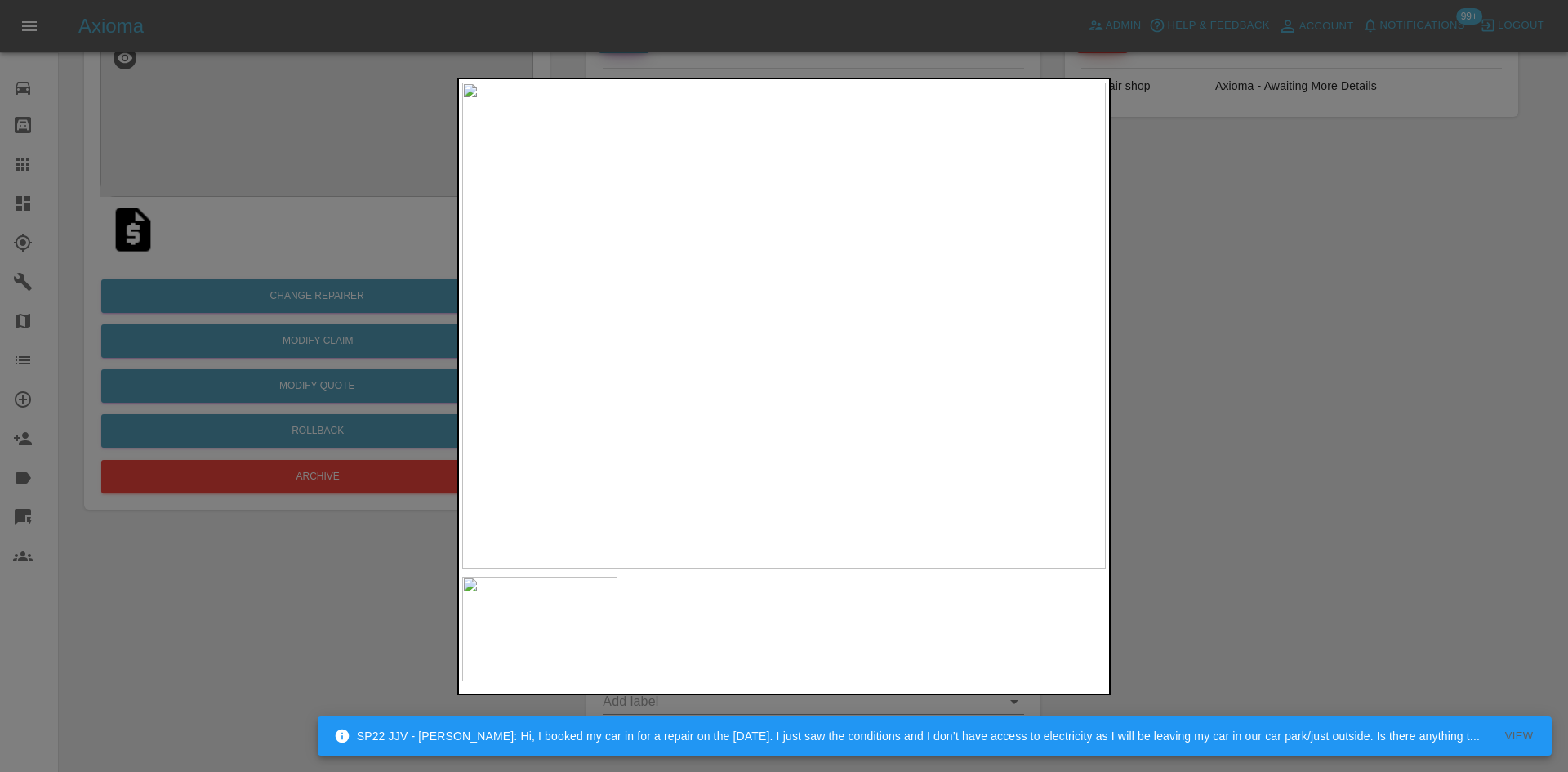
click at [776, 317] on img at bounding box center [784, 325] width 643 height 486
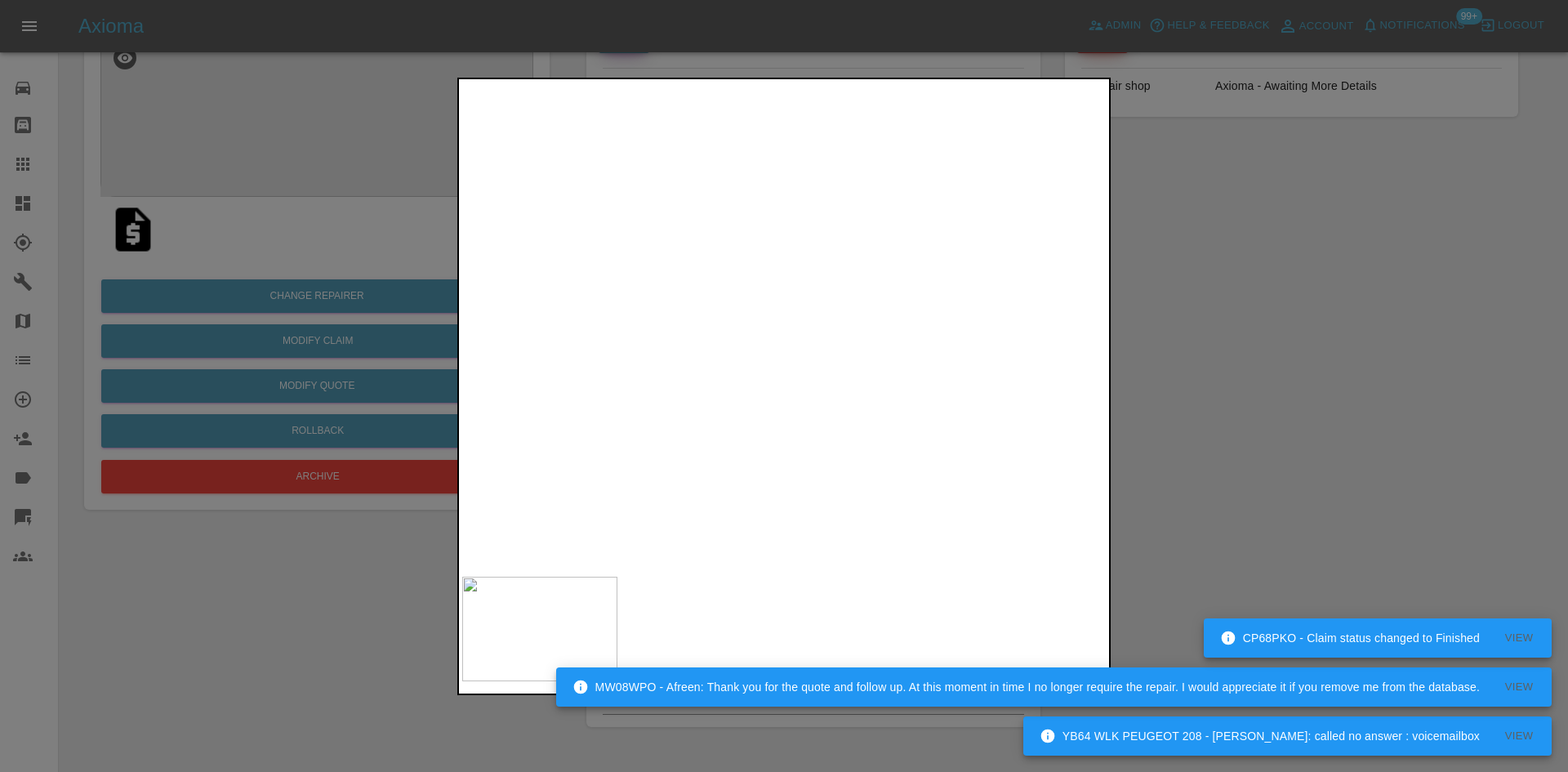
click at [323, 456] on div at bounding box center [784, 386] width 1568 height 772
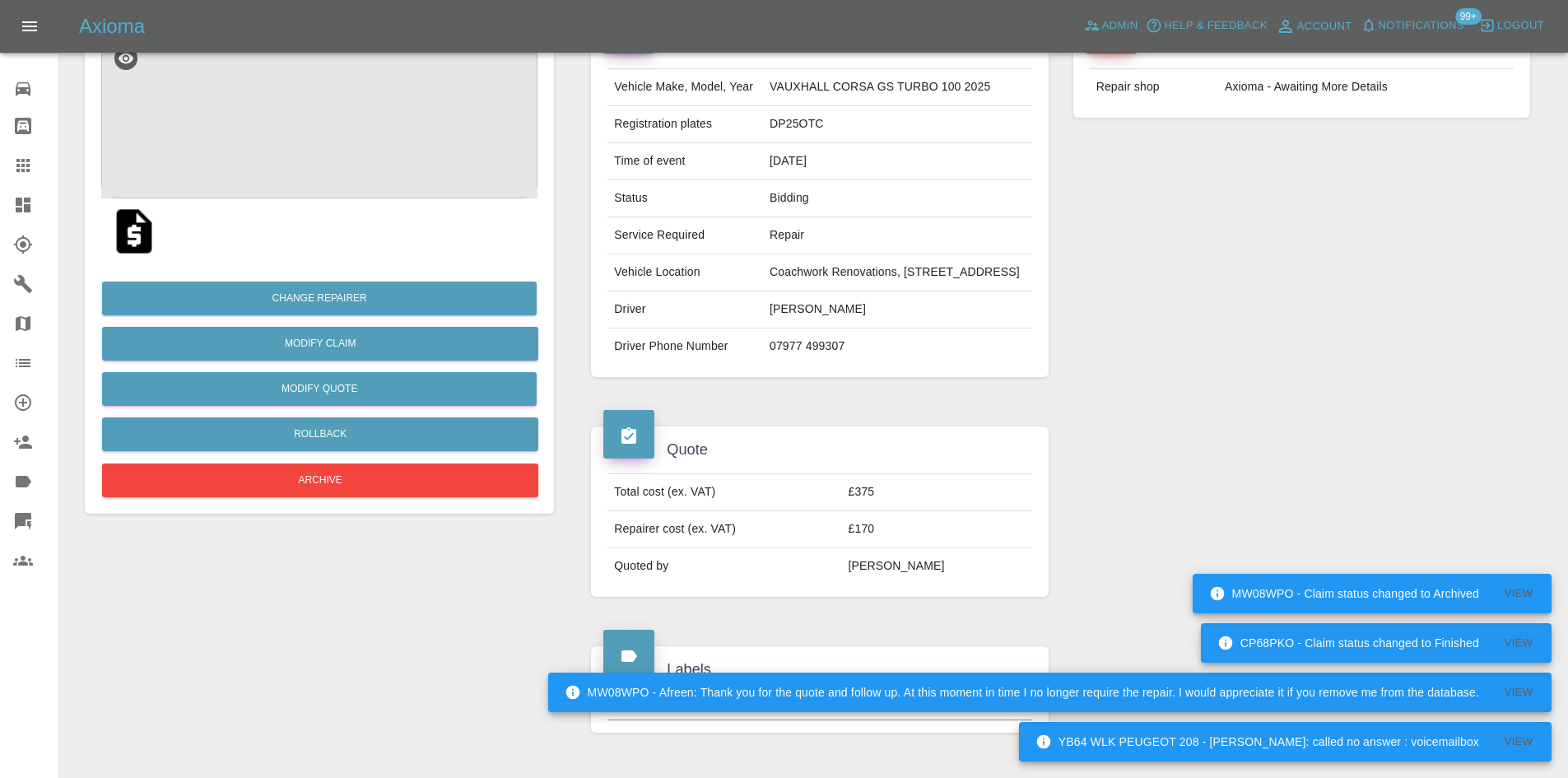
click at [348, 103] on img at bounding box center [319, 116] width 436 height 165
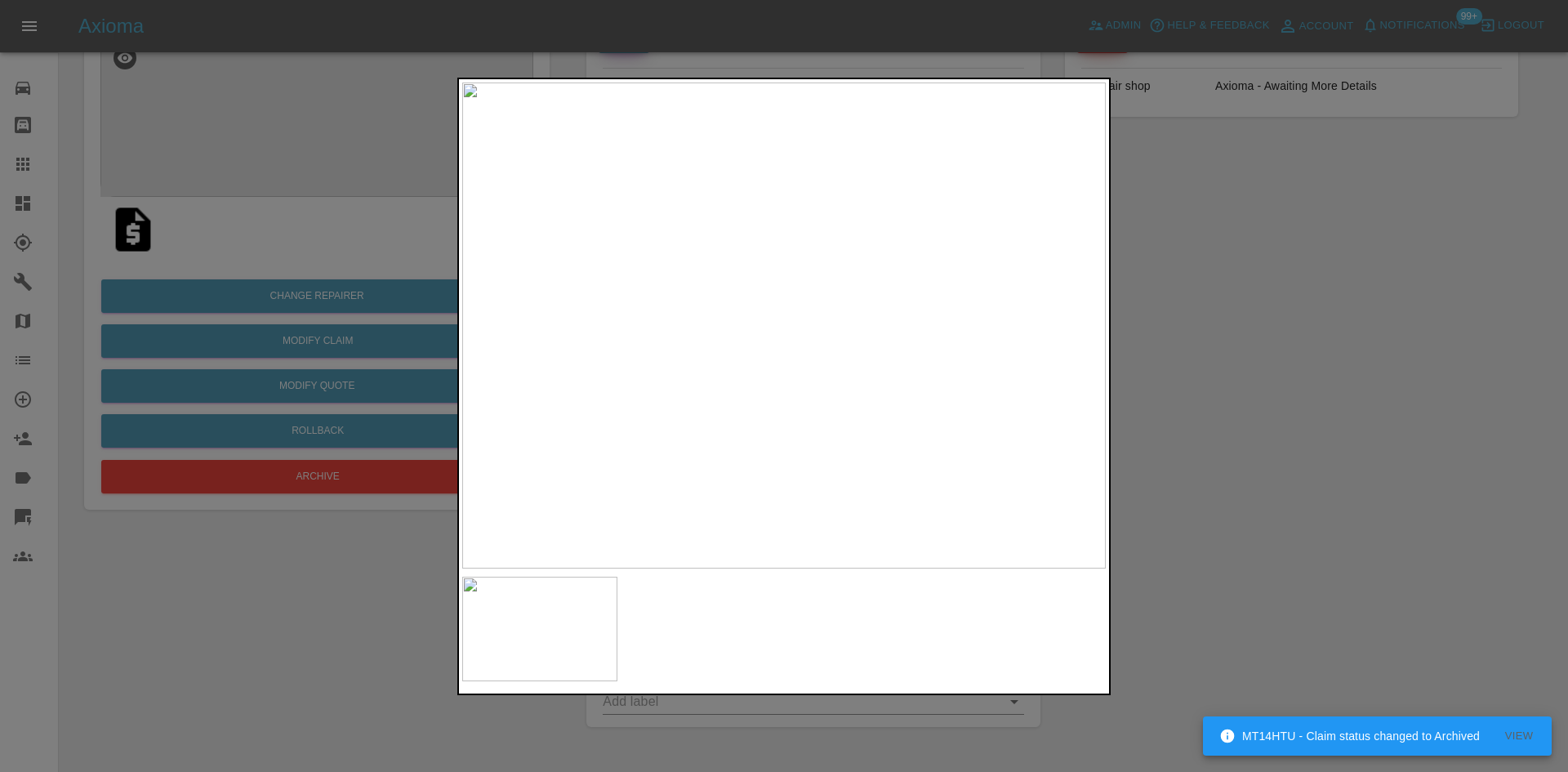
click at [29, 274] on div at bounding box center [784, 386] width 1568 height 772
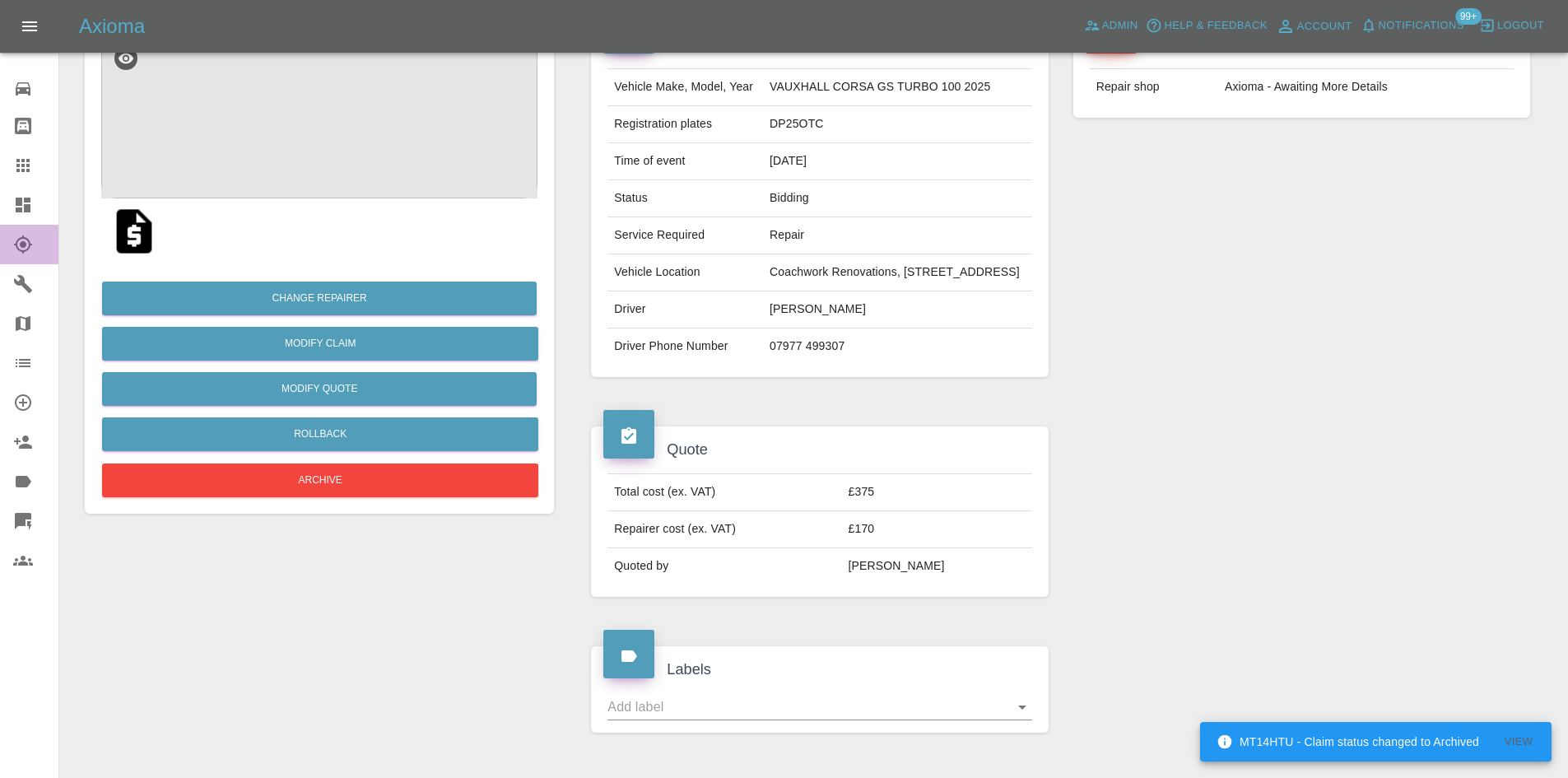
click at [20, 227] on link "Explorer" at bounding box center [29, 244] width 58 height 40
click at [20, 212] on icon at bounding box center [22, 204] width 15 height 15
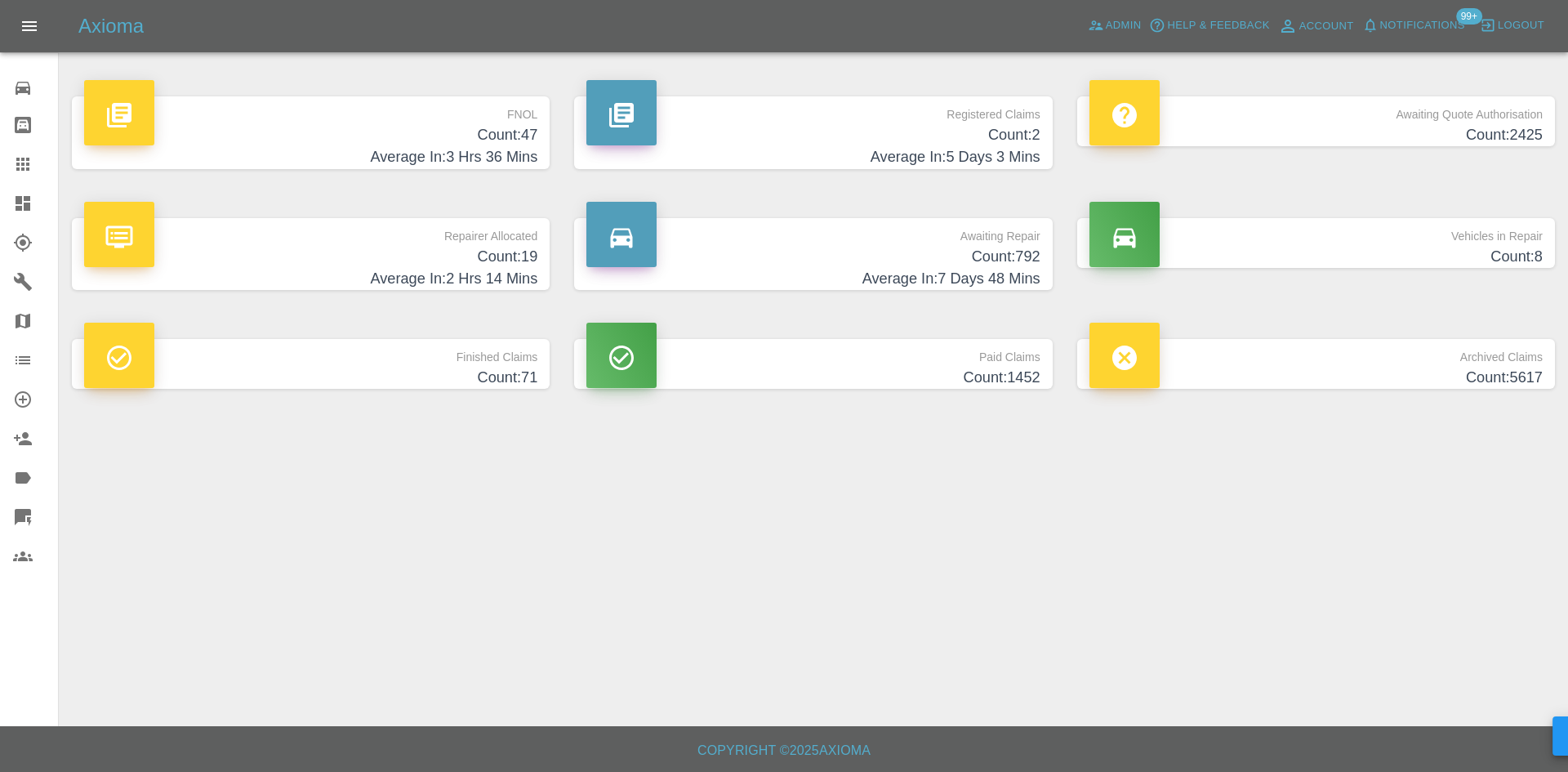
click at [932, 133] on h4 "Count: 2" at bounding box center [812, 135] width 453 height 22
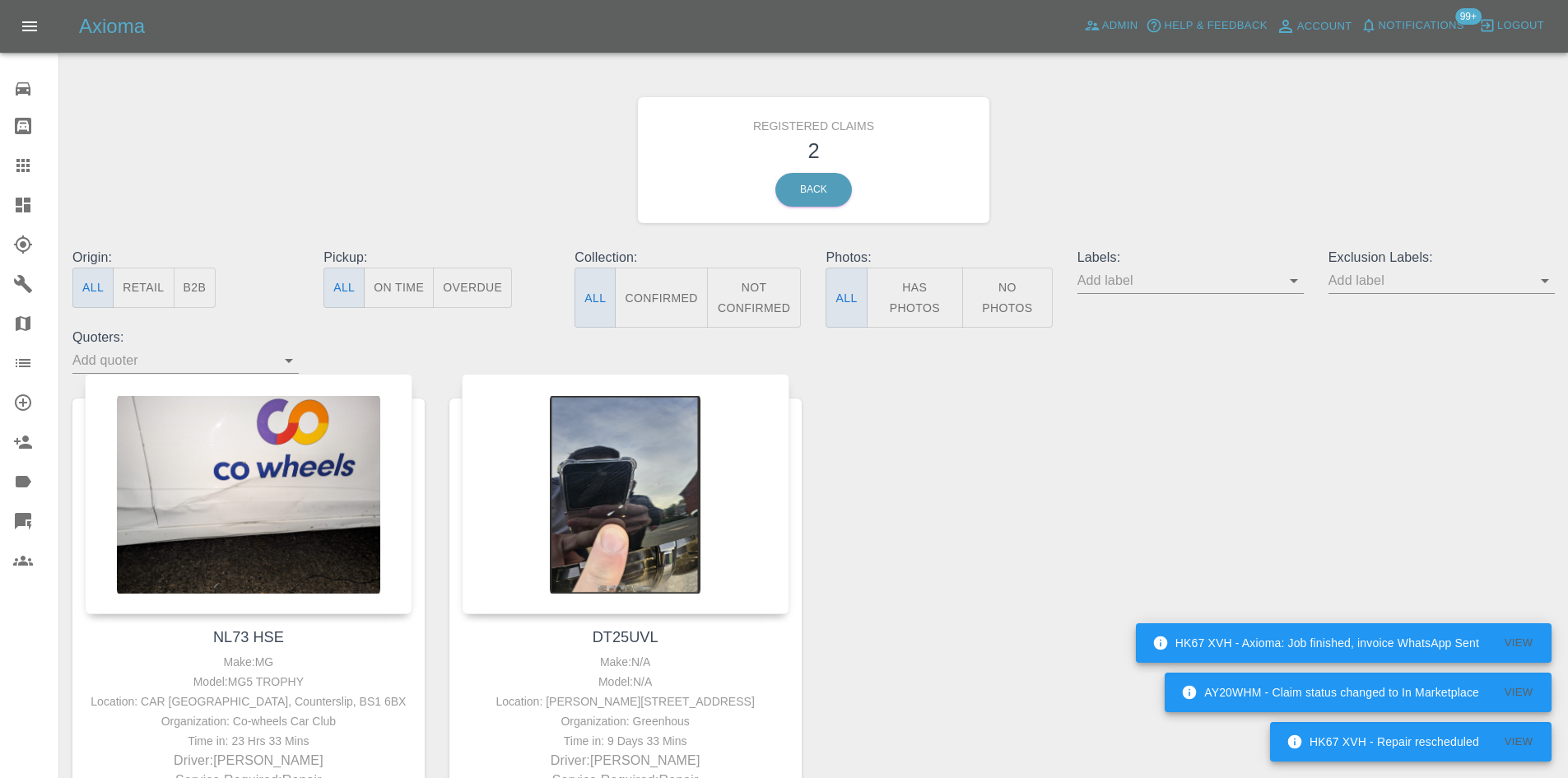
click at [12, 201] on link "Dashboard" at bounding box center [29, 204] width 58 height 40
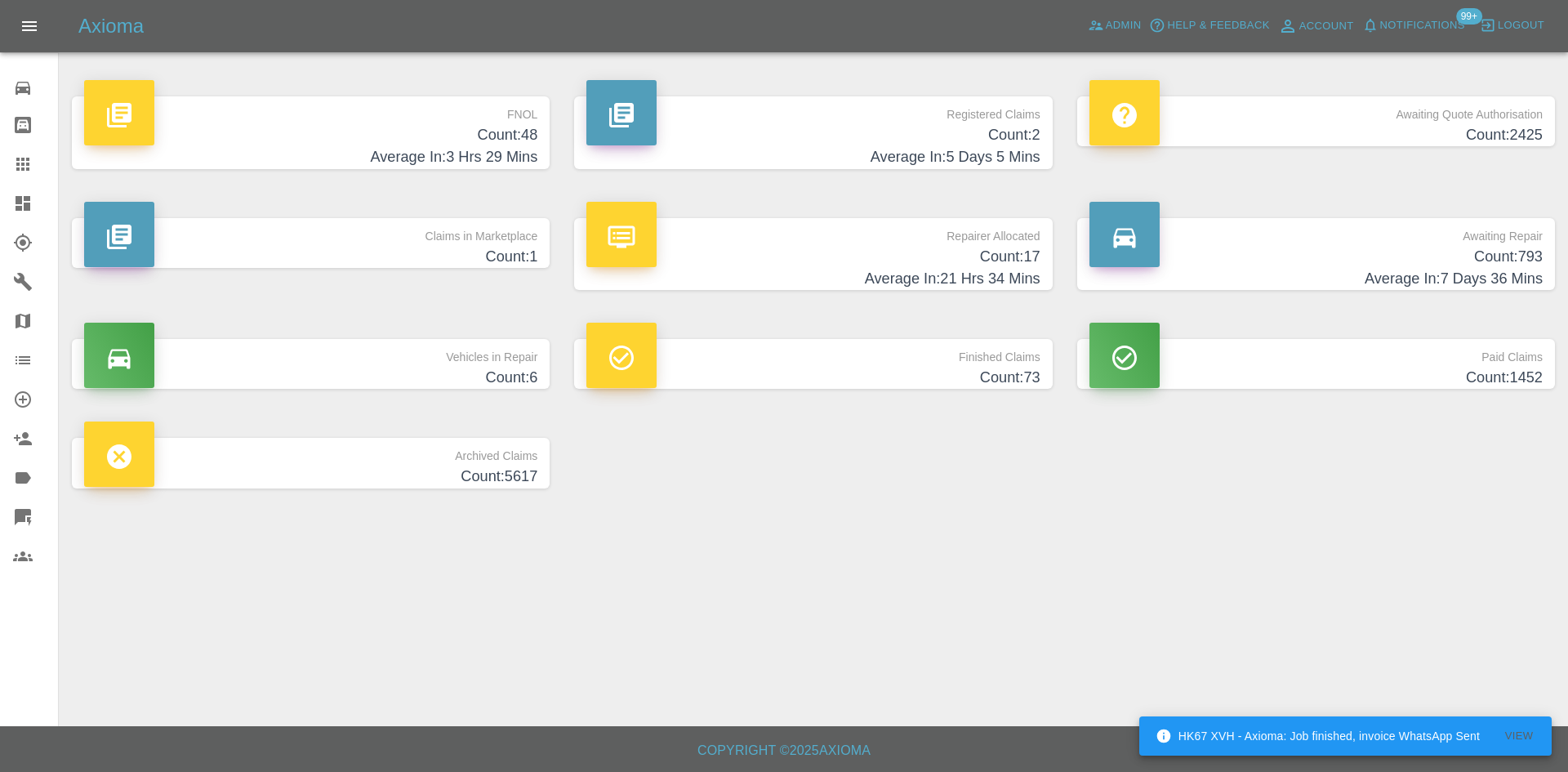
click at [777, 264] on h4 "Count: 17" at bounding box center [812, 257] width 453 height 22
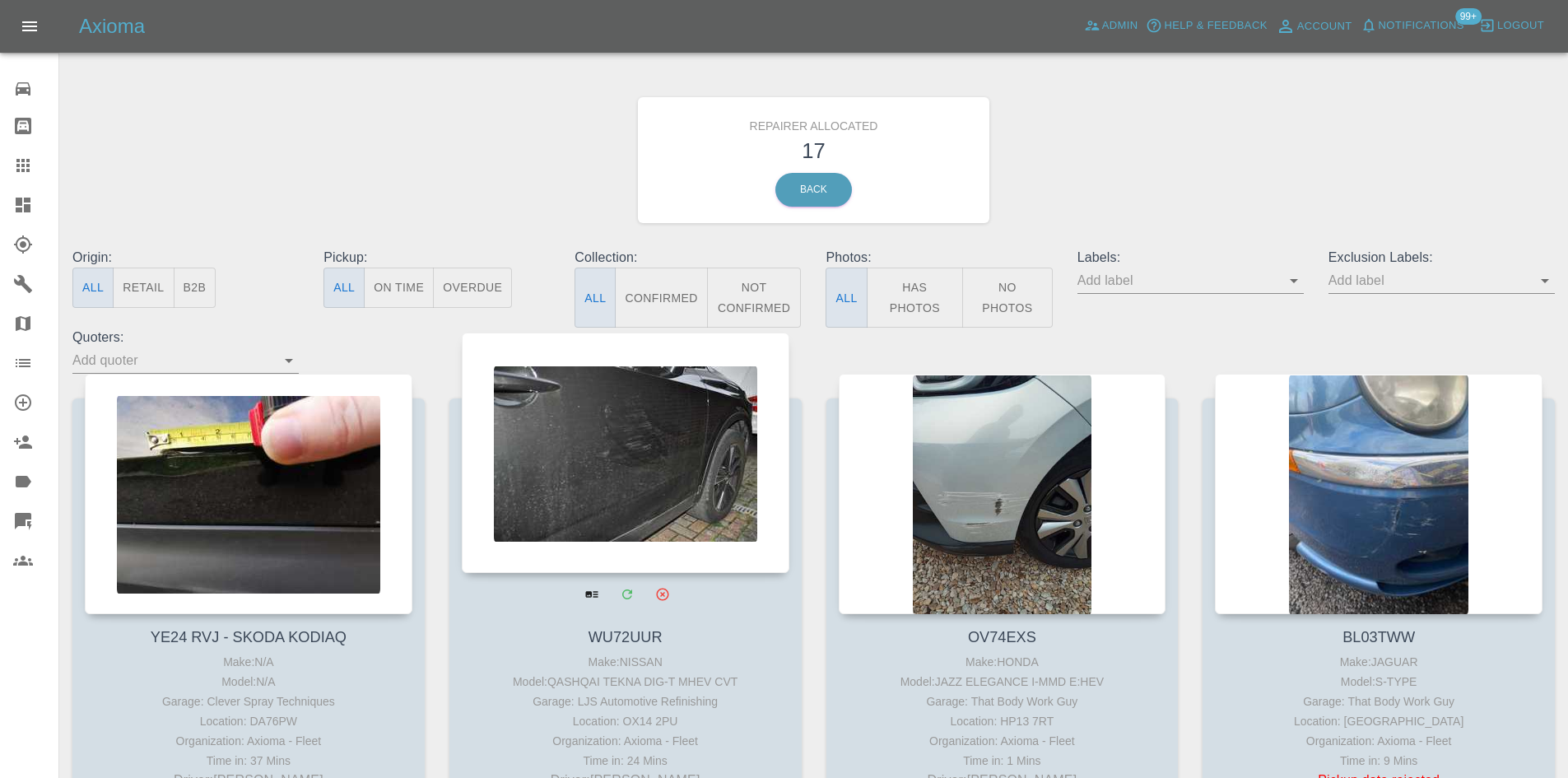
scroll to position [165, 0]
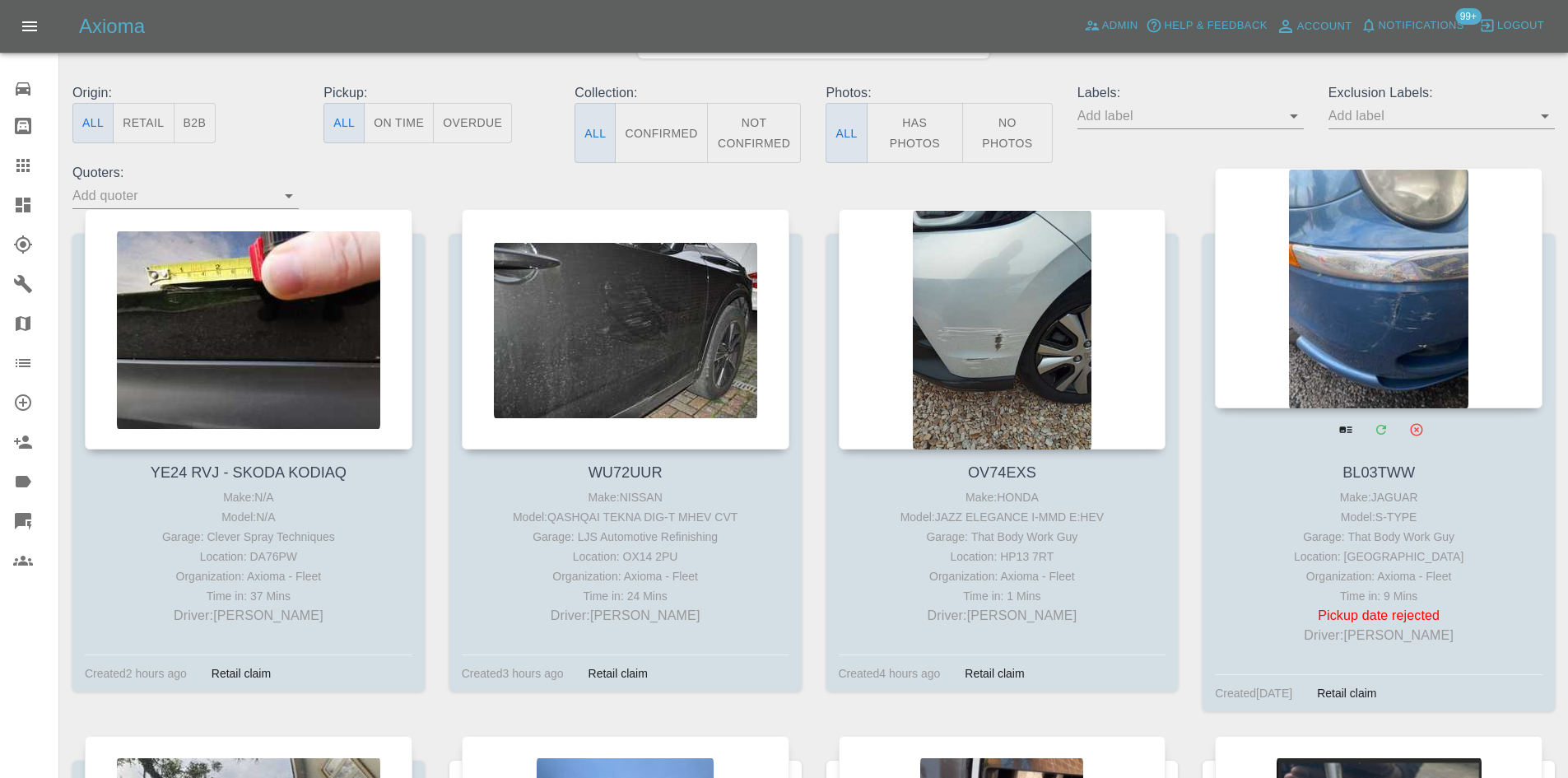
click at [1376, 320] on div at bounding box center [1379, 288] width 328 height 240
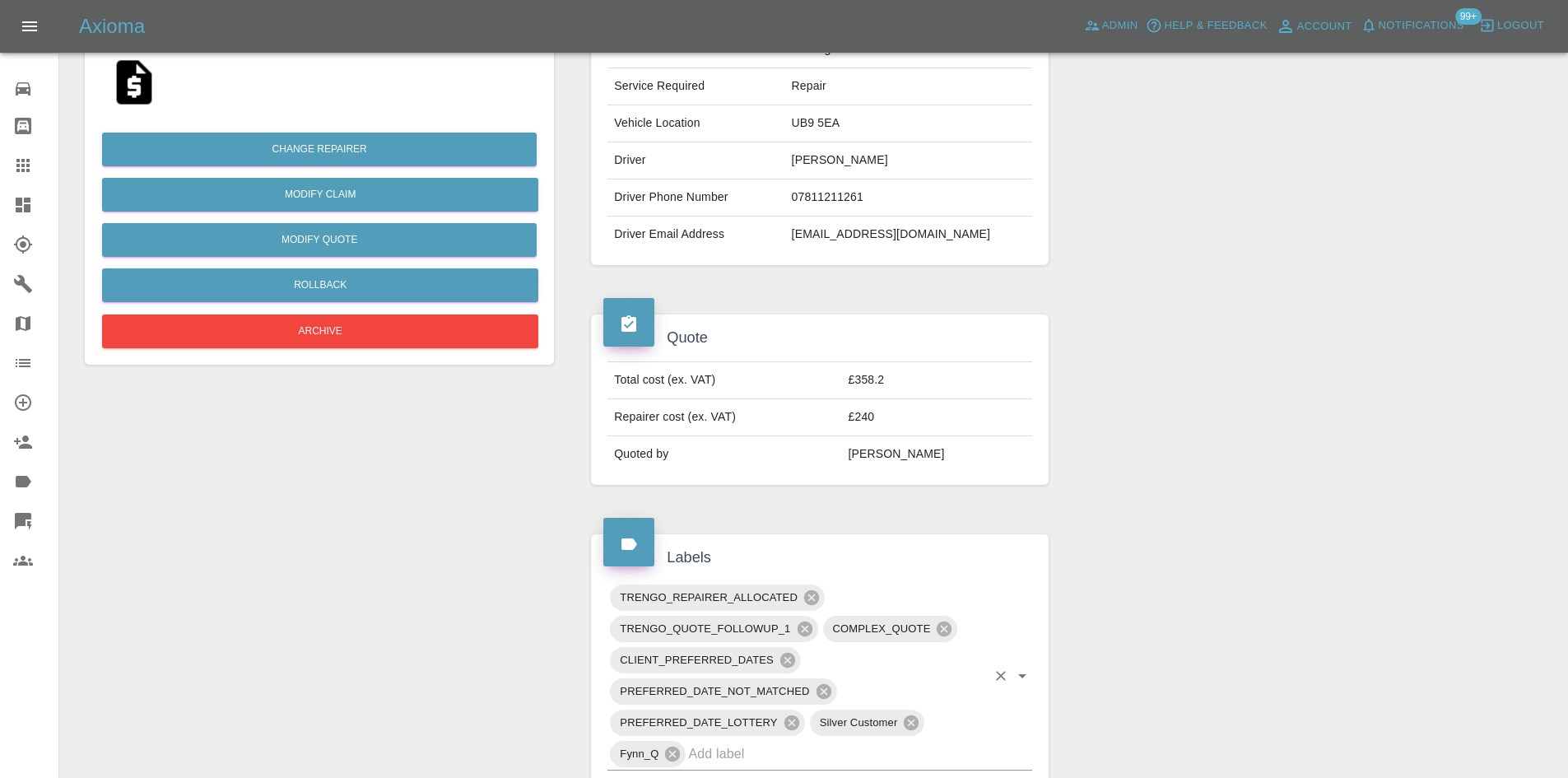
scroll to position [82, 0]
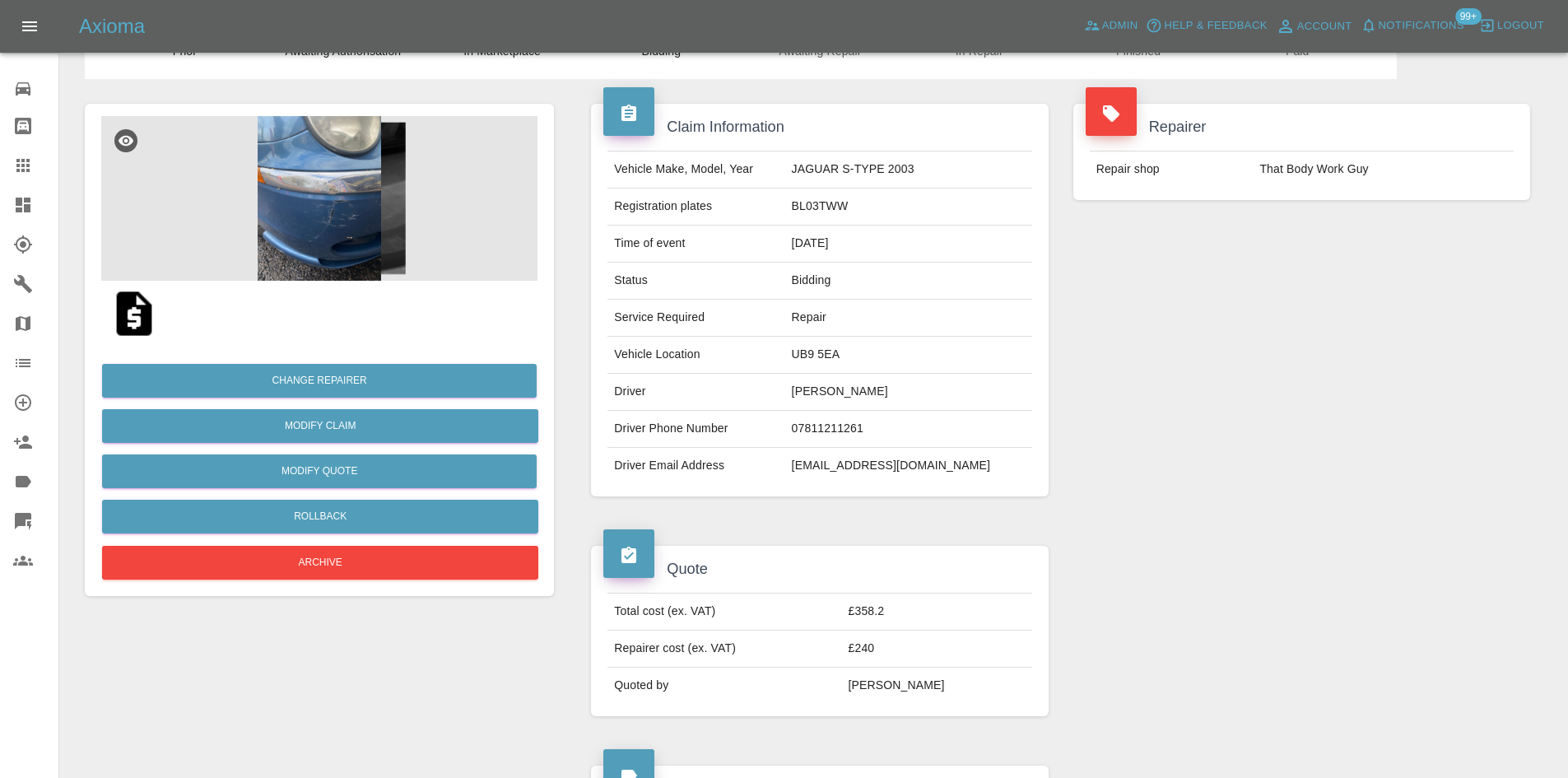
click at [19, 202] on icon at bounding box center [22, 204] width 15 height 15
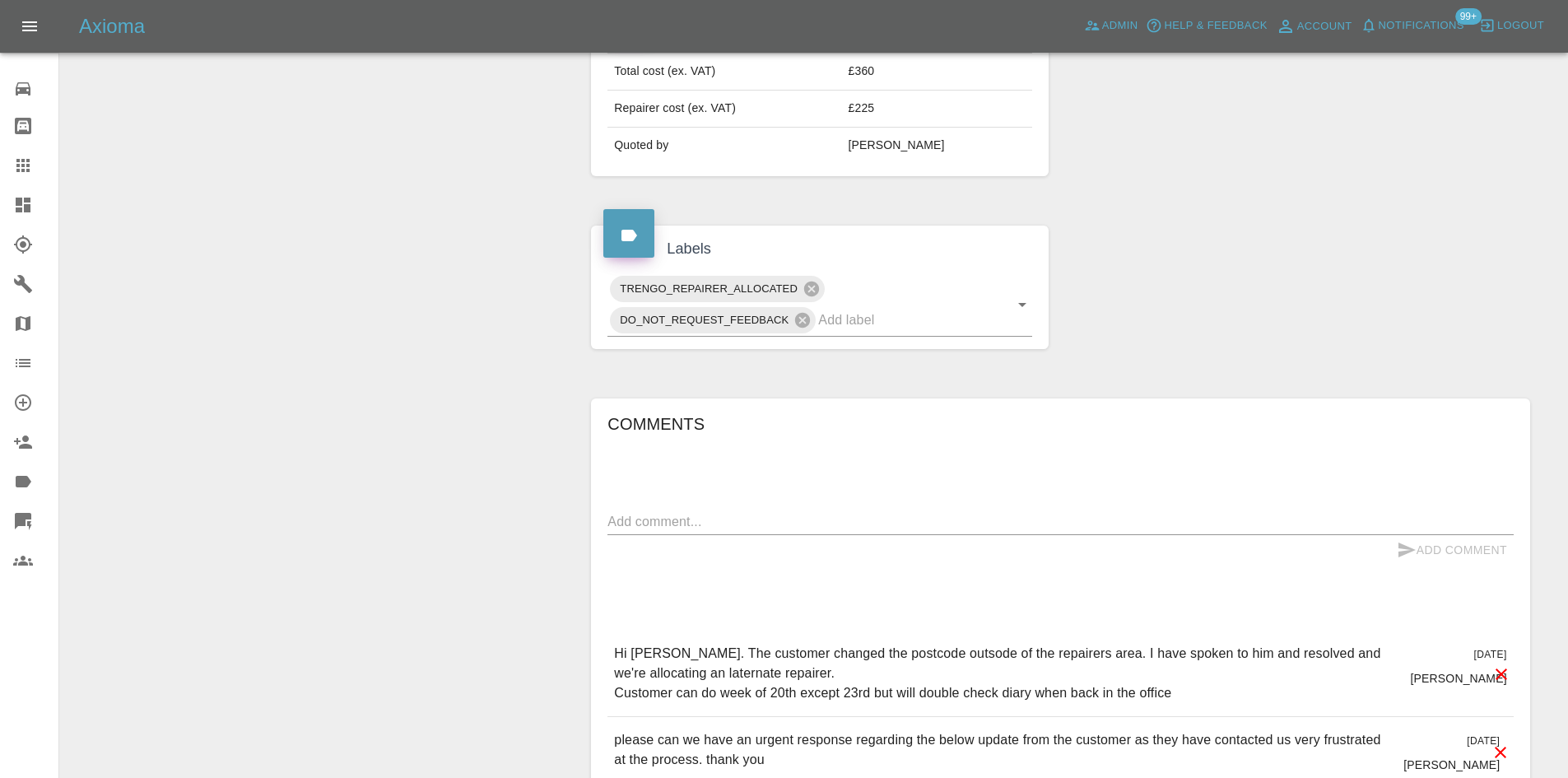
scroll to position [905, 0]
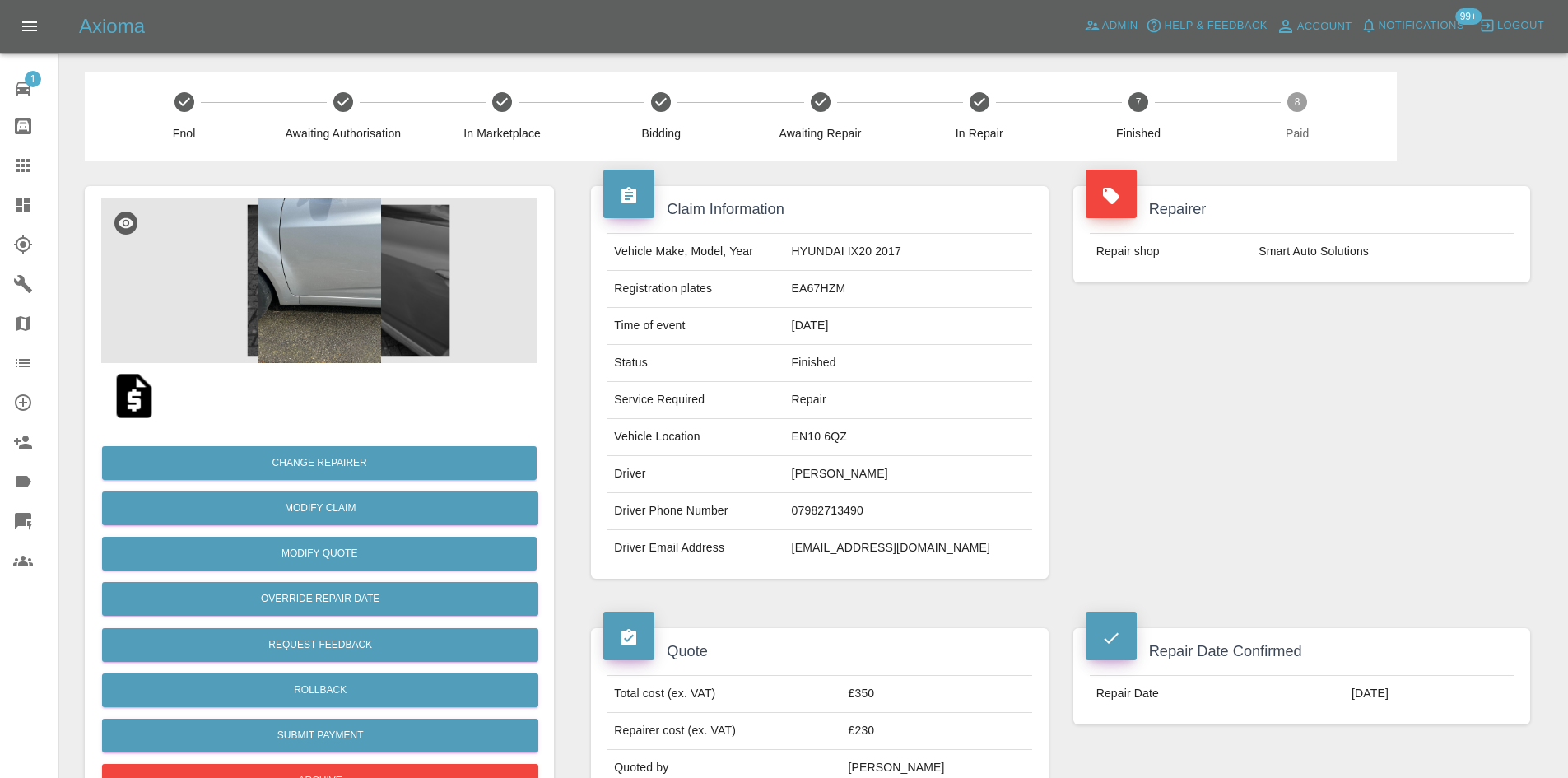
click at [325, 272] on img at bounding box center [319, 281] width 436 height 165
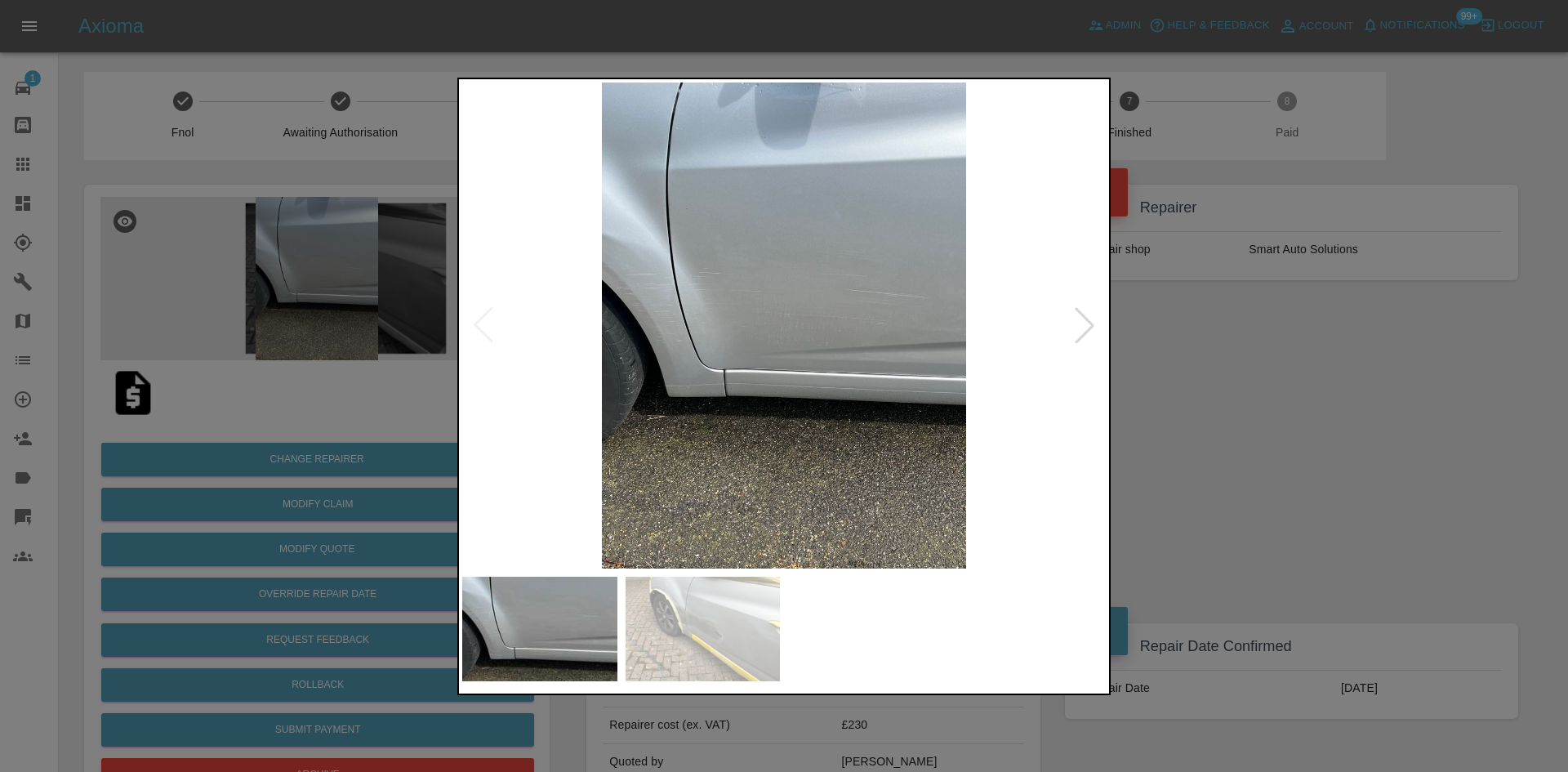
click at [851, 369] on img at bounding box center [784, 325] width 643 height 486
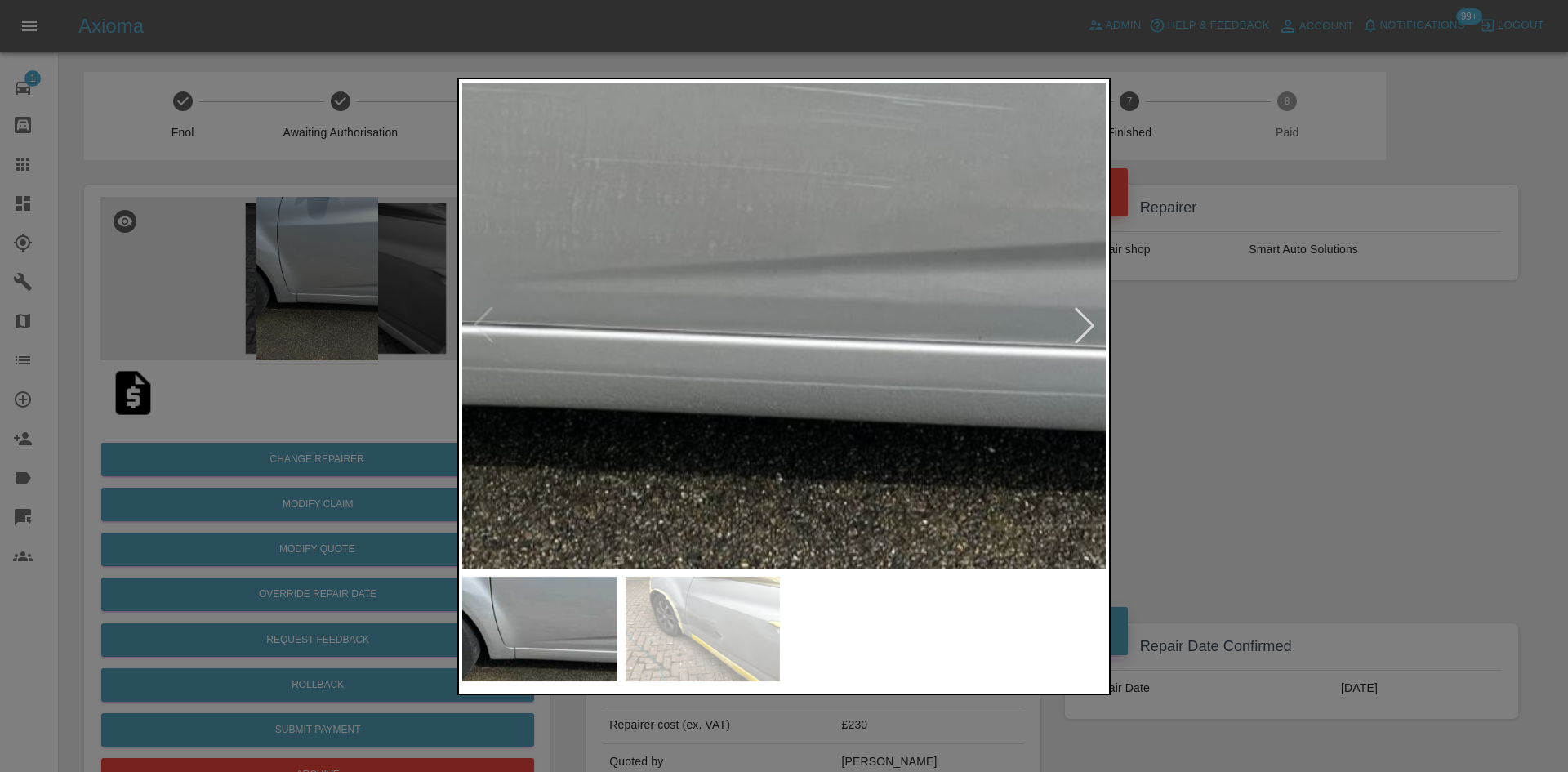
click at [1078, 330] on div at bounding box center [1083, 324] width 36 height 36
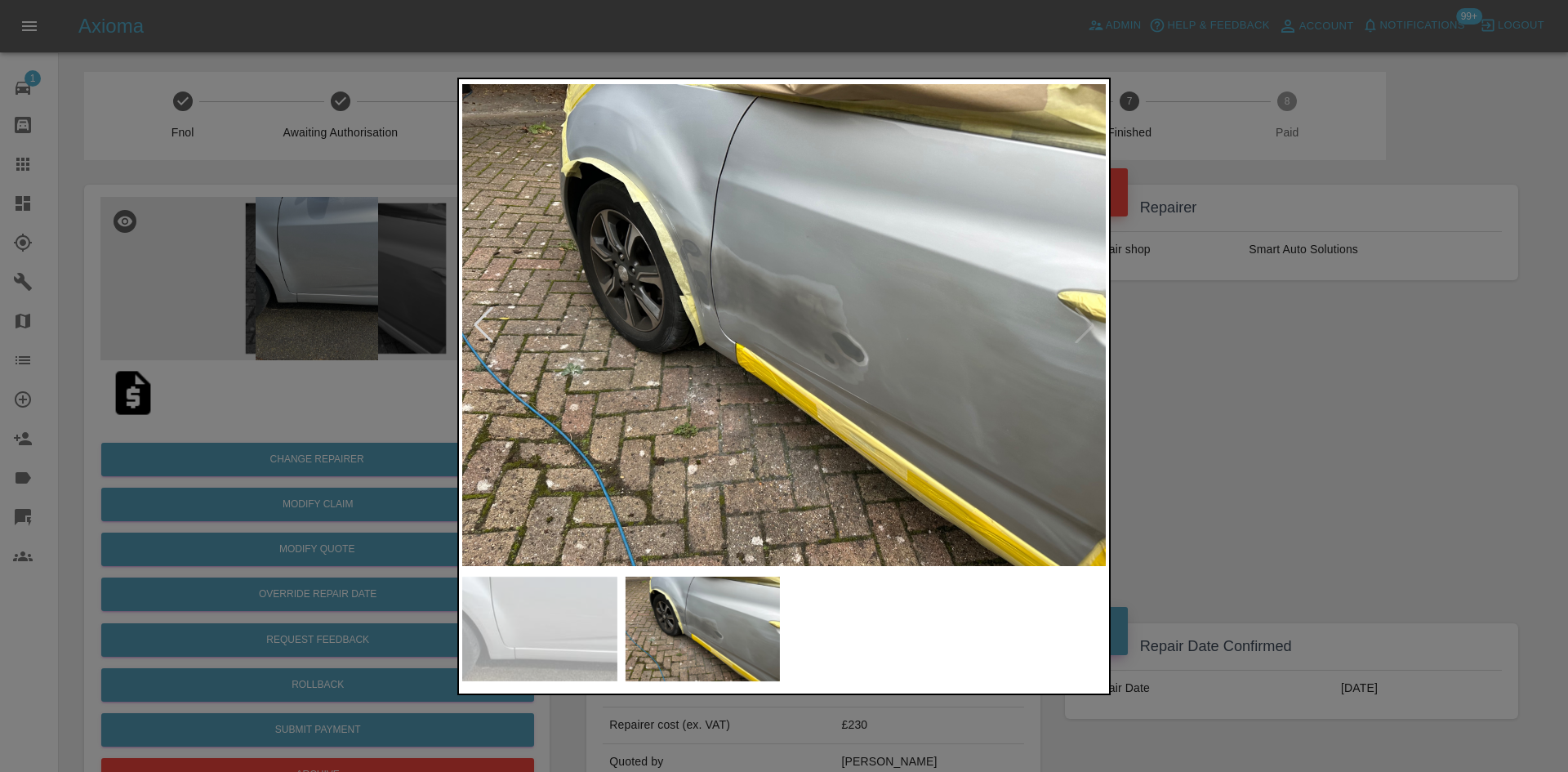
click at [1369, 447] on div at bounding box center [784, 386] width 1568 height 772
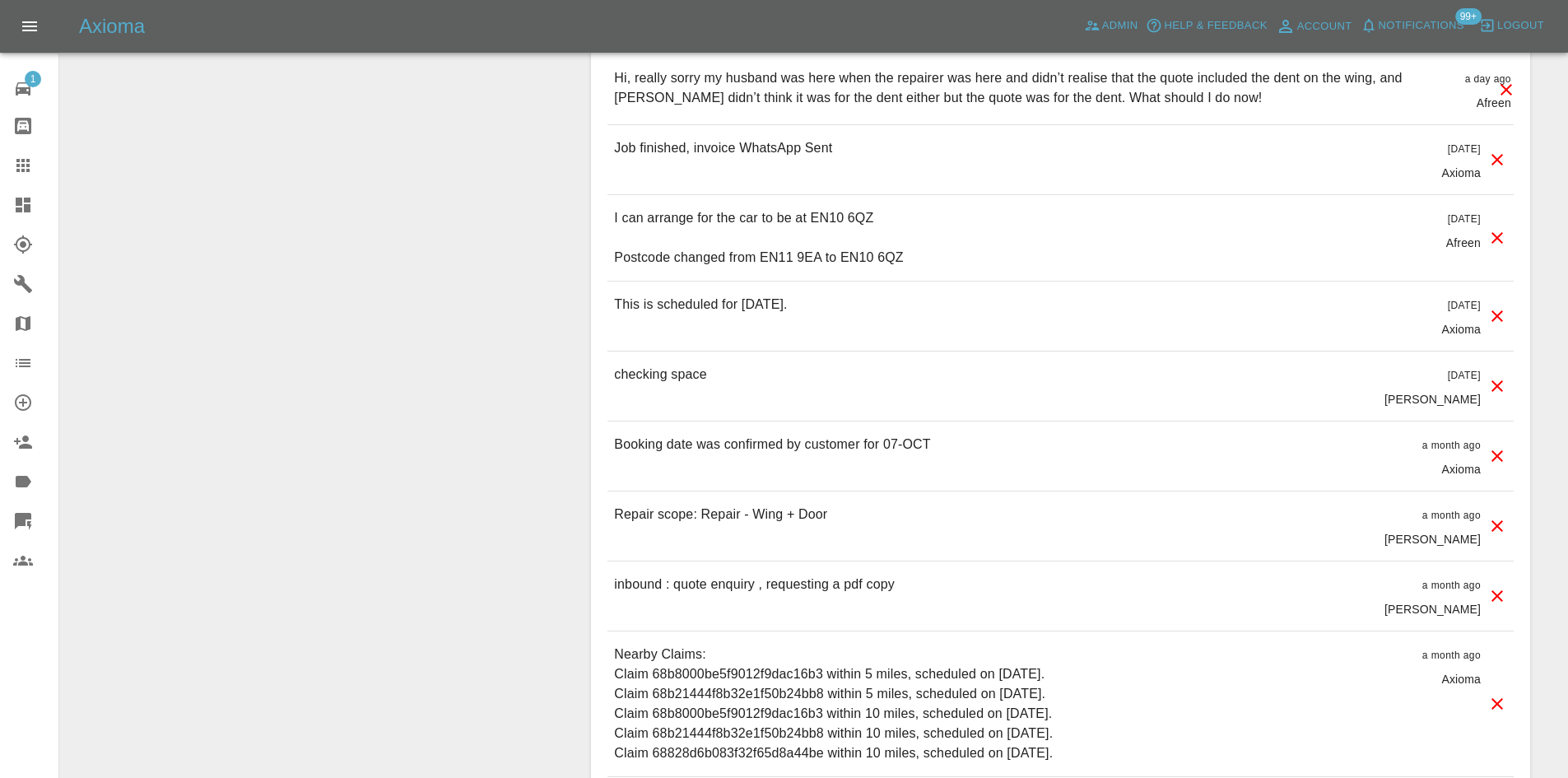
scroll to position [1811, 0]
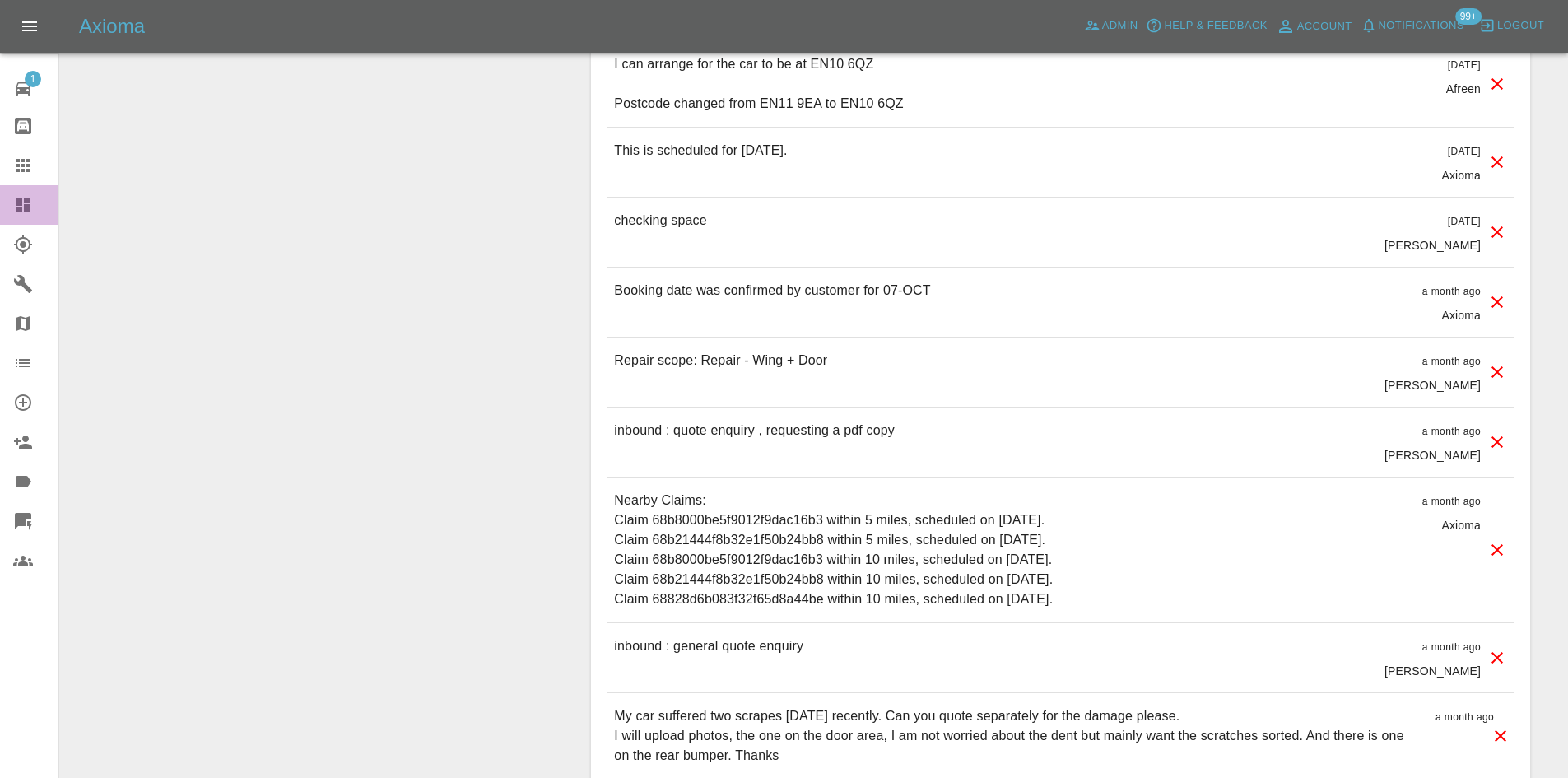
click at [27, 207] on icon at bounding box center [22, 204] width 15 height 15
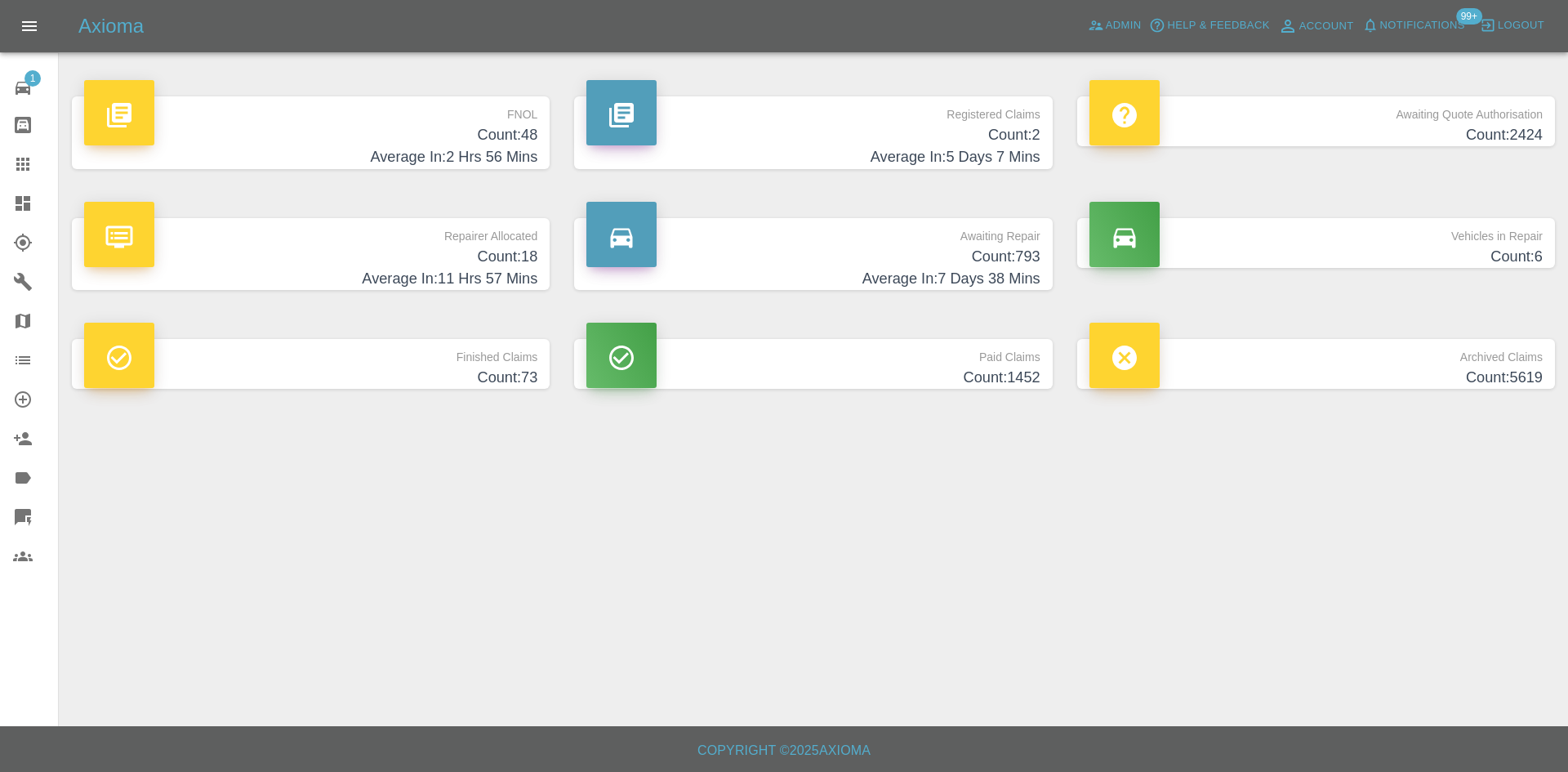
click at [960, 128] on h4 "Count: 2" at bounding box center [812, 135] width 453 height 22
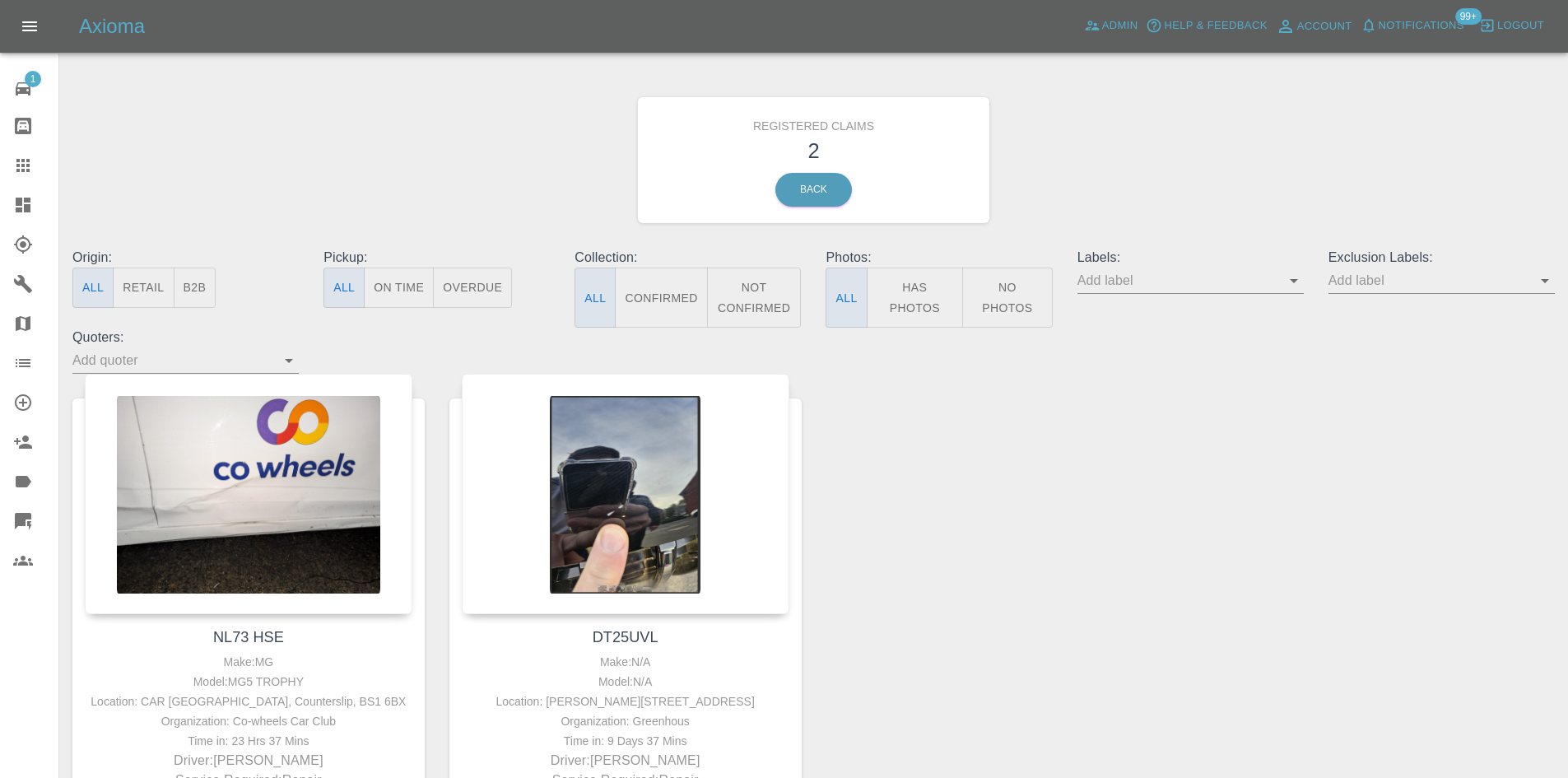
click at [19, 169] on icon at bounding box center [23, 166] width 14 height 14
click at [36, 204] on div at bounding box center [37, 204] width 47 height 19
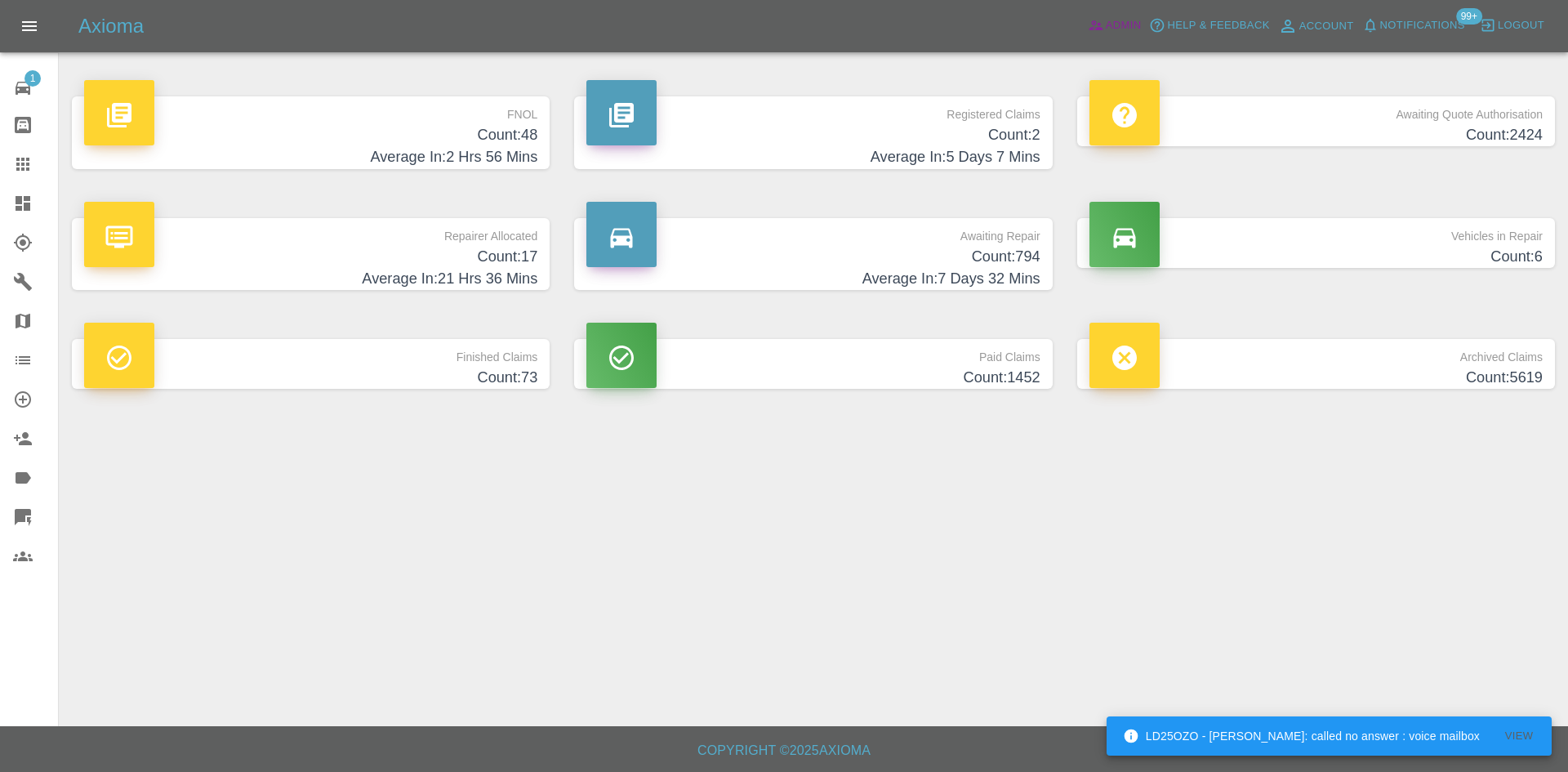
click at [1133, 19] on span "Admin" at bounding box center [1123, 26] width 36 height 19
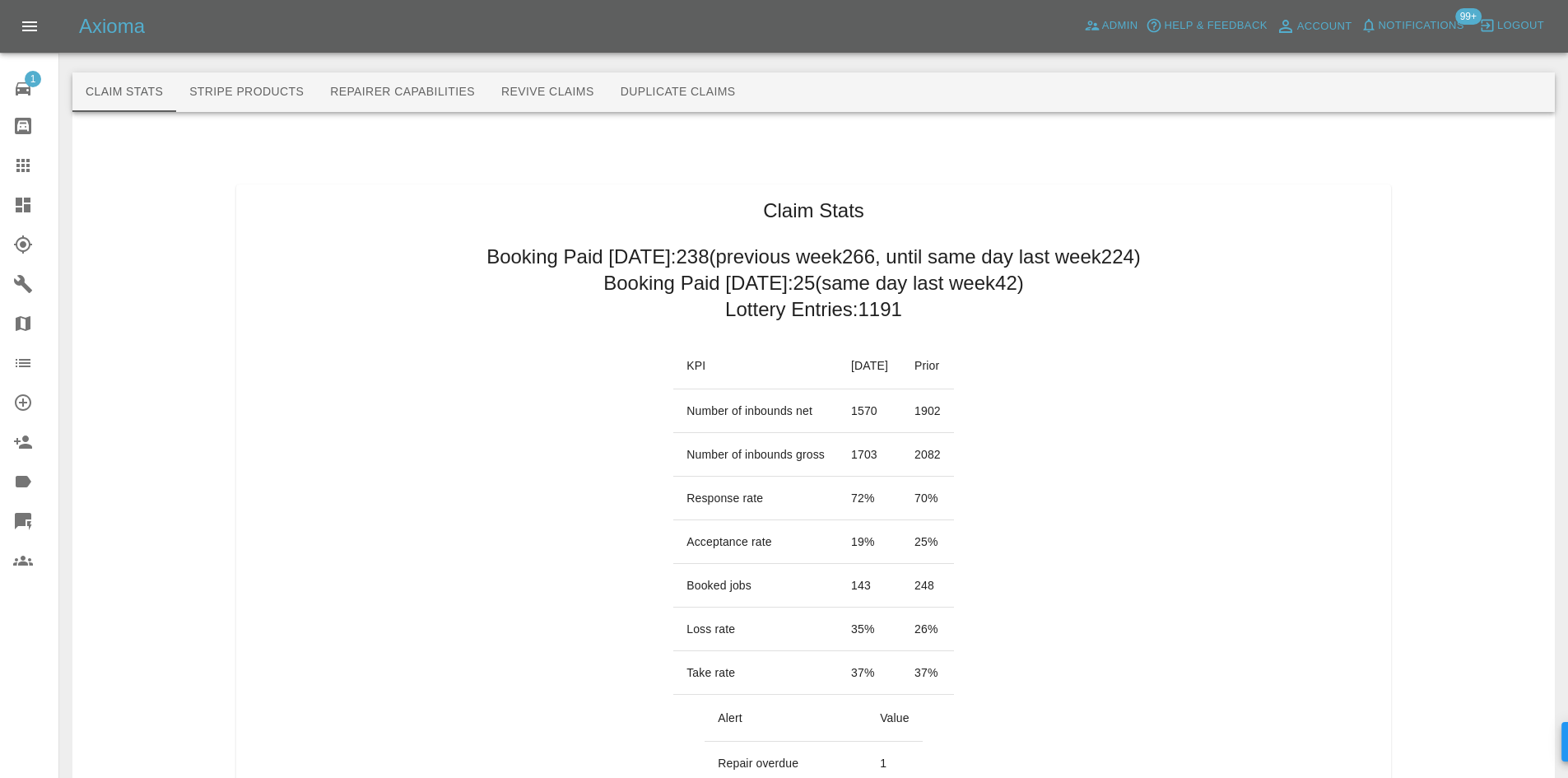
click at [24, 203] on icon at bounding box center [23, 204] width 19 height 19
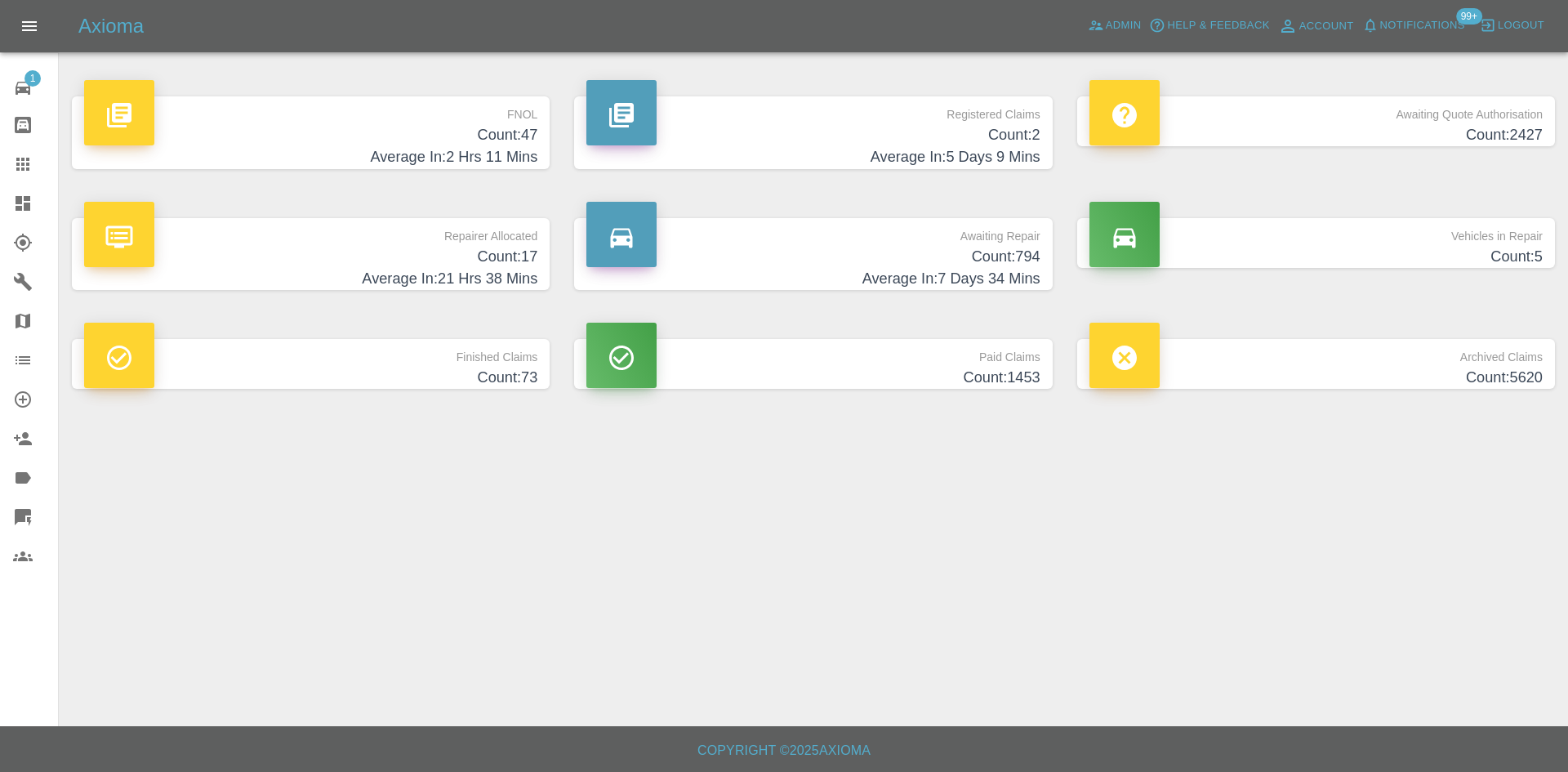
click at [1422, 18] on span "Notifications" at bounding box center [1422, 26] width 85 height 19
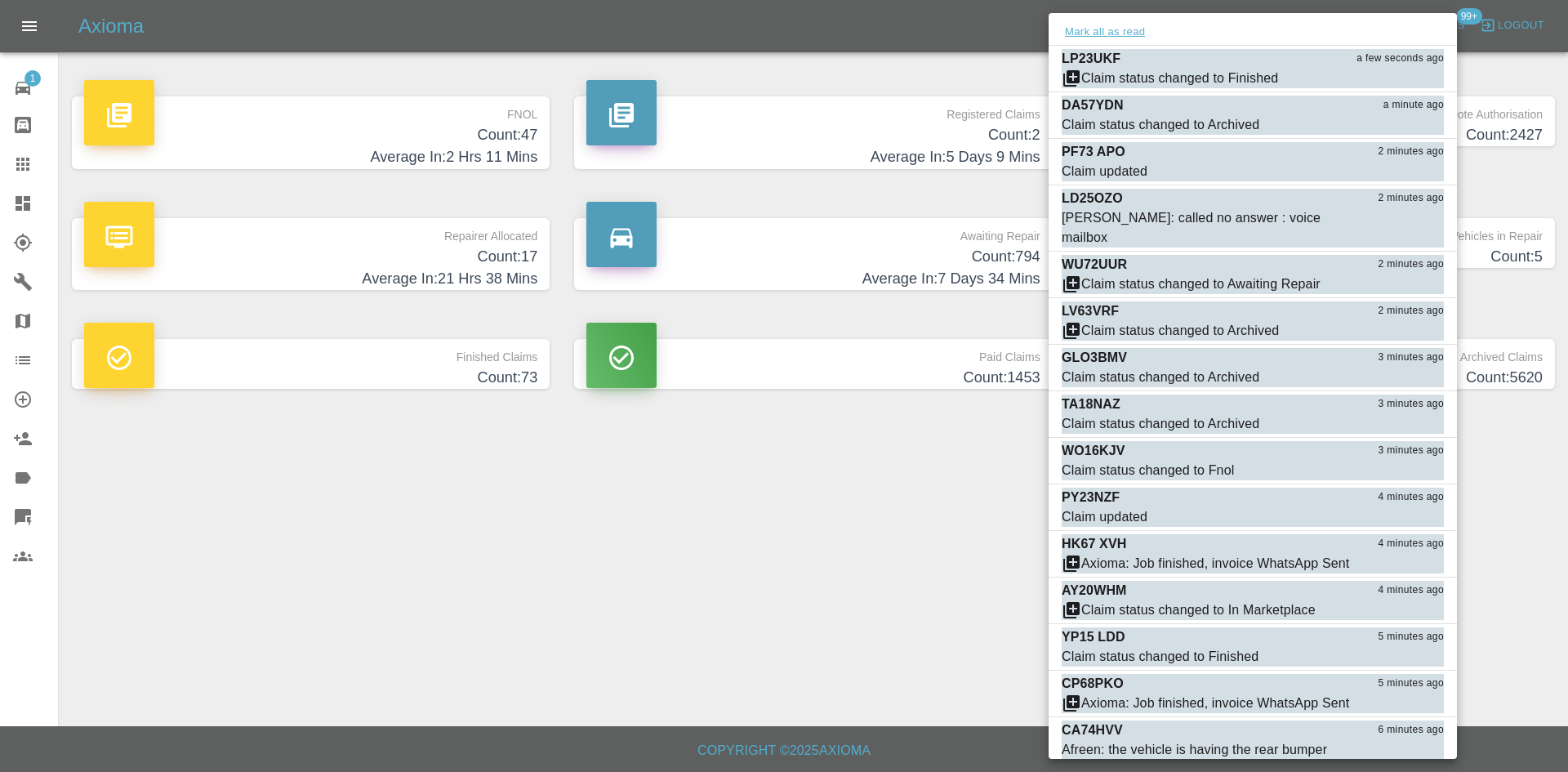
click at [1113, 25] on button "Mark all as read" at bounding box center [1105, 33] width 87 height 19
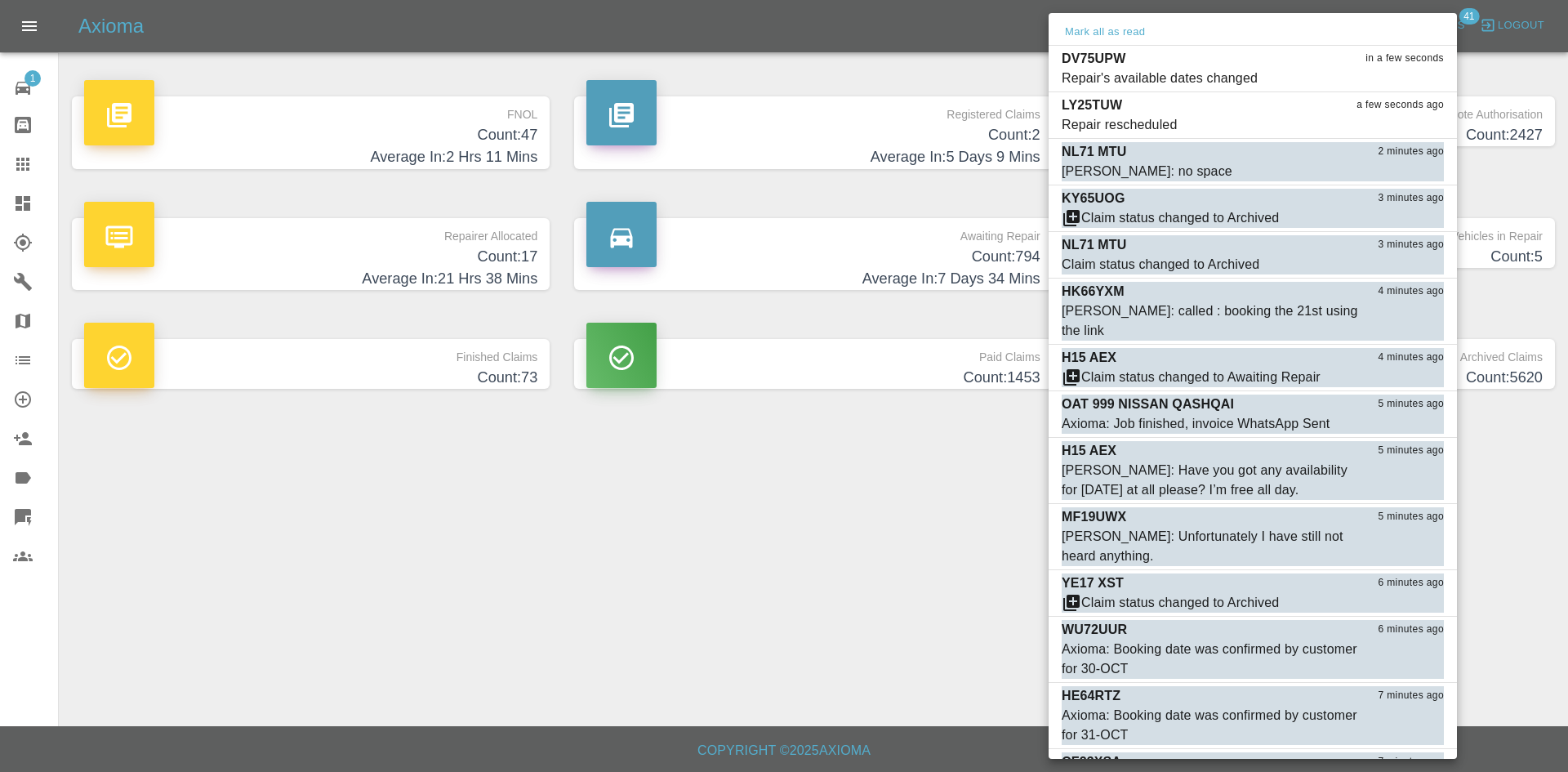
click at [777, 580] on div at bounding box center [784, 386] width 1568 height 772
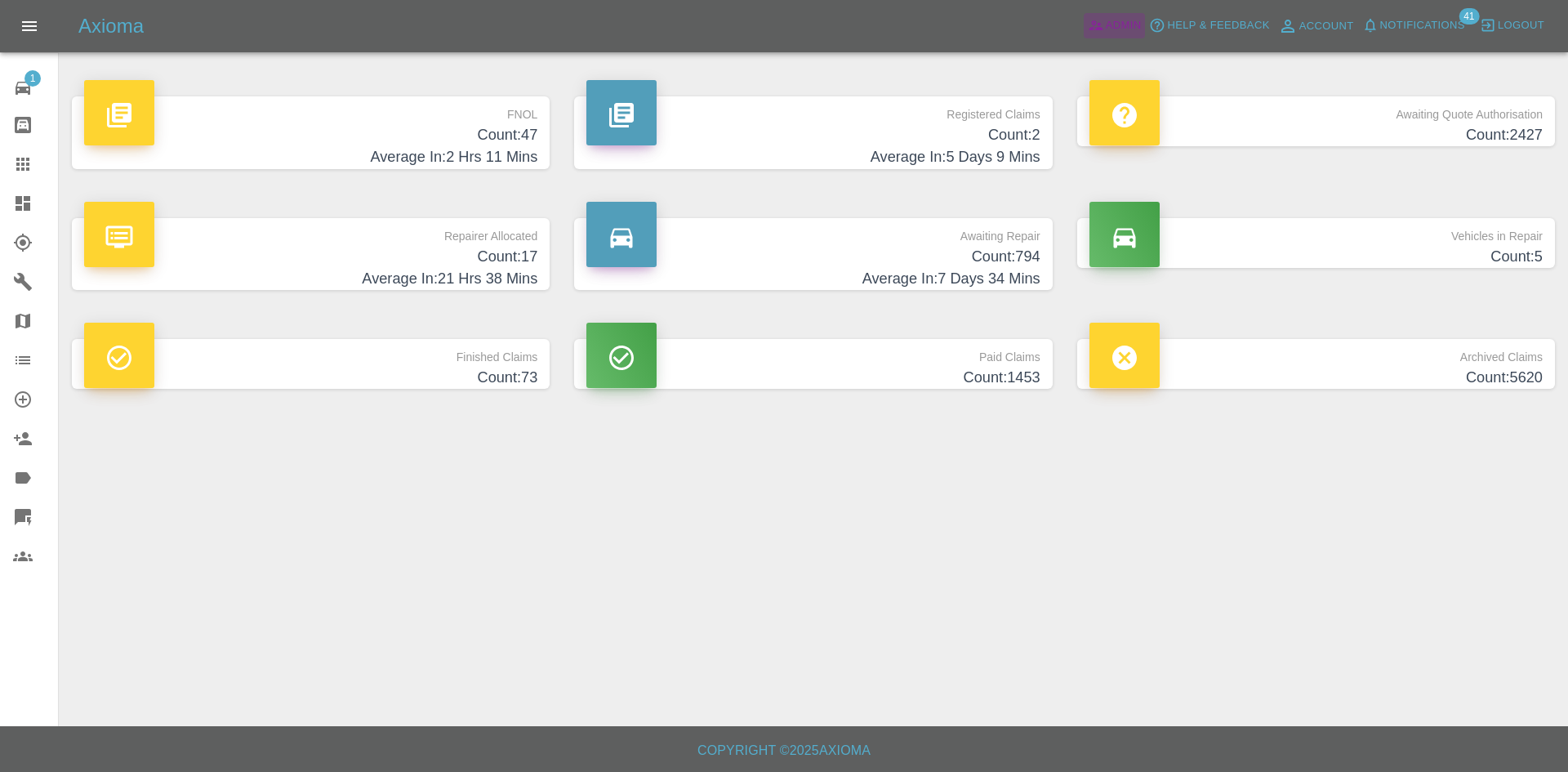
drag, startPoint x: 1122, startPoint y: 14, endPoint x: 1150, endPoint y: 0, distance: 31.3
click at [1122, 14] on link "Admin" at bounding box center [1114, 26] width 62 height 25
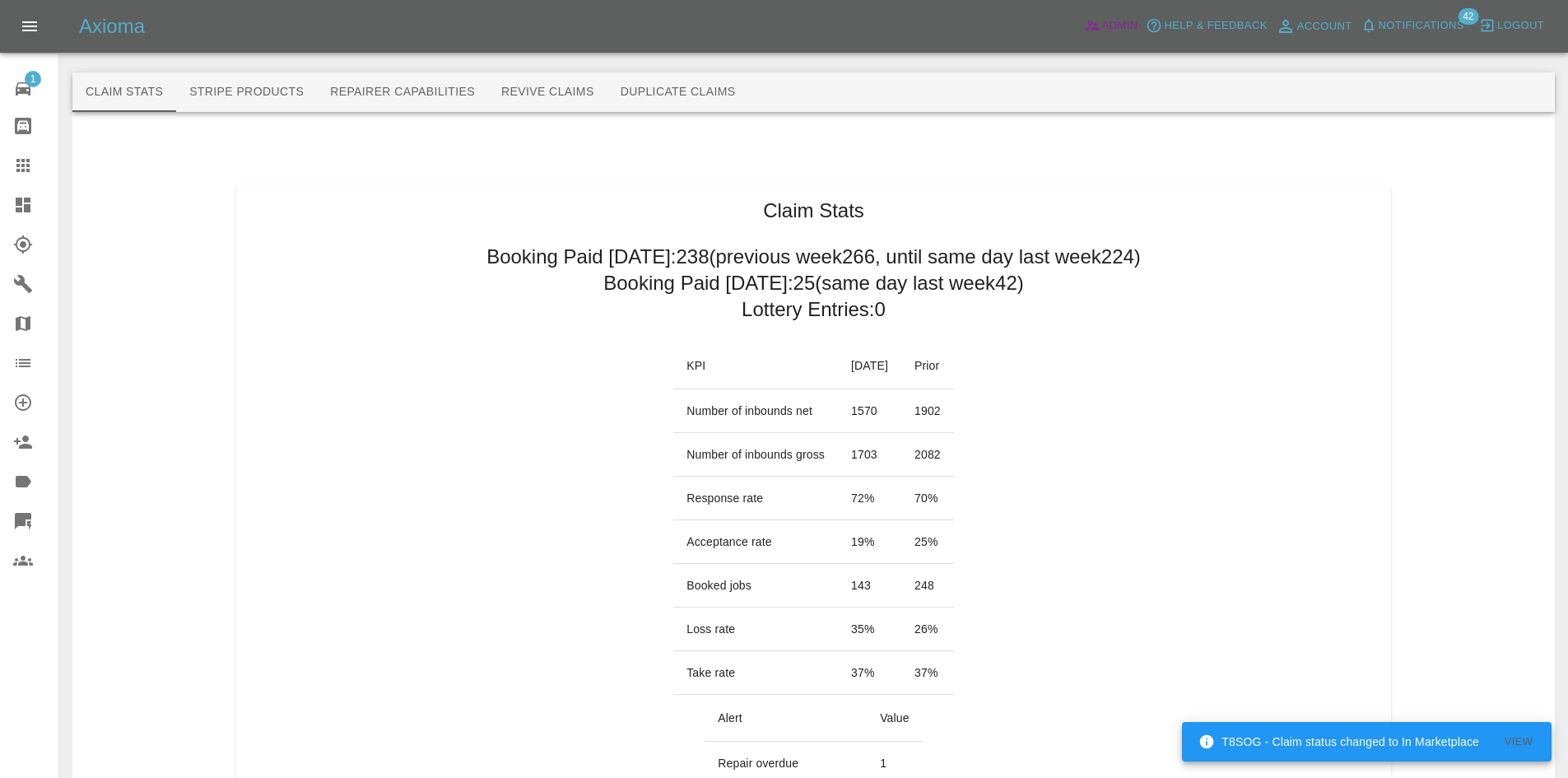
click at [1080, 14] on link "Admin" at bounding box center [1111, 26] width 63 height 25
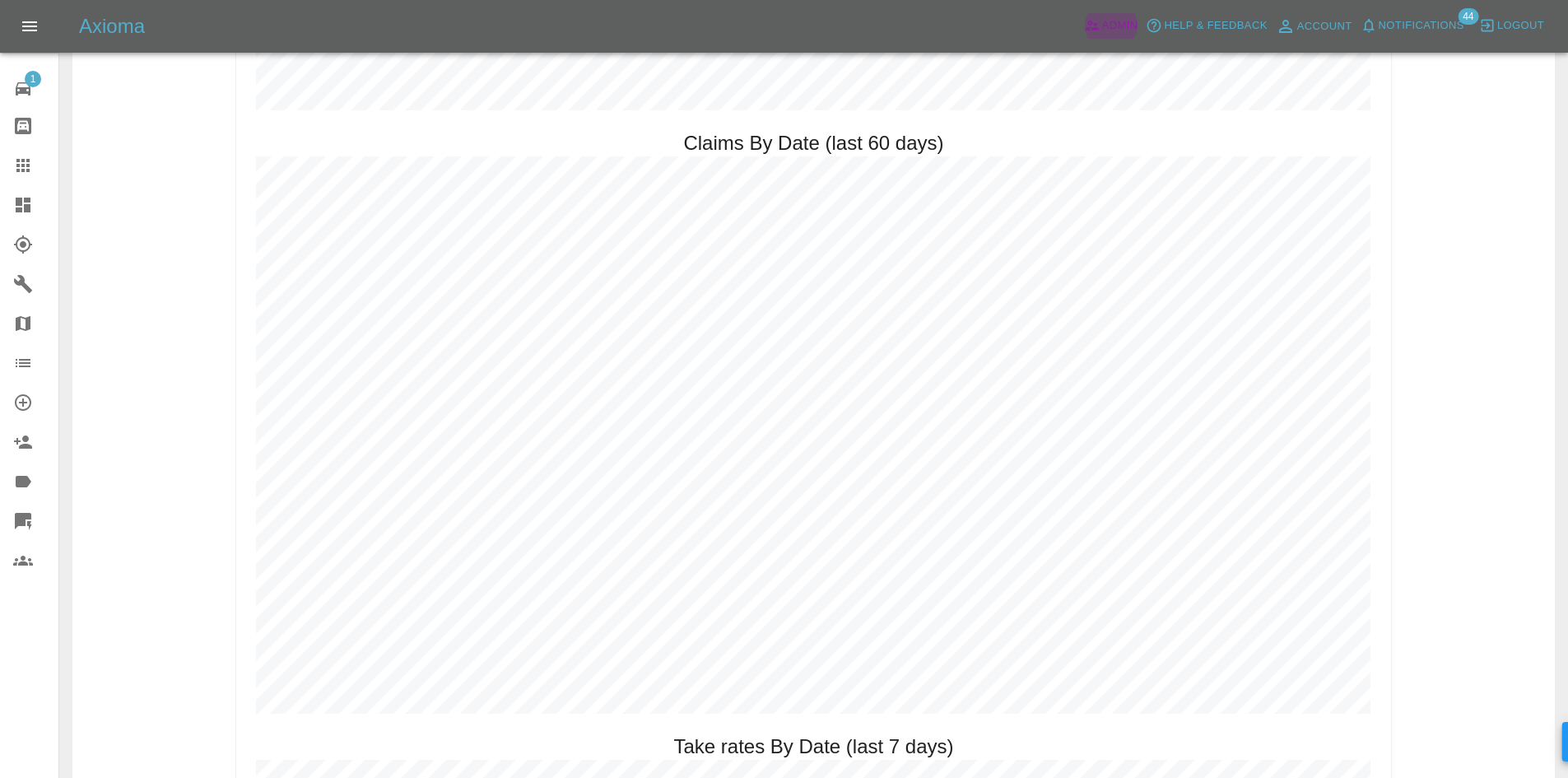
scroll to position [2110, 0]
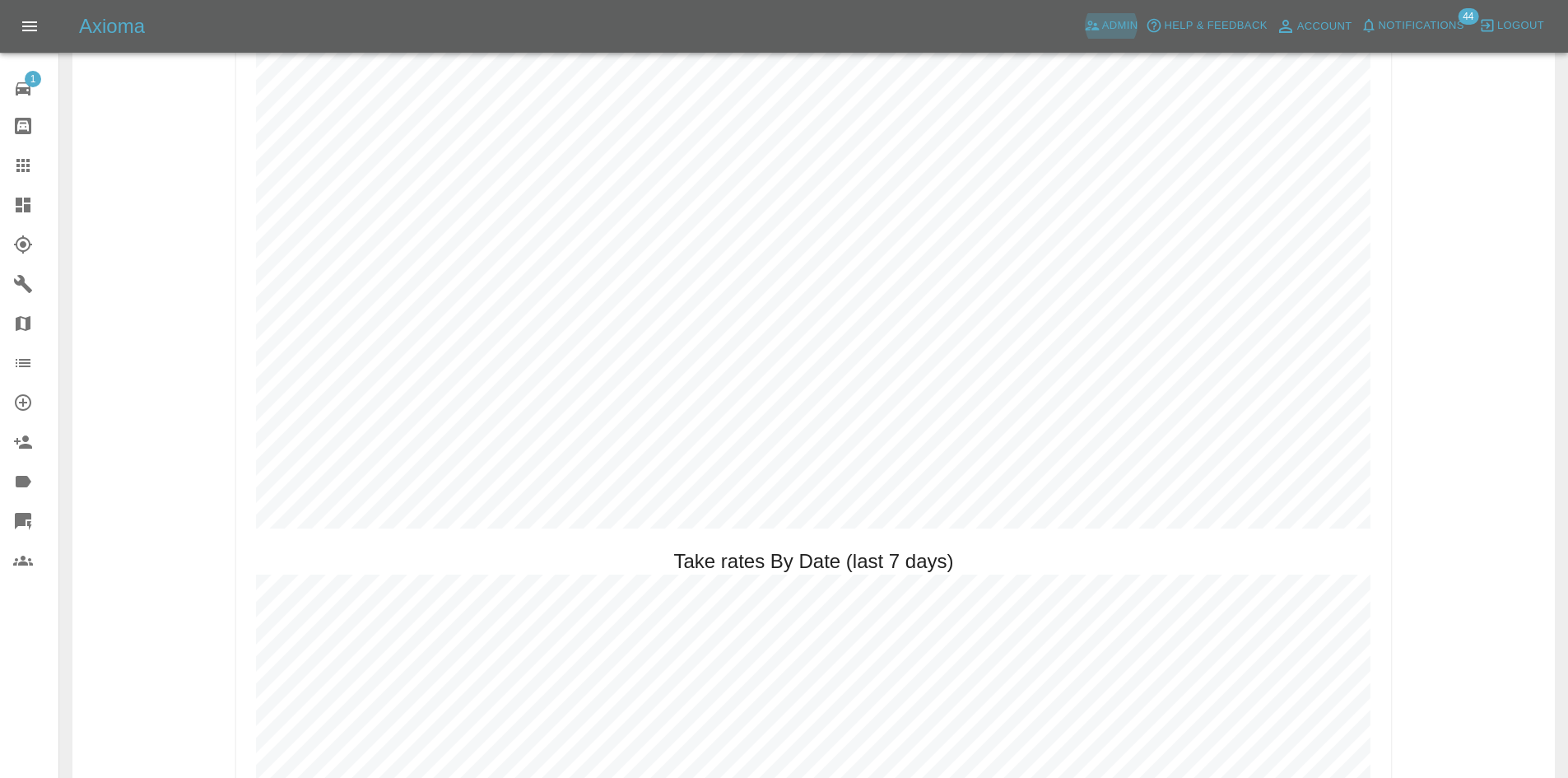
click at [7, 200] on link "Dashboard" at bounding box center [29, 204] width 58 height 40
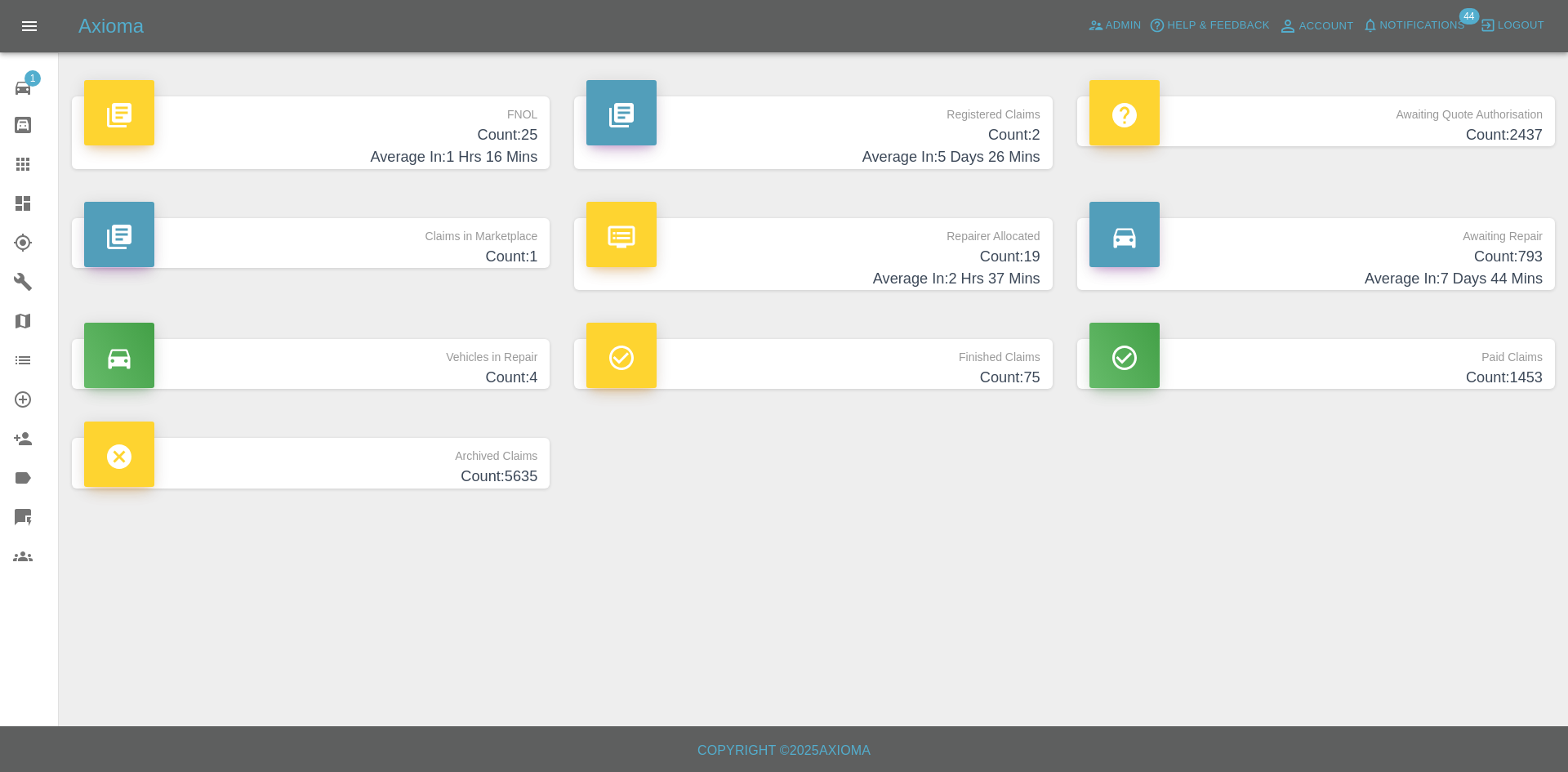
click at [883, 122] on p "Registered Claims" at bounding box center [812, 110] width 453 height 28
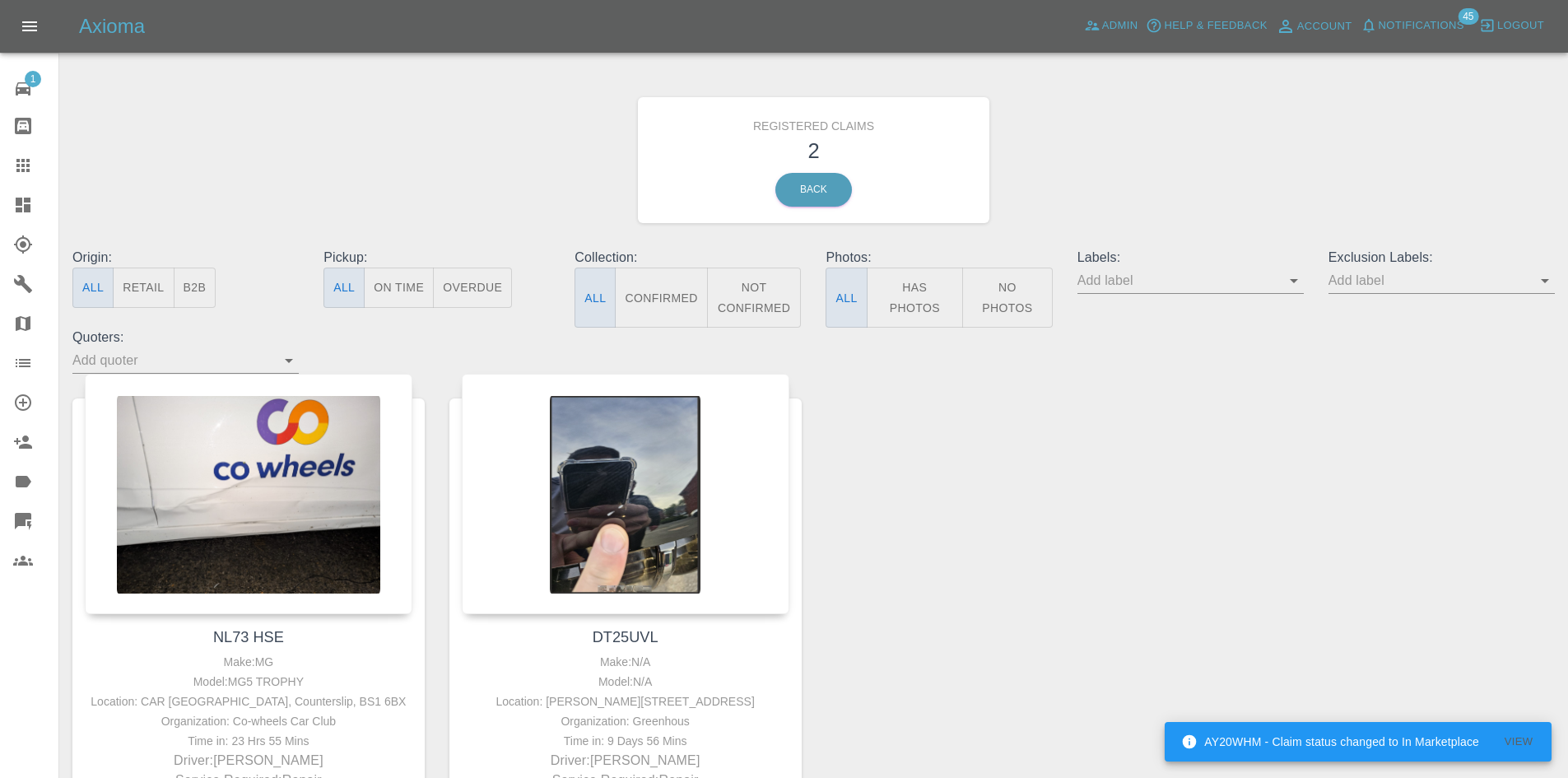
click at [8, 216] on link "Dashboard" at bounding box center [29, 204] width 58 height 40
